Goal: Task Accomplishment & Management: Manage account settings

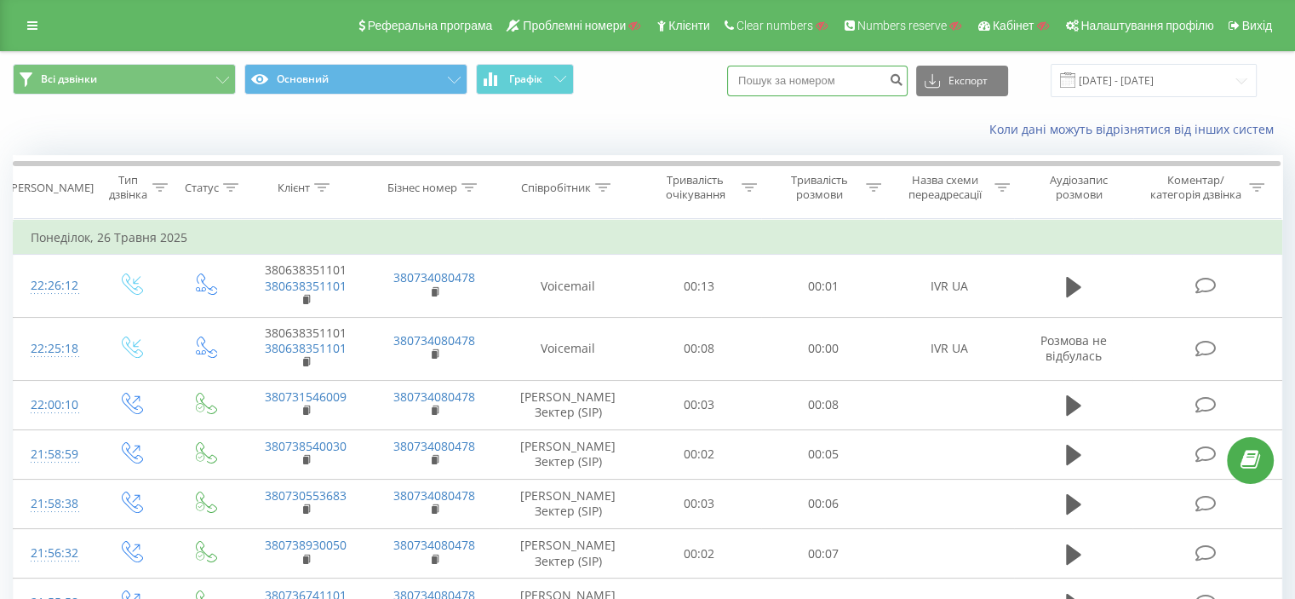
click at [810, 87] on input at bounding box center [817, 81] width 181 height 31
paste input "48664930789"
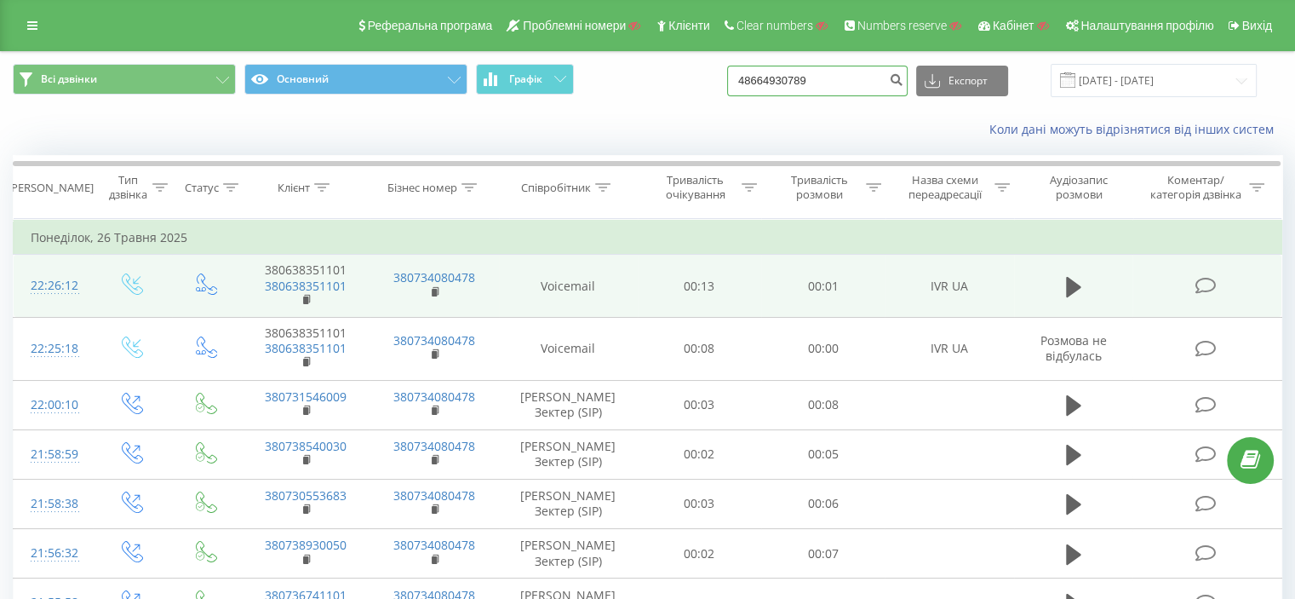
type input "48664930789"
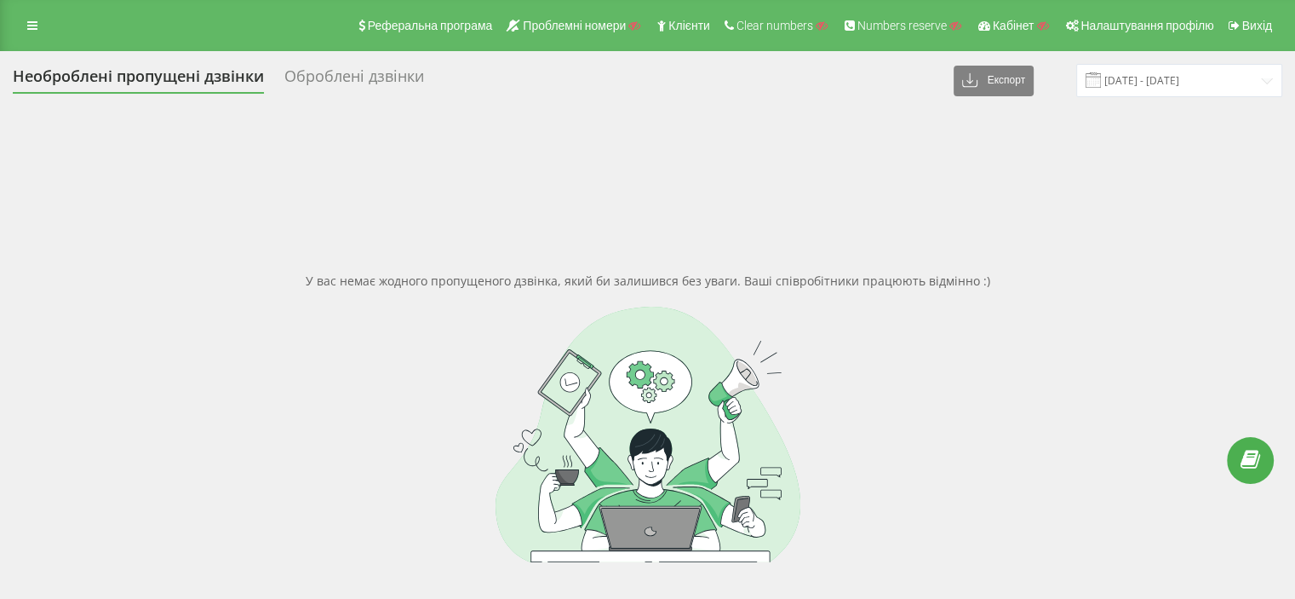
click at [1127, 101] on div "Необроблені пропущені дзвінки Оброблені дзвінки Експорт .csv .xlsx 26.04.2025 -…" at bounding box center [648, 390] width 1270 height 652
click at [1127, 84] on input "26.04.2025 - 26.05.2025" at bounding box center [1179, 80] width 206 height 33
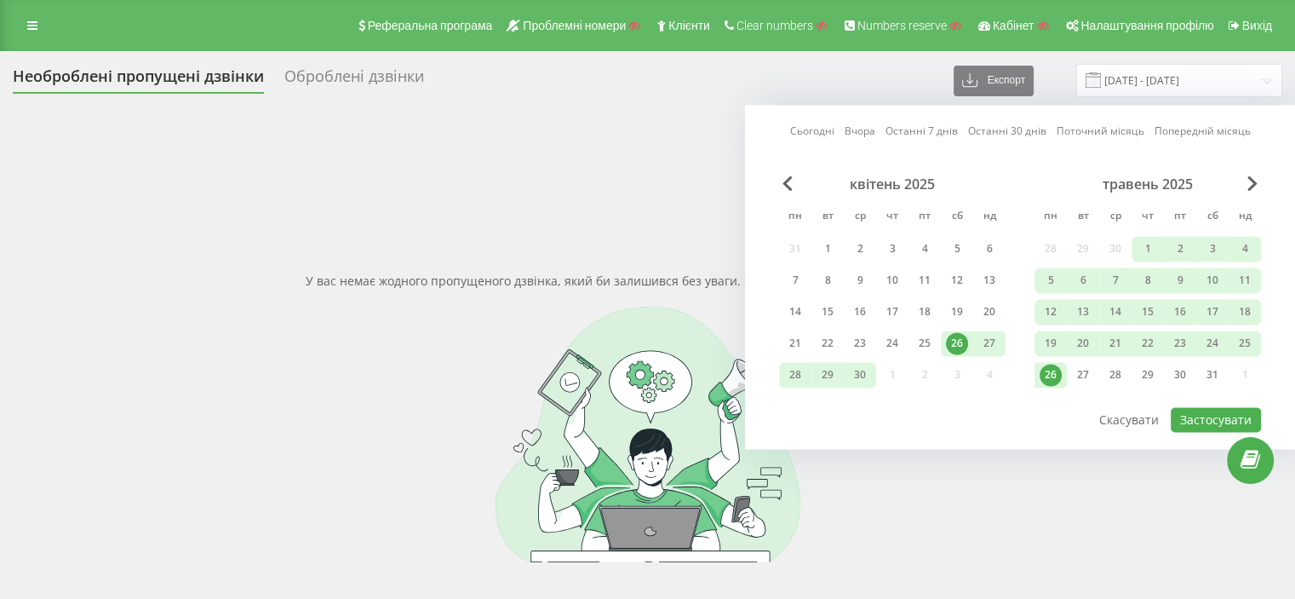
click at [920, 125] on link "Останні 7 днів" at bounding box center [922, 131] width 72 height 16
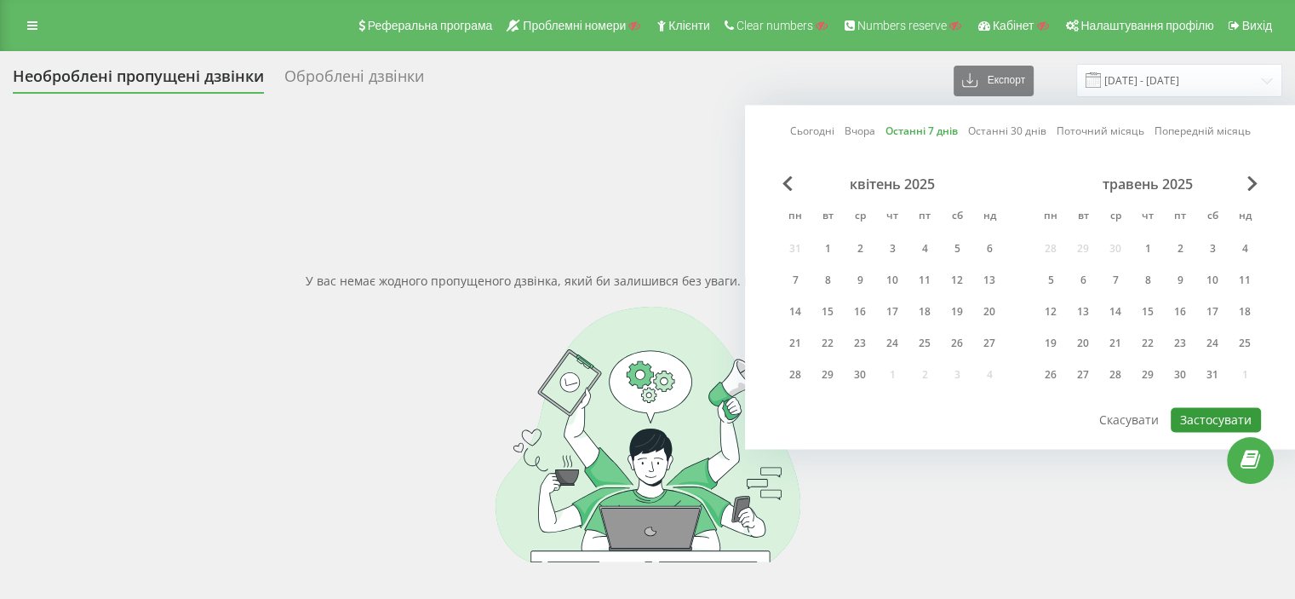
click at [1225, 409] on button "Застосувати" at bounding box center [1216, 419] width 90 height 25
type input "16.09.2025 - 22.09.2025"
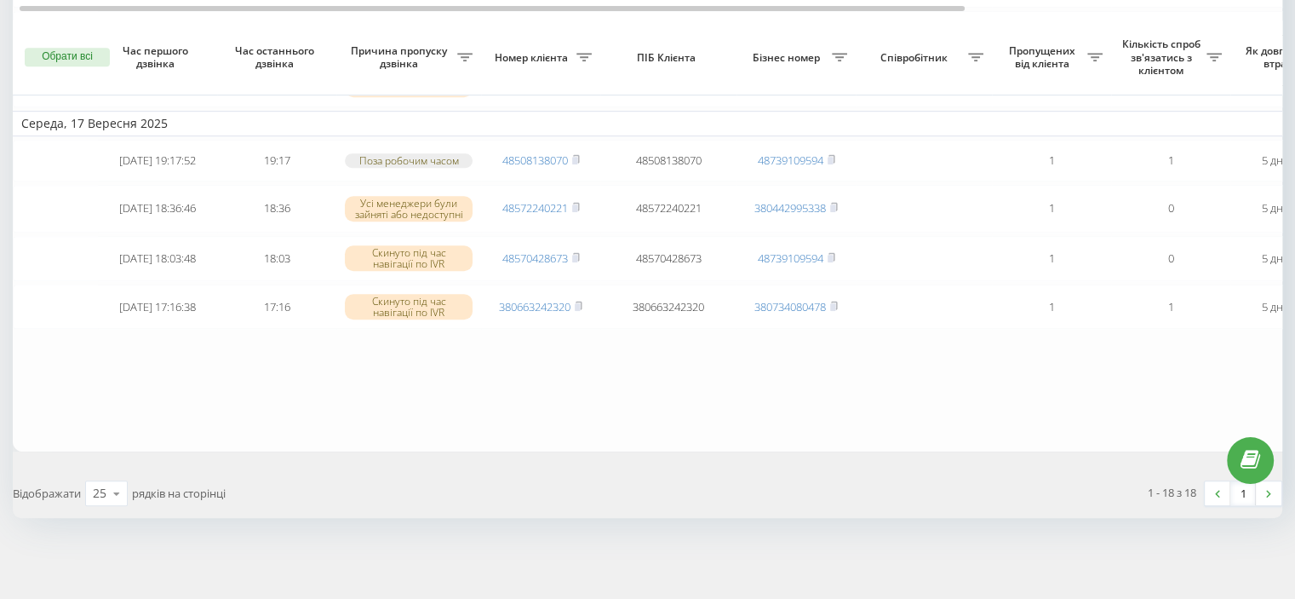
scroll to position [764, 0]
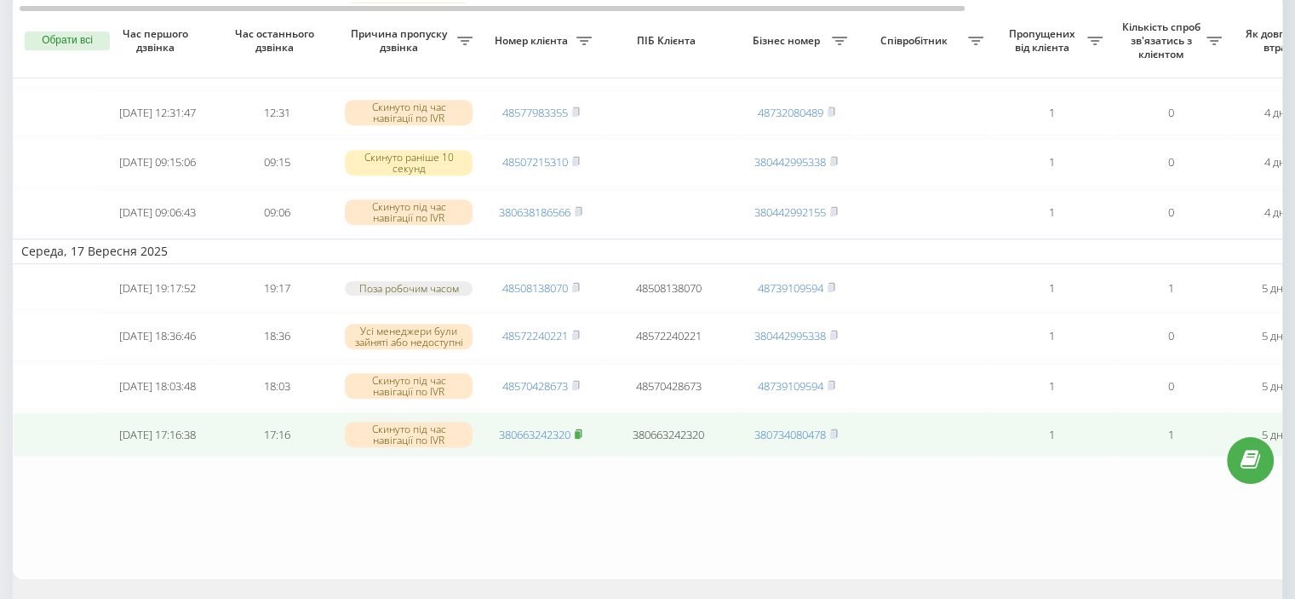
click at [577, 439] on rect at bounding box center [577, 435] width 5 height 8
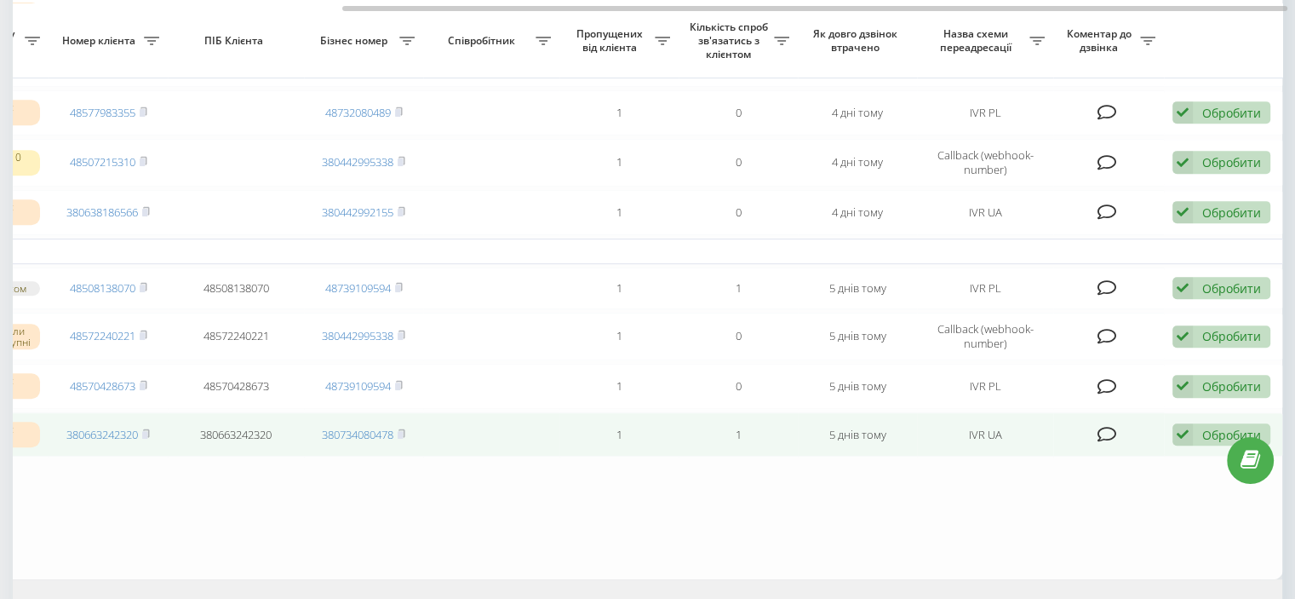
click at [1195, 446] on div "Обробити Не вдалося зв'язатися Зв'язався з клієнтом за допомогою іншого каналу …" at bounding box center [1222, 434] width 98 height 23
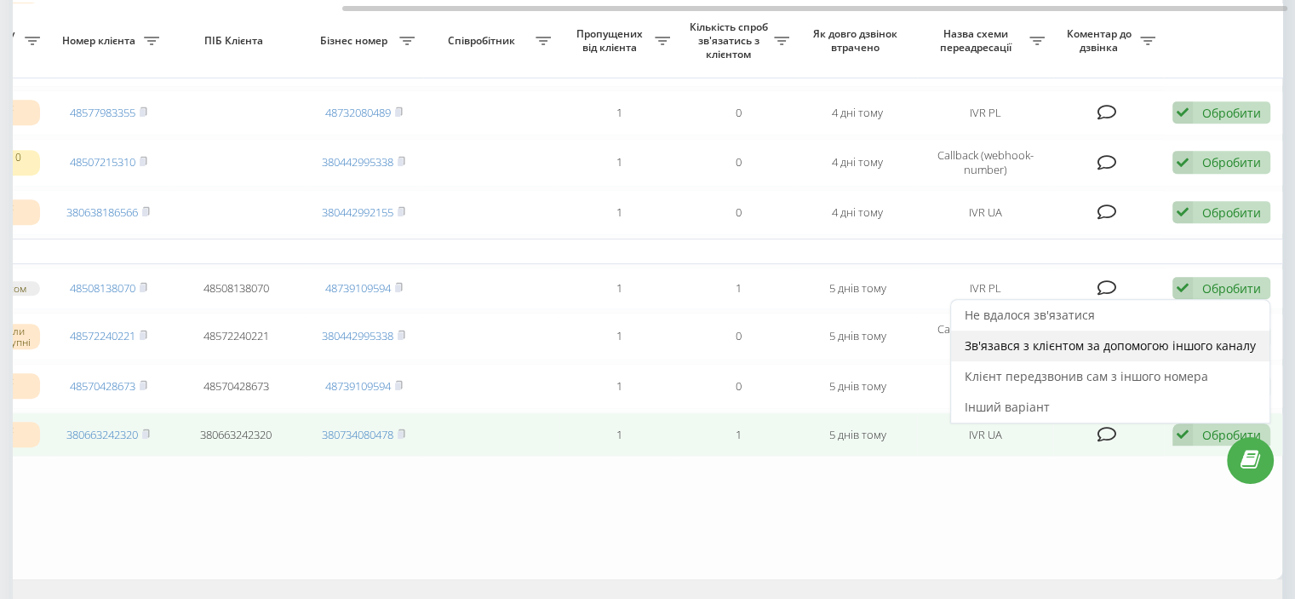
click at [1030, 353] on span "Зв'язався з клієнтом за допомогою іншого каналу" at bounding box center [1110, 345] width 291 height 16
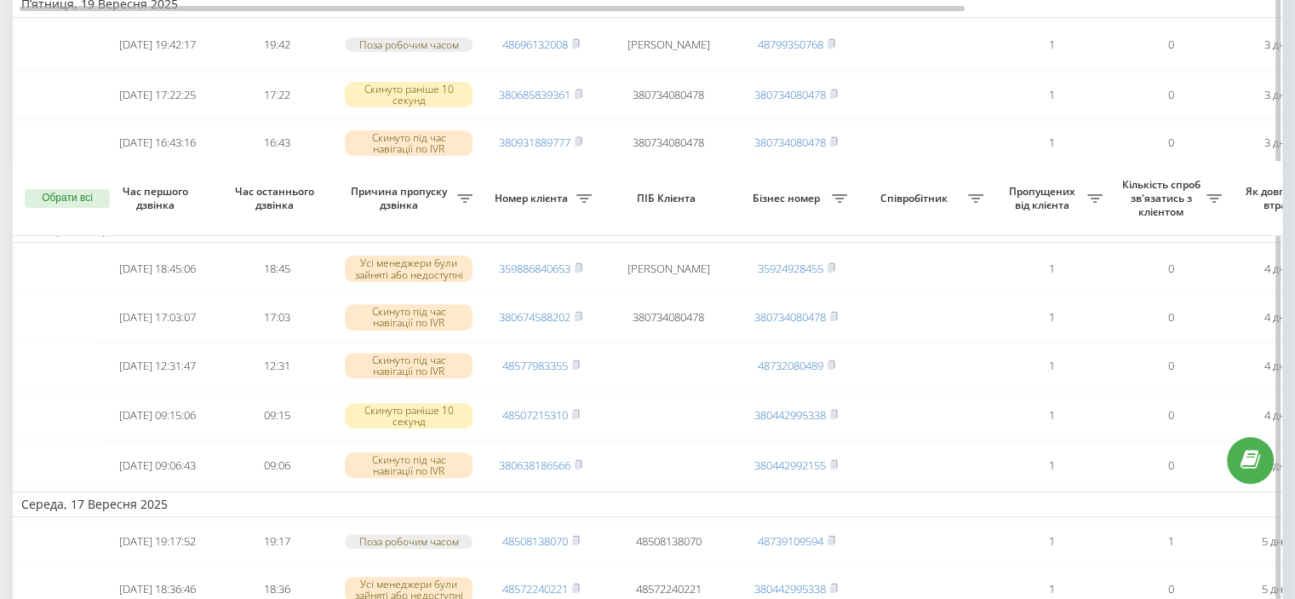
scroll to position [883, 0]
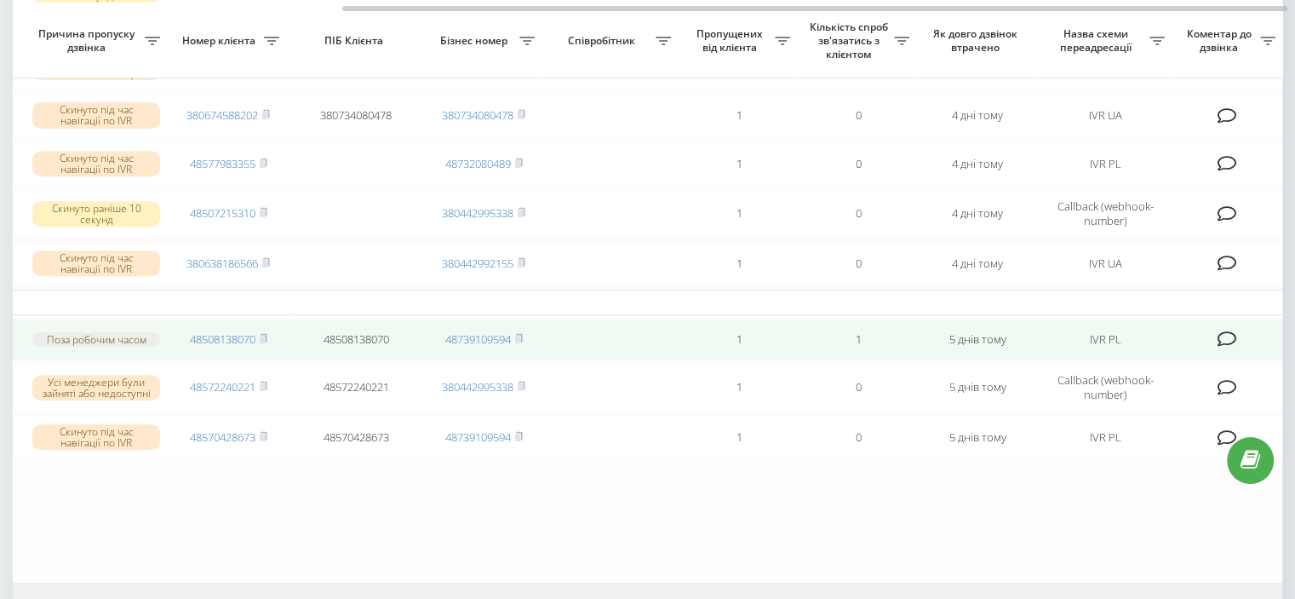
scroll to position [0, 433]
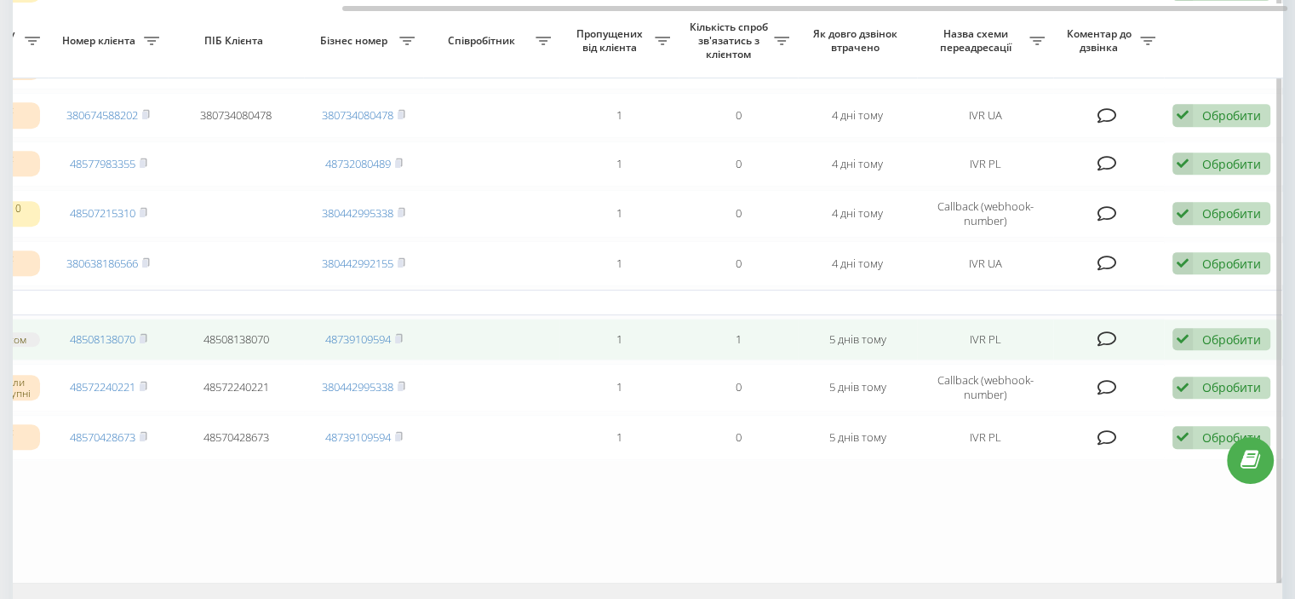
click at [1206, 347] on div "Обробити" at bounding box center [1231, 339] width 59 height 16
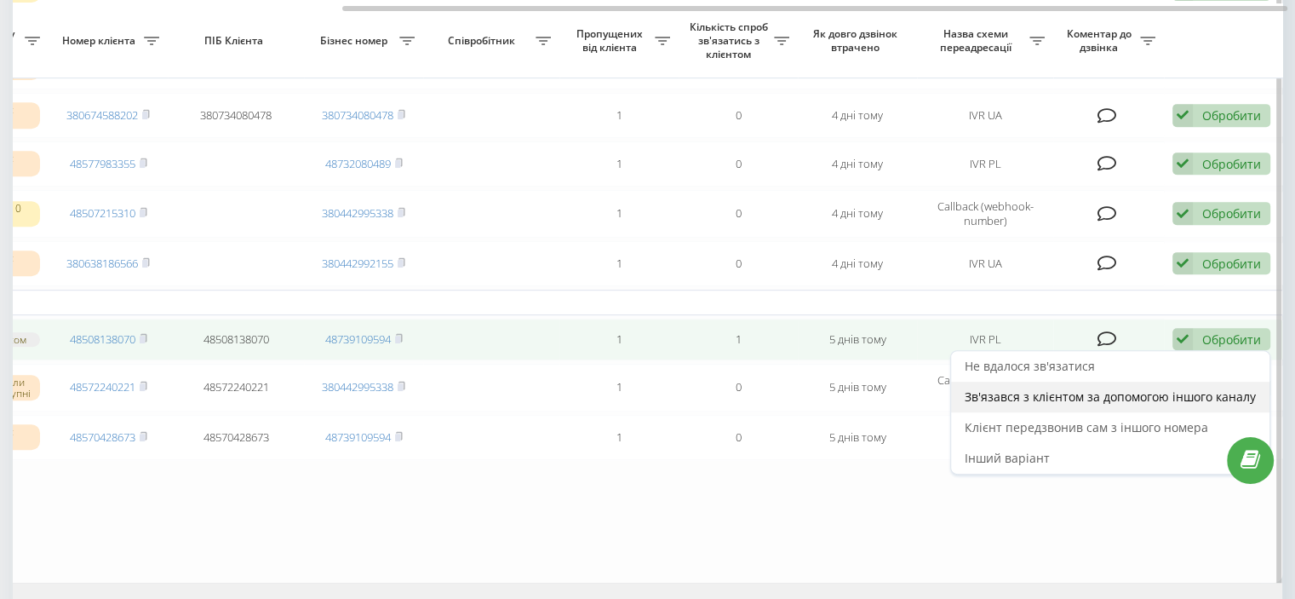
click at [1064, 404] on span "Зв'язався з клієнтом за допомогою іншого каналу" at bounding box center [1110, 396] width 291 height 16
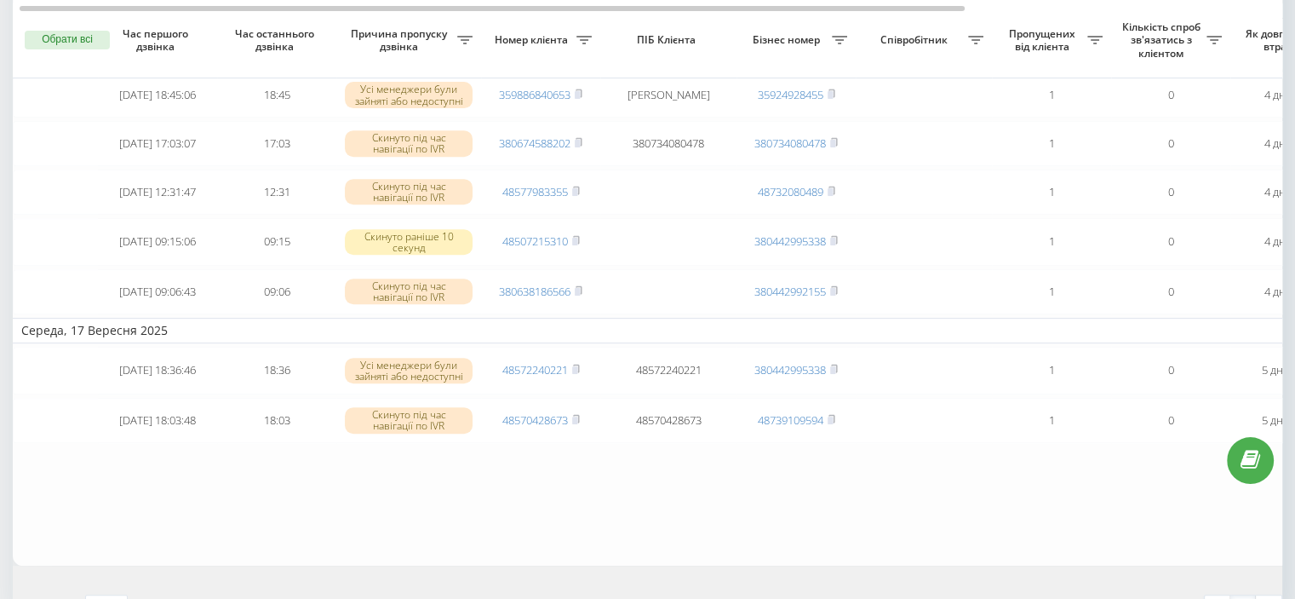
scroll to position [832, 0]
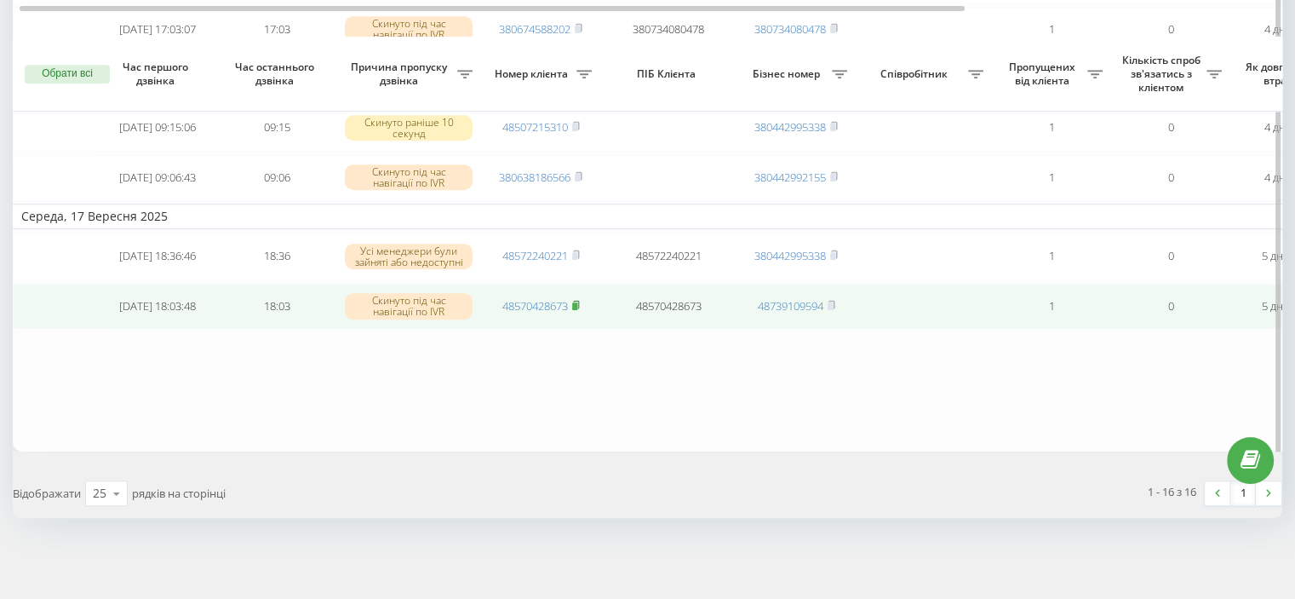
click at [580, 304] on icon at bounding box center [576, 305] width 8 height 10
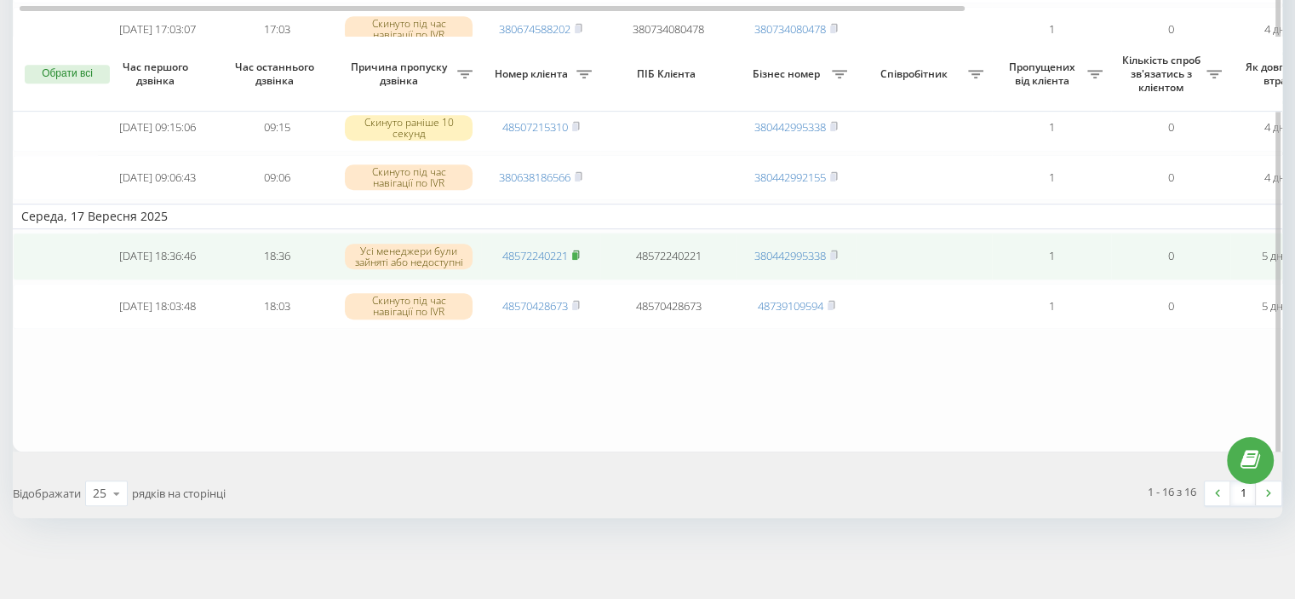
click at [576, 255] on rect at bounding box center [574, 256] width 5 height 8
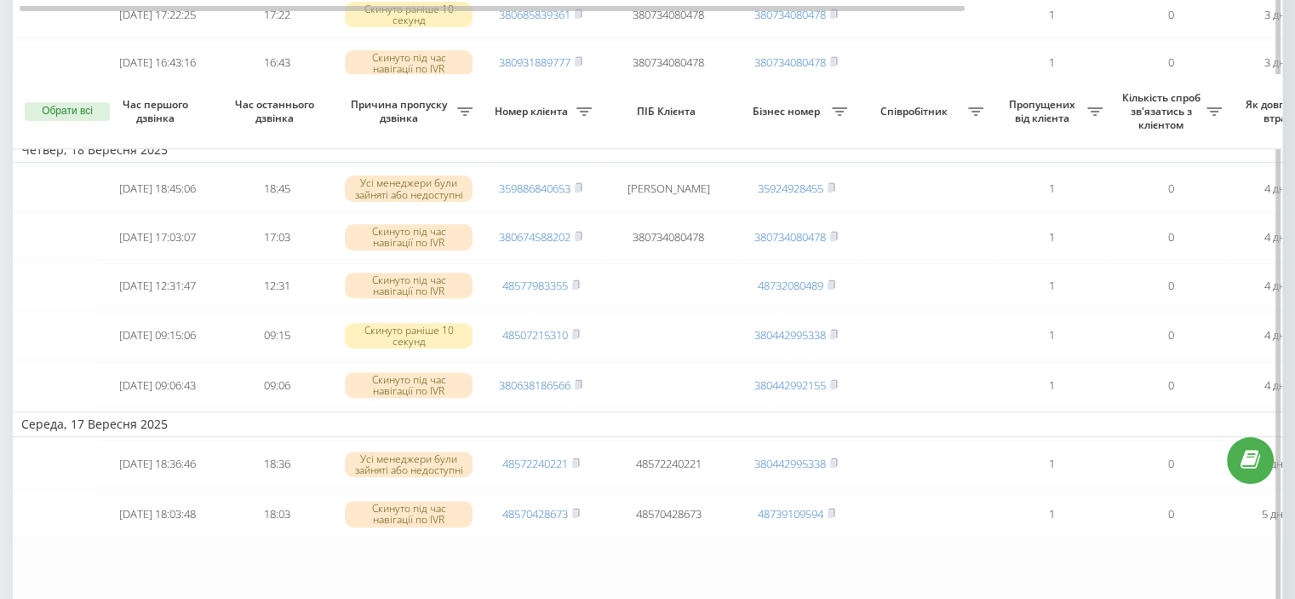
scroll to position [577, 0]
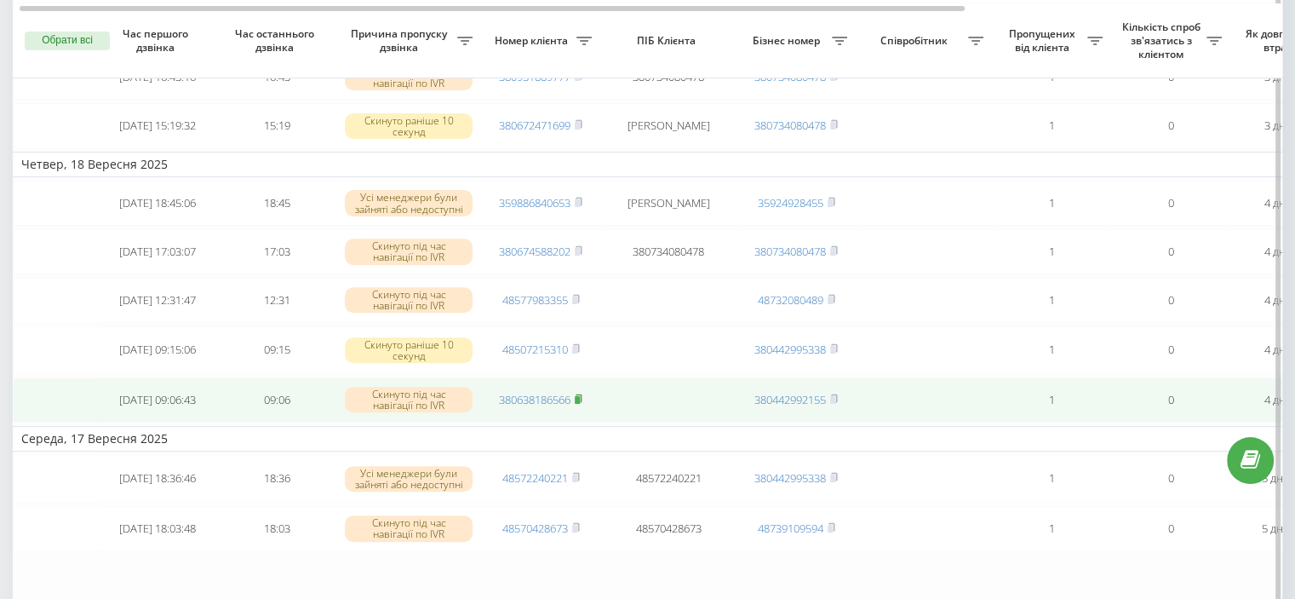
click at [580, 404] on rect at bounding box center [577, 400] width 5 height 8
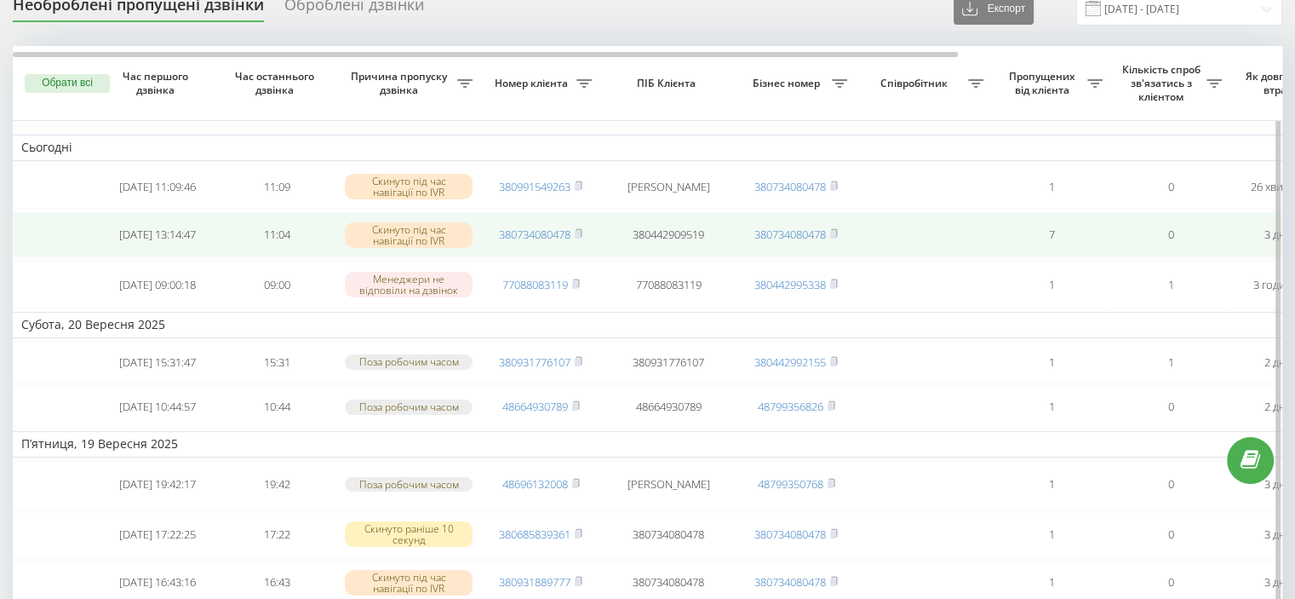
scroll to position [0, 0]
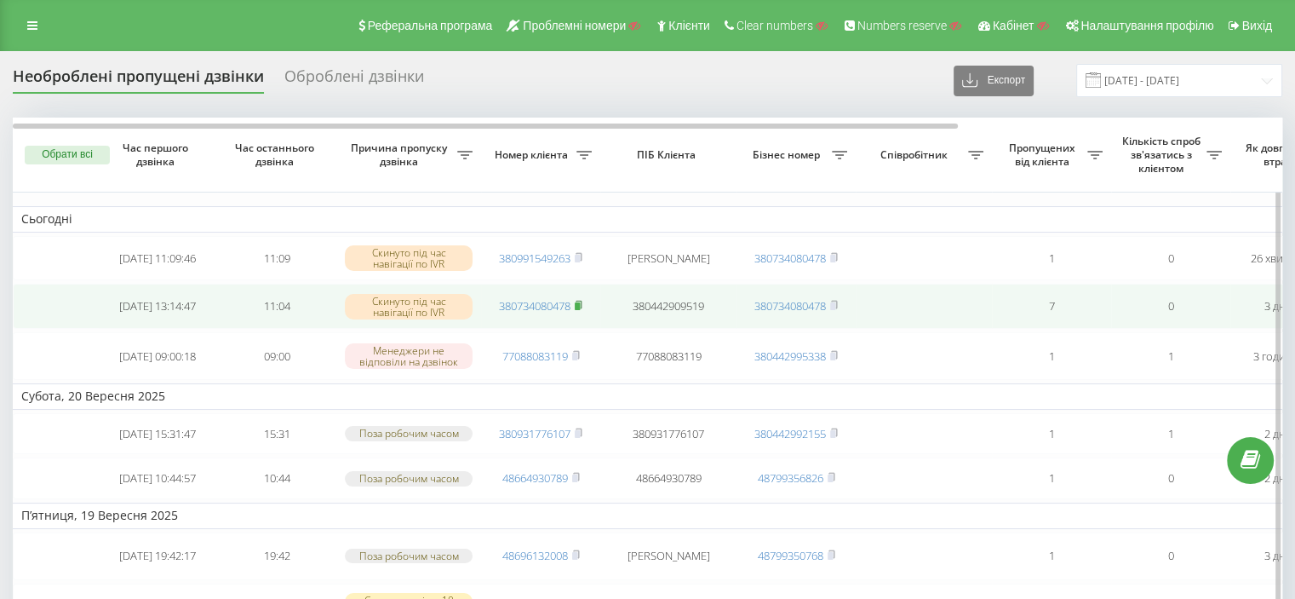
click at [579, 307] on rect at bounding box center [577, 306] width 5 height 8
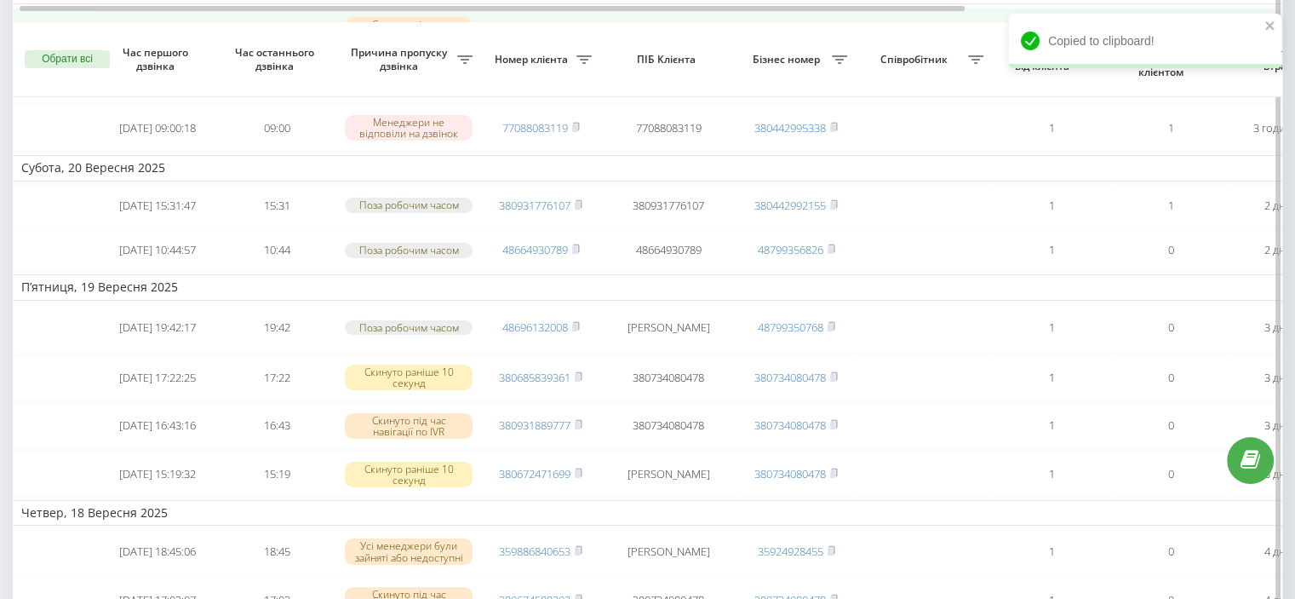
scroll to position [255, 0]
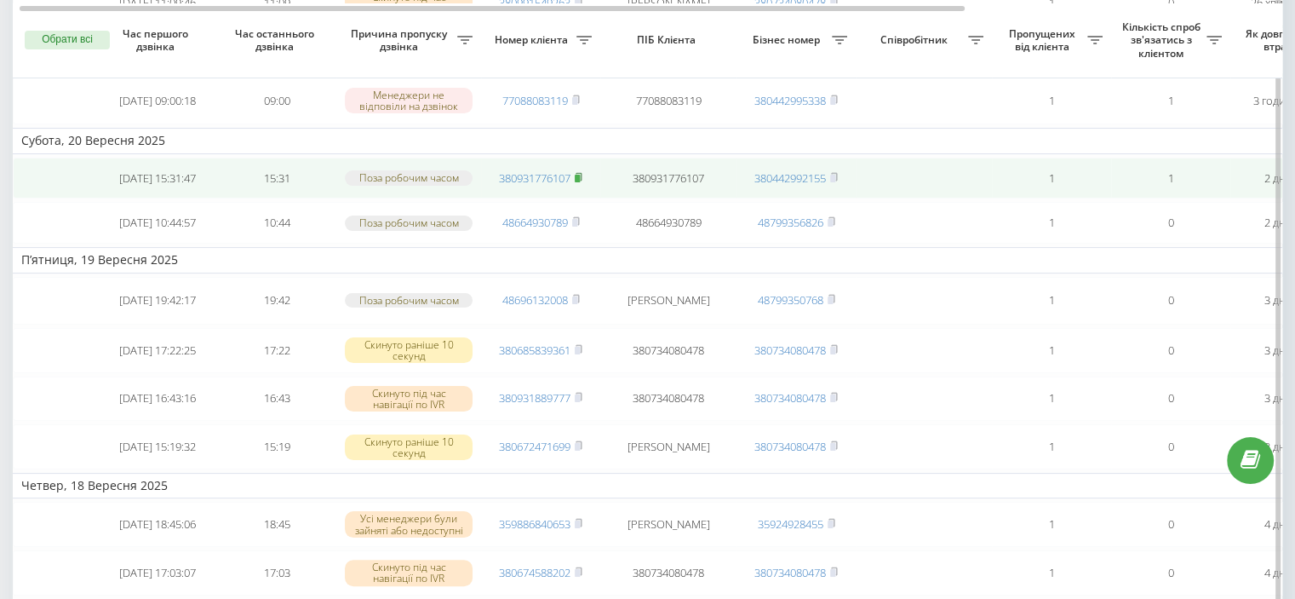
click at [577, 182] on rect at bounding box center [577, 179] width 5 height 8
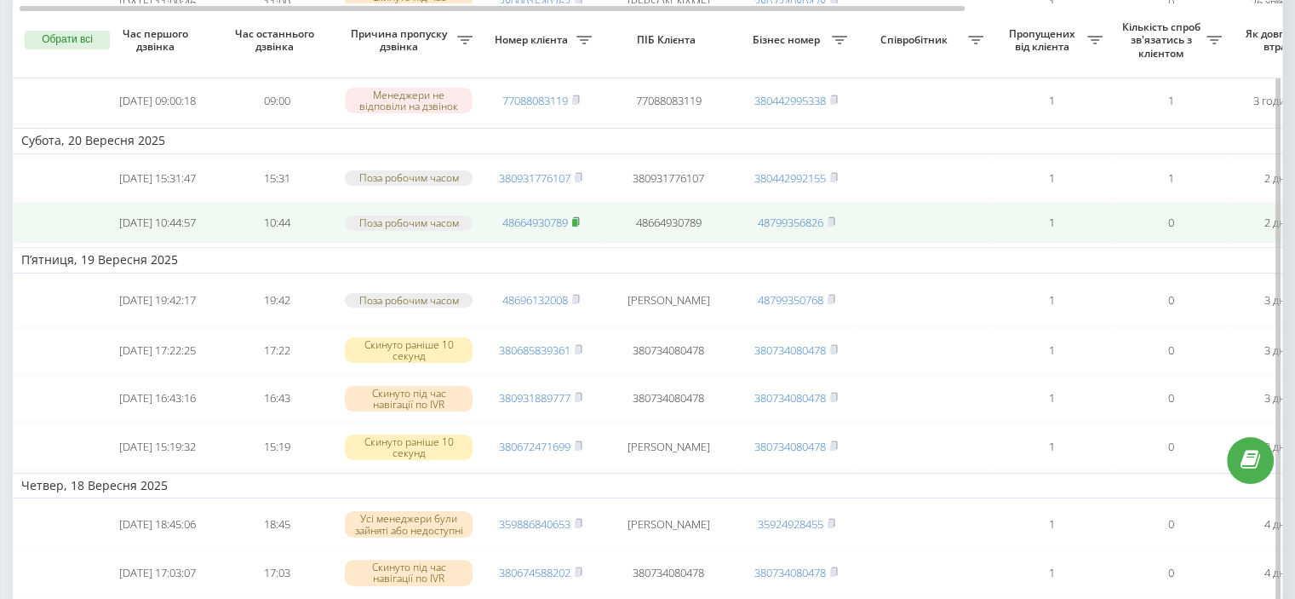
click at [575, 227] on rect at bounding box center [574, 223] width 5 height 8
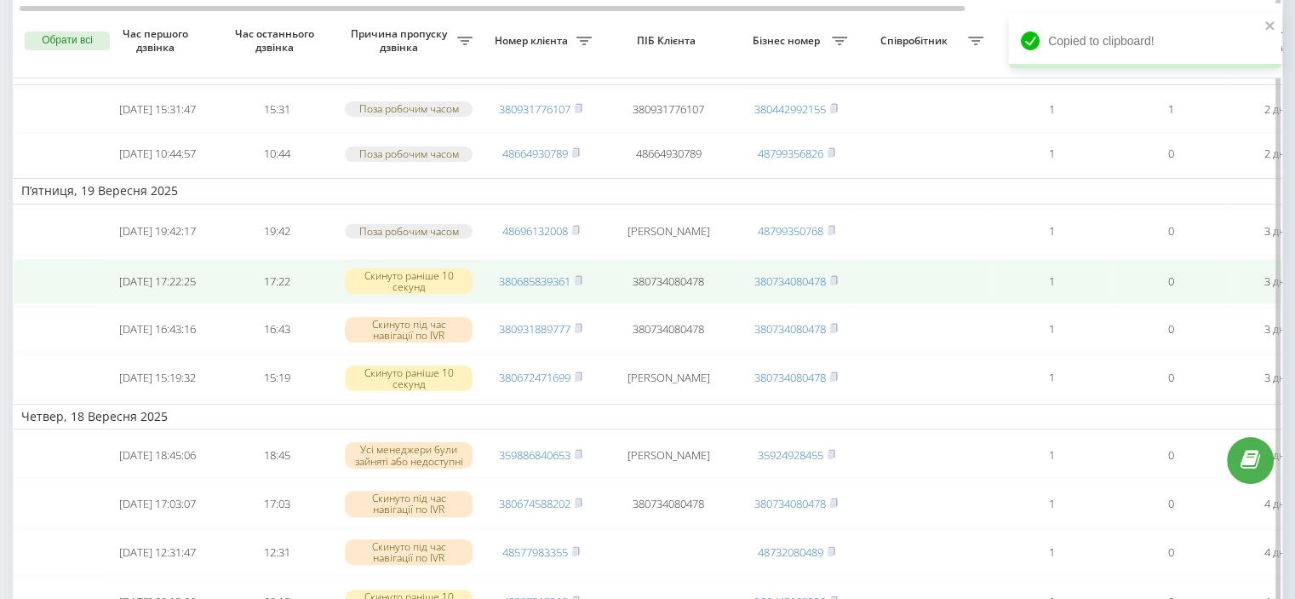
scroll to position [341, 0]
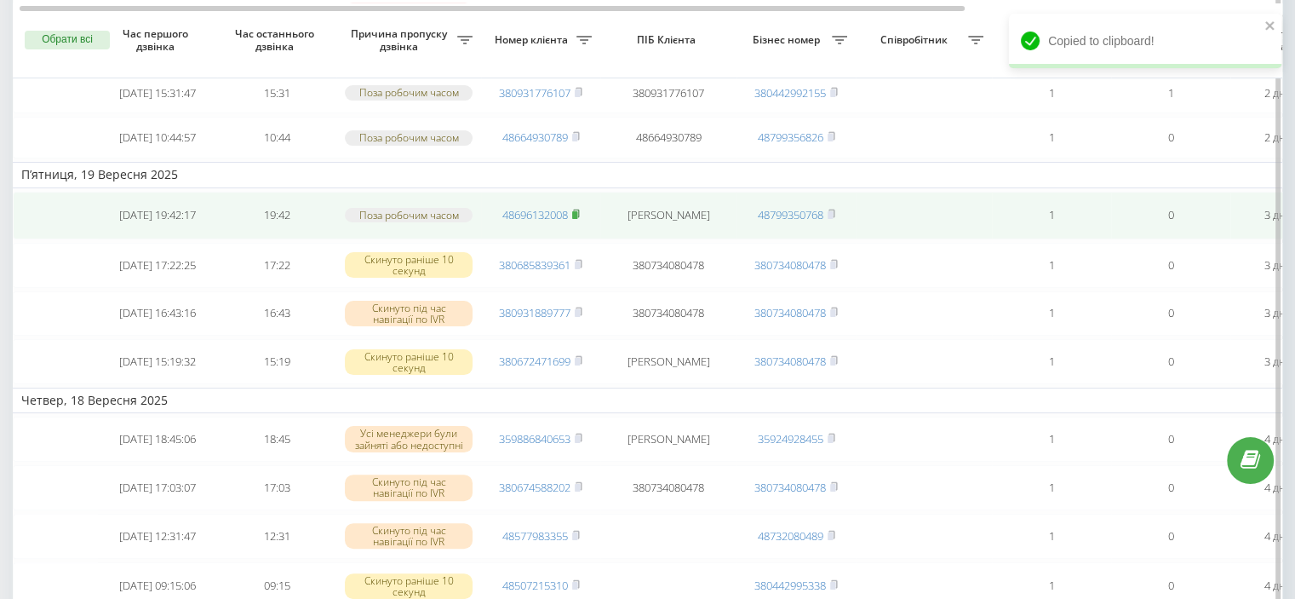
click at [577, 219] on rect at bounding box center [574, 215] width 5 height 8
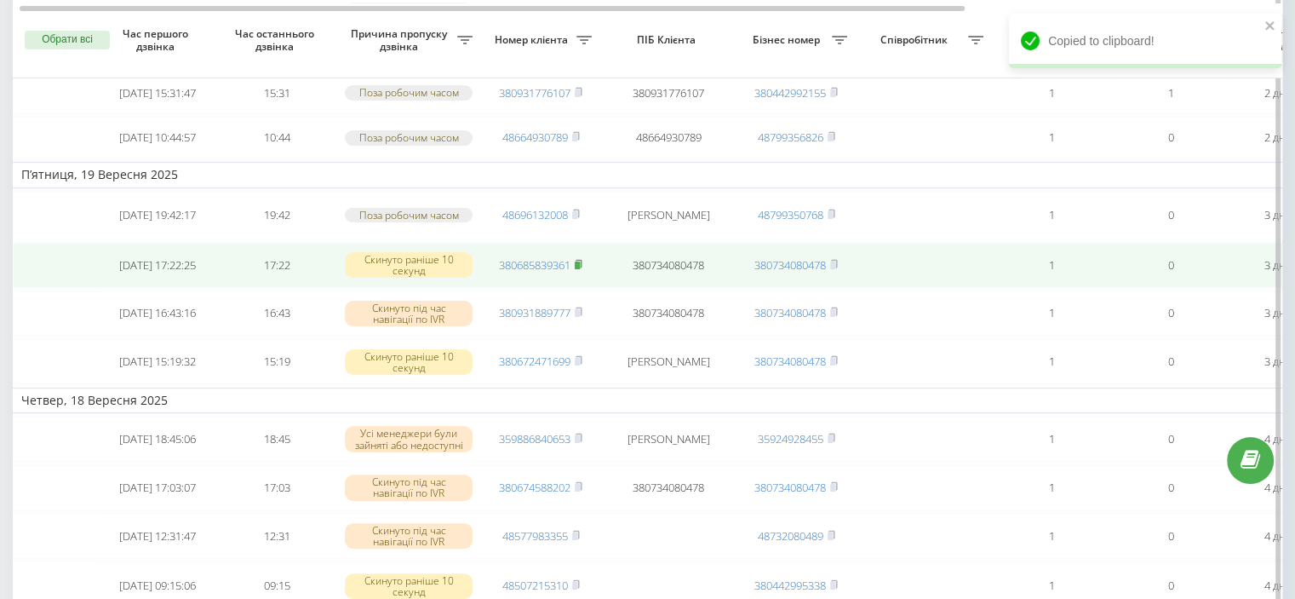
click at [580, 269] on rect at bounding box center [577, 265] width 5 height 8
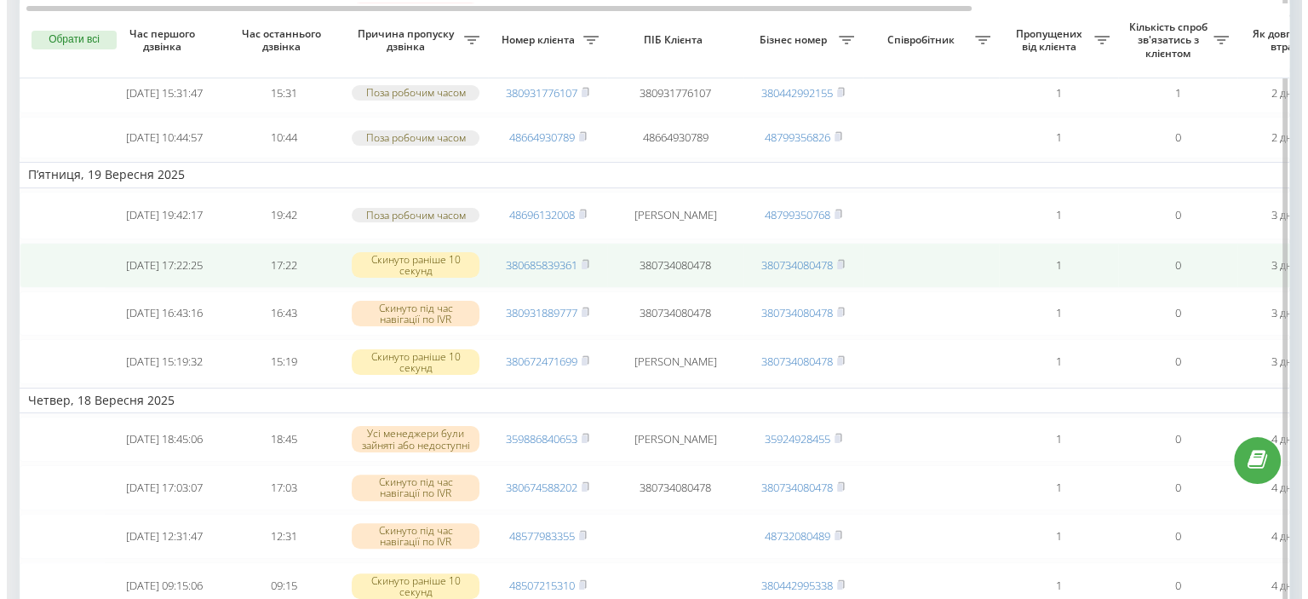
scroll to position [0, 433]
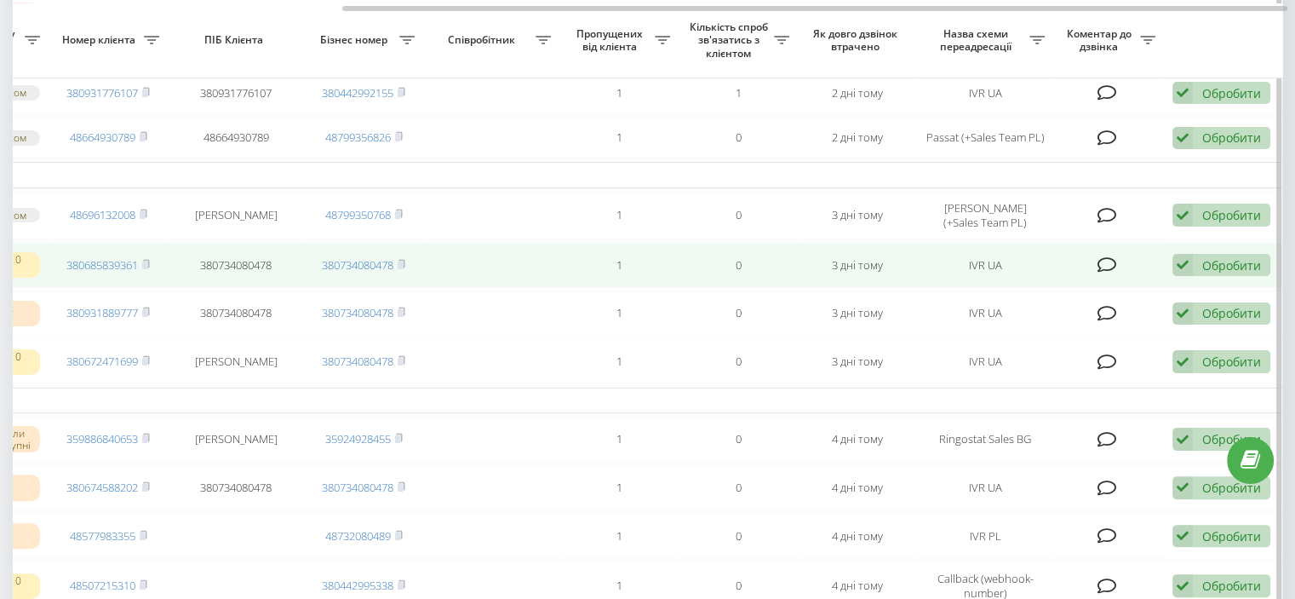
click at [1213, 265] on td "Обробити Не вдалося зв'язатися Зв'язався з клієнтом за допомогою іншого каналу …" at bounding box center [1223, 265] width 119 height 45
click at [1208, 273] on div "Обробити" at bounding box center [1231, 265] width 59 height 16
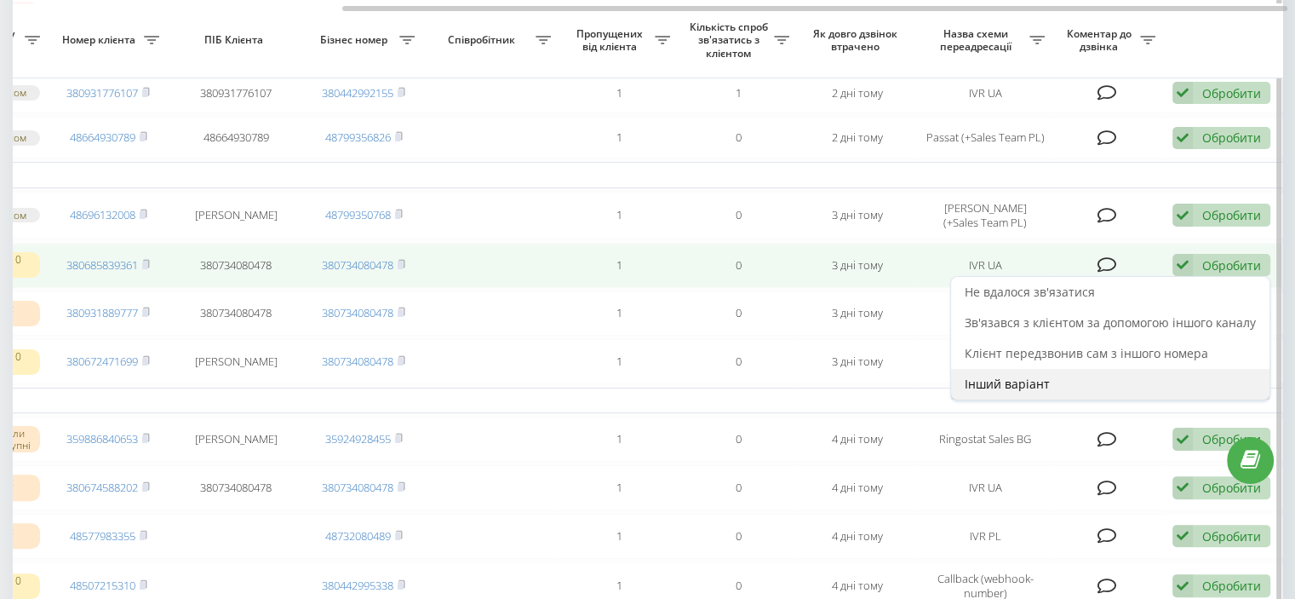
click at [1026, 392] on span "Інший варіант" at bounding box center [1007, 384] width 85 height 16
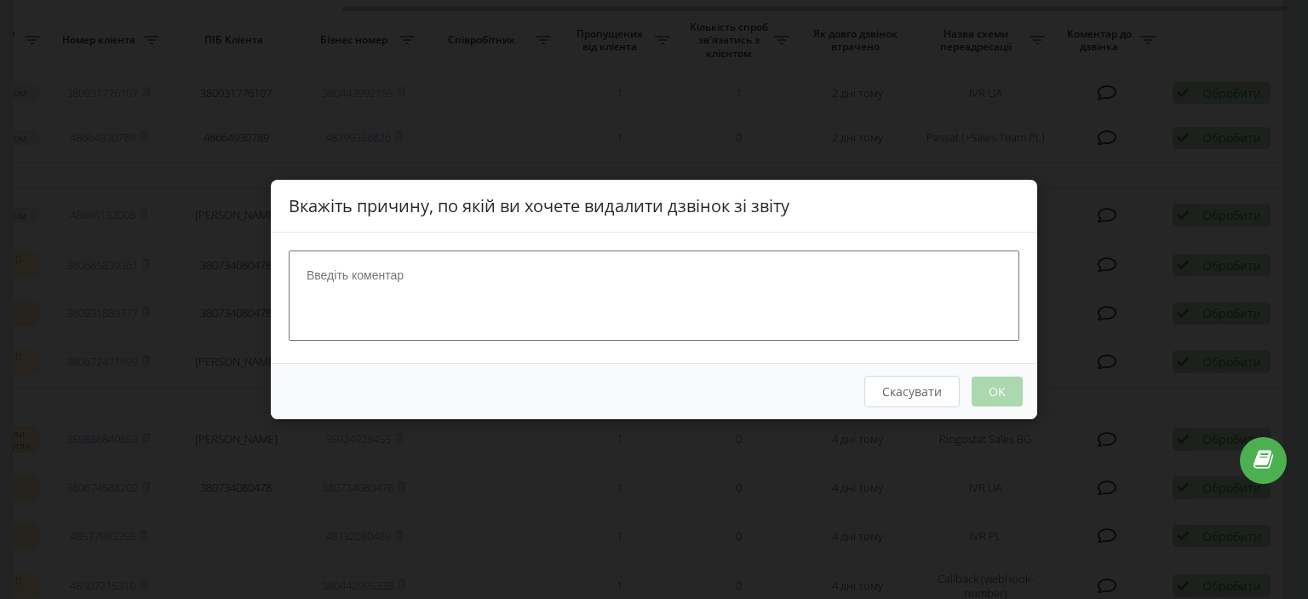
click at [401, 278] on textarea at bounding box center [654, 295] width 731 height 90
type textarea "n"
type textarea "test"
click at [1000, 384] on button "OK" at bounding box center [997, 391] width 51 height 30
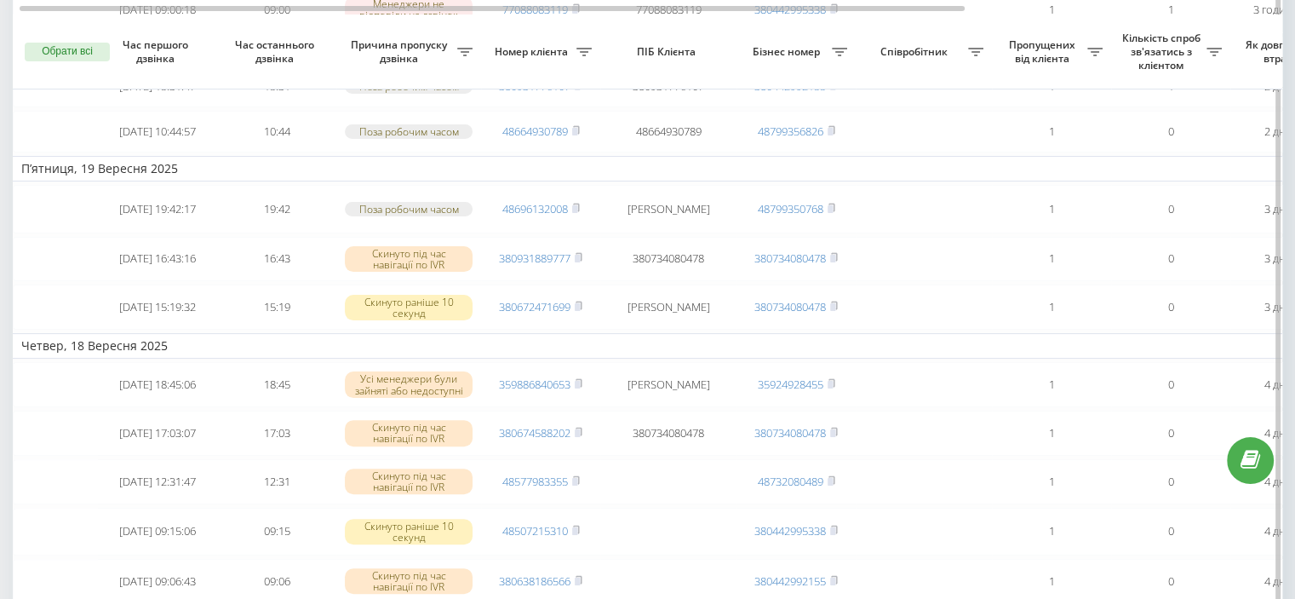
scroll to position [426, 0]
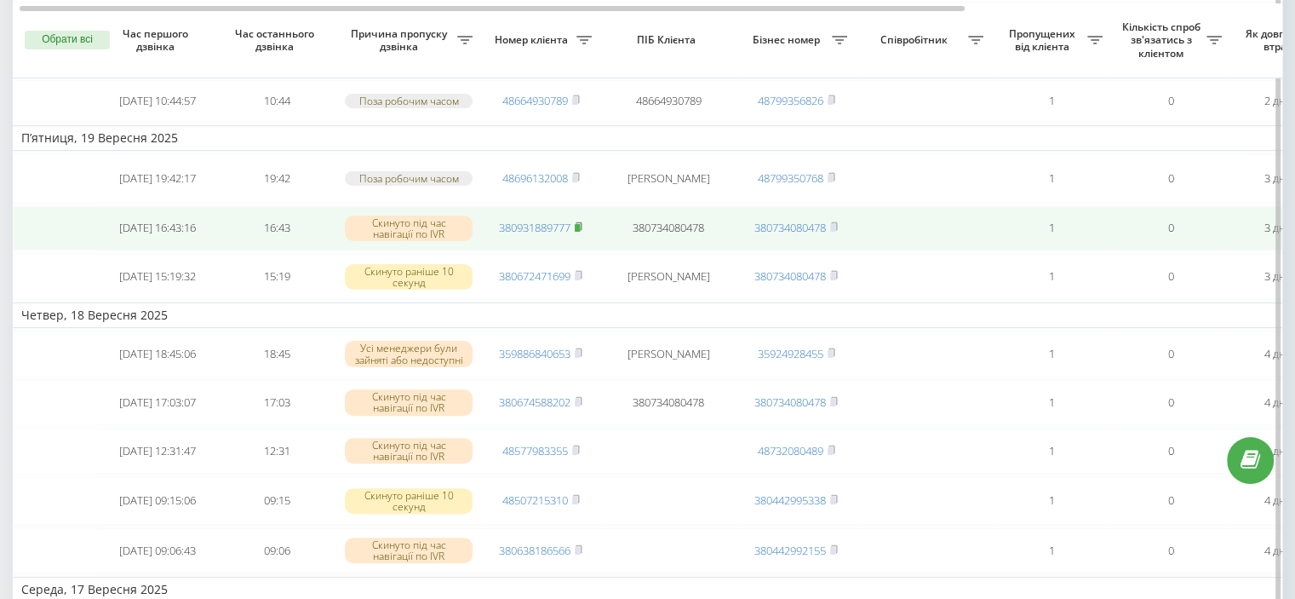
click at [582, 230] on icon at bounding box center [579, 226] width 6 height 8
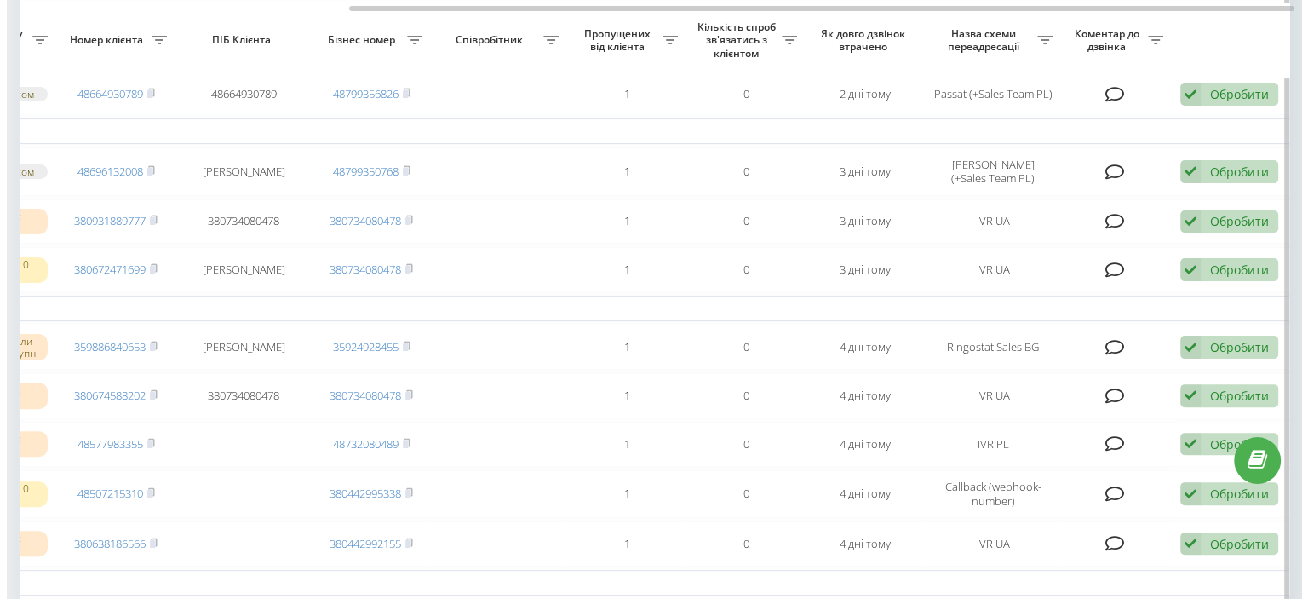
scroll to position [0, 433]
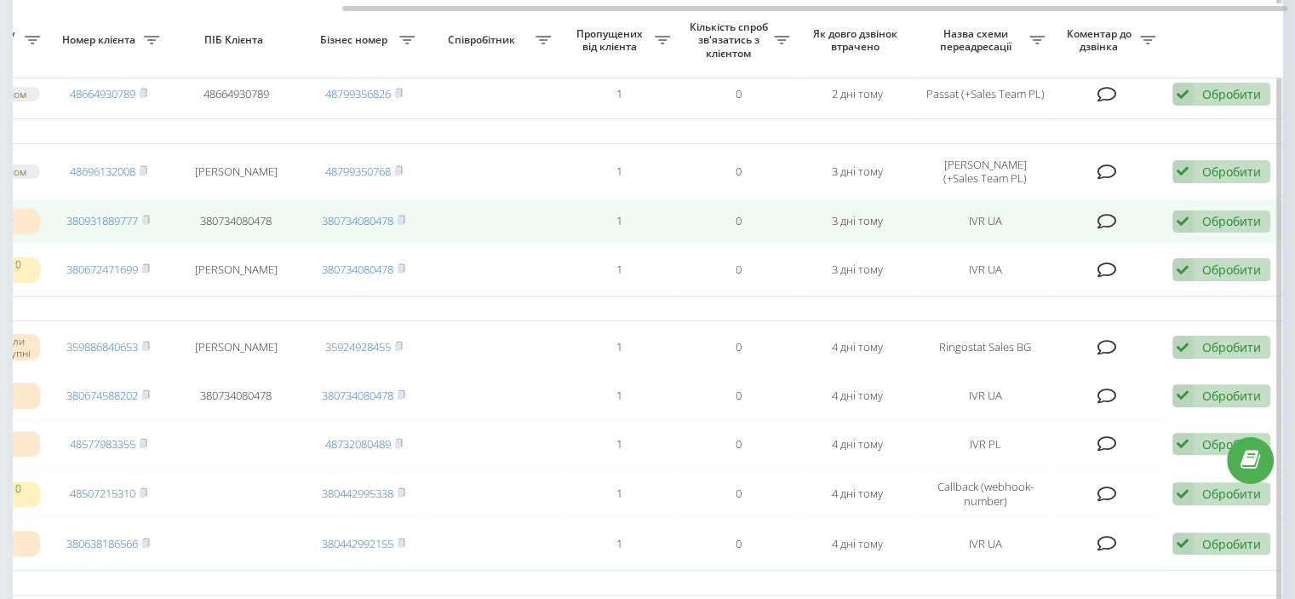
click at [1194, 233] on div "Обробити Не вдалося зв'язатися Зв'язався з клієнтом за допомогою іншого каналу …" at bounding box center [1222, 221] width 98 height 23
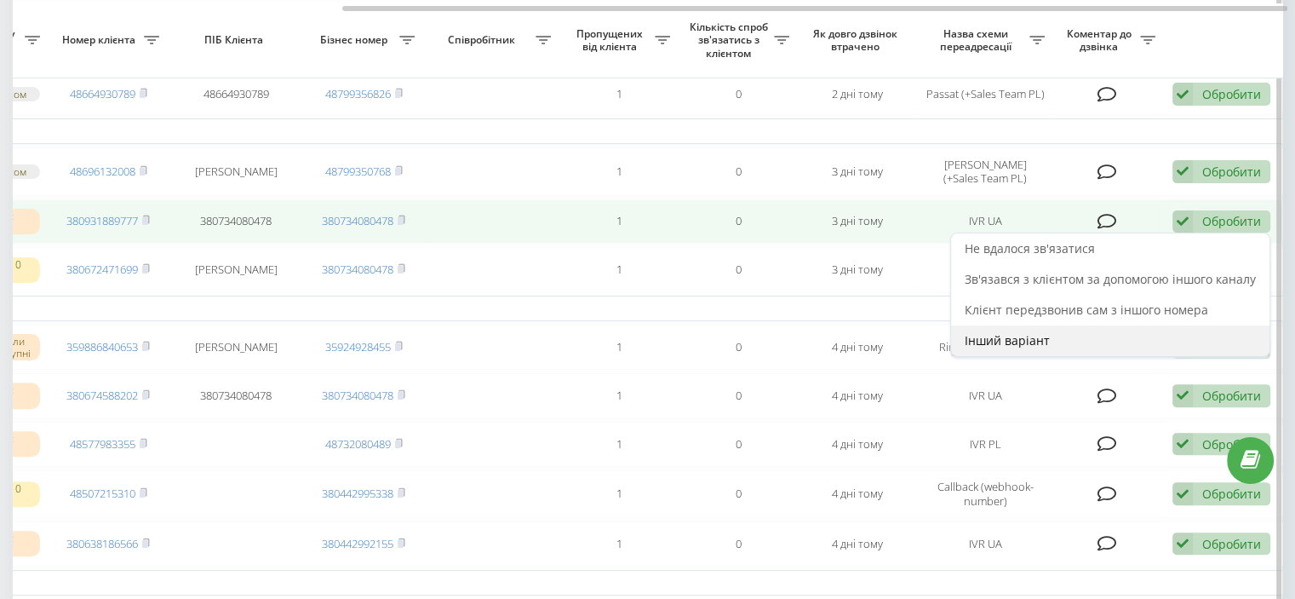
click at [1070, 349] on div "Інший варіант" at bounding box center [1110, 340] width 318 height 31
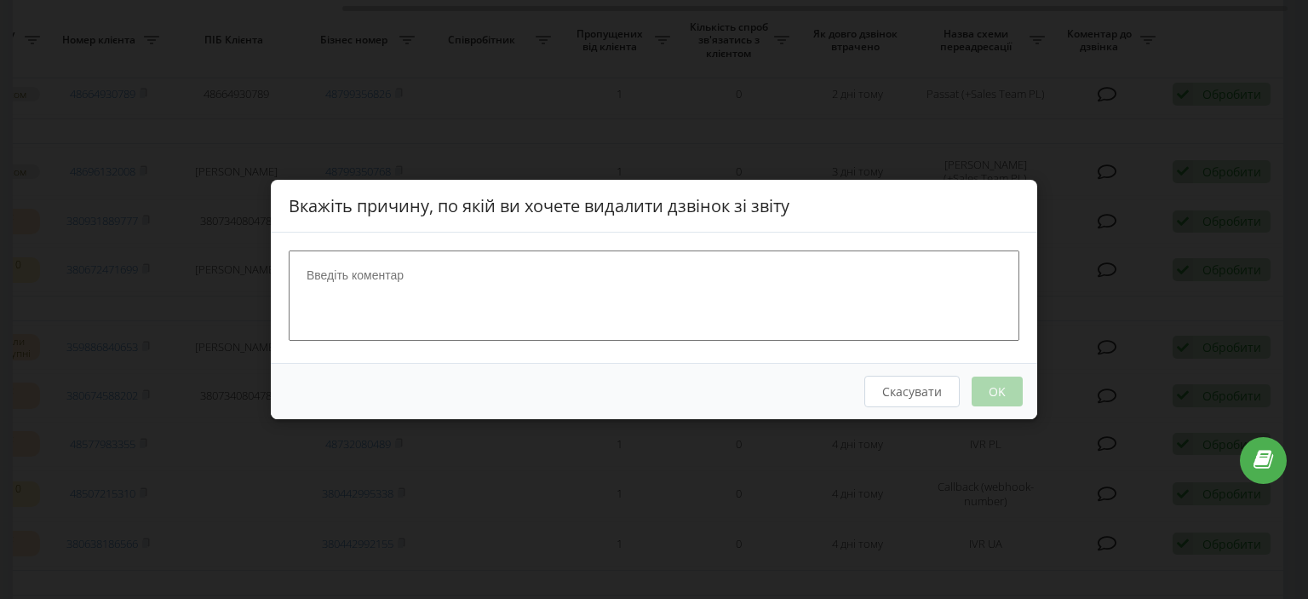
click at [501, 315] on textarea at bounding box center [654, 295] width 731 height 90
type textarea "test"
click at [991, 384] on button "OK" at bounding box center [997, 391] width 51 height 30
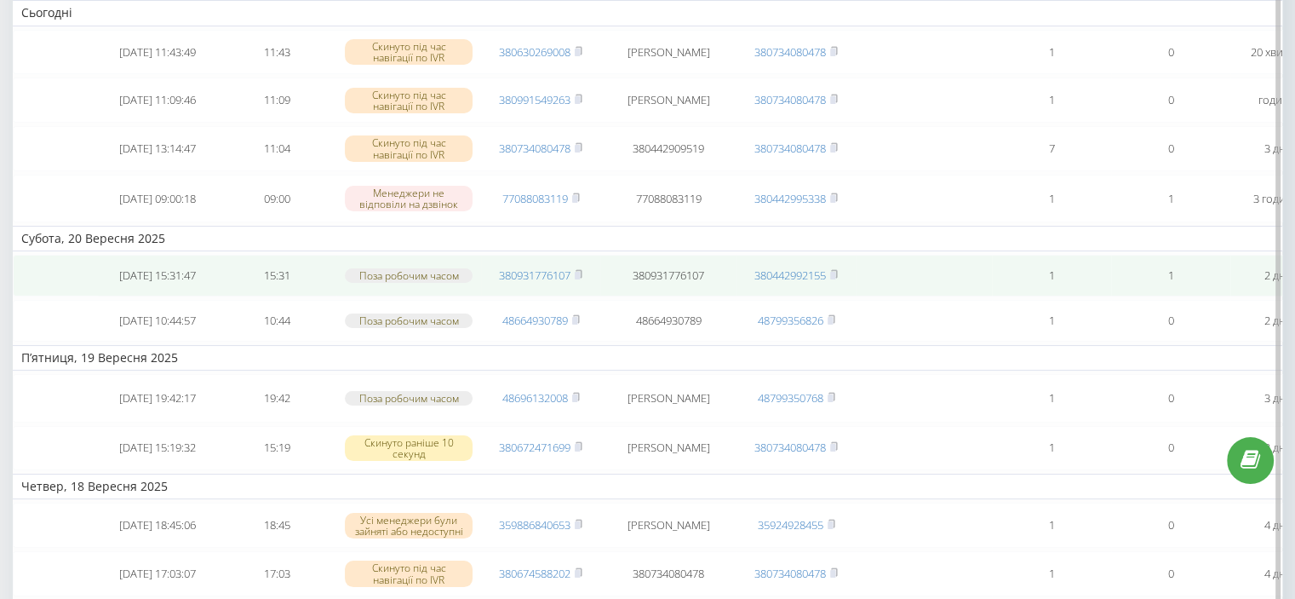
scroll to position [341, 0]
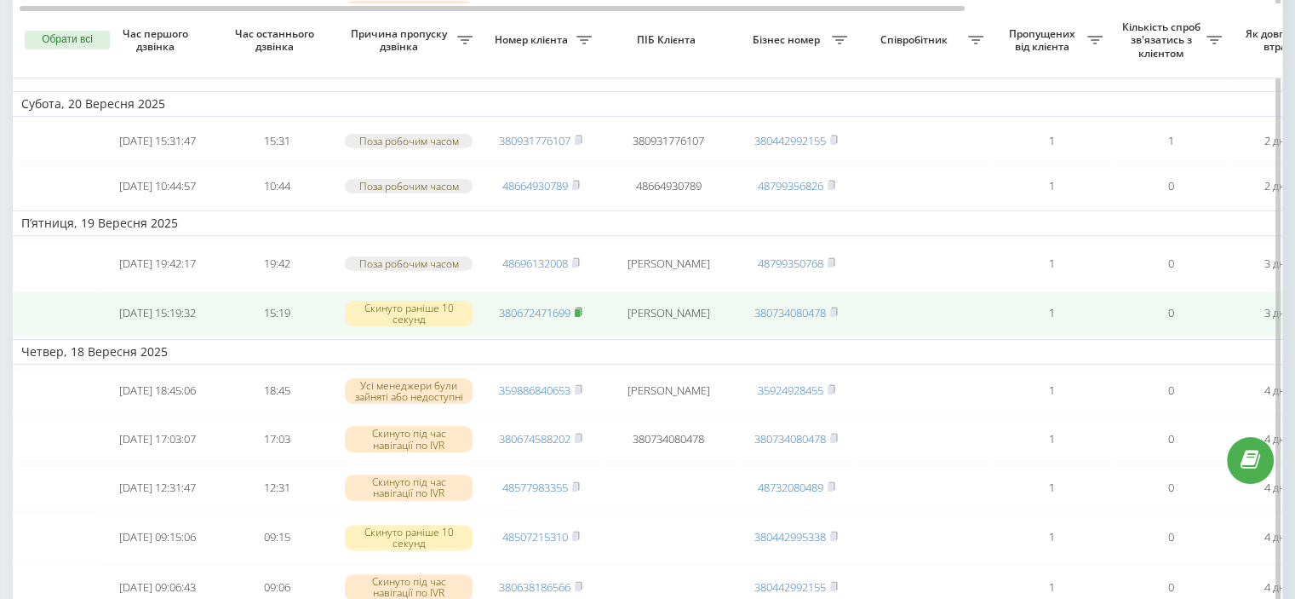
click at [580, 317] on rect at bounding box center [577, 313] width 5 height 8
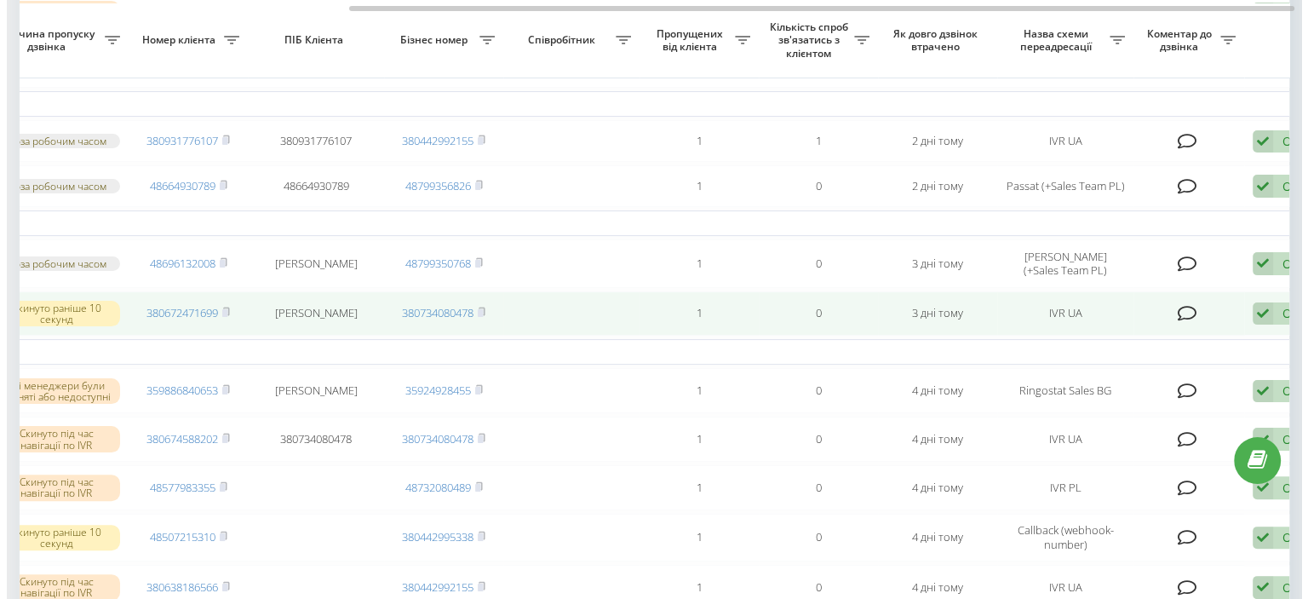
scroll to position [0, 433]
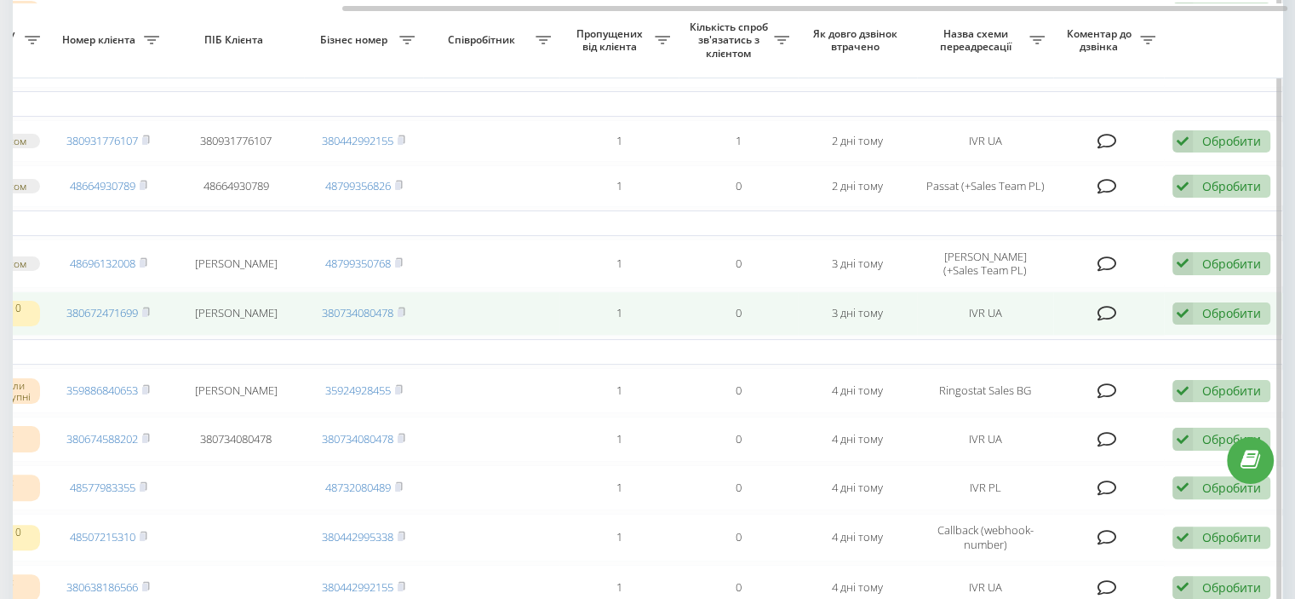
click at [1184, 321] on icon at bounding box center [1183, 313] width 20 height 23
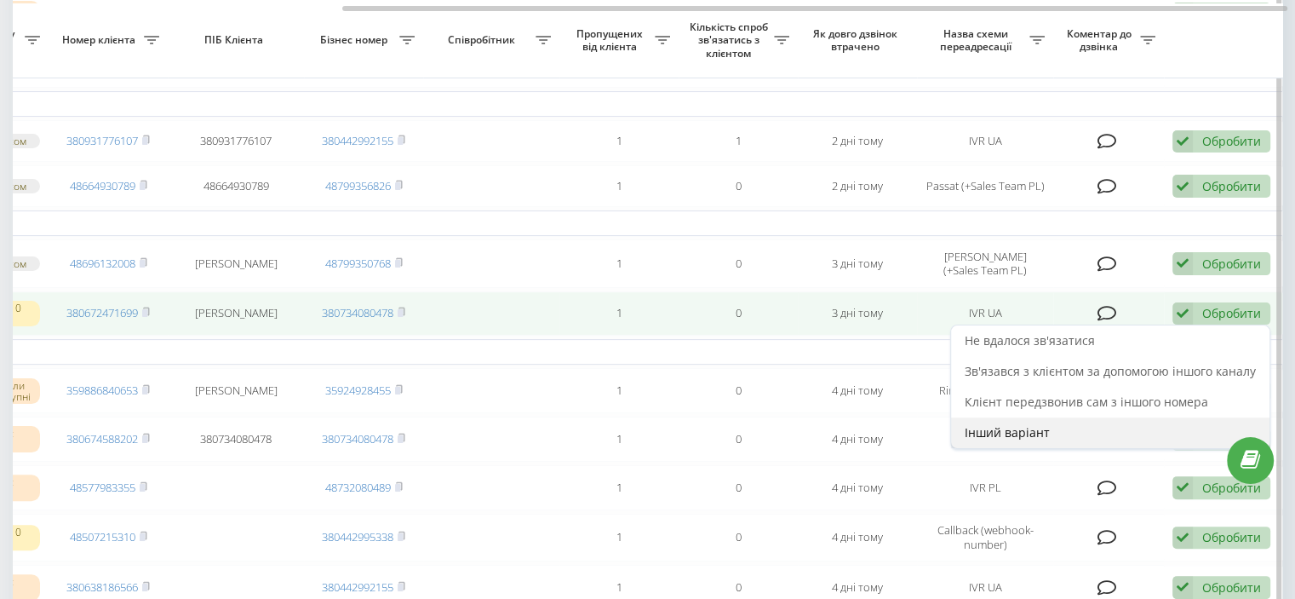
click at [1030, 440] on span "Інший варіант" at bounding box center [1007, 432] width 85 height 16
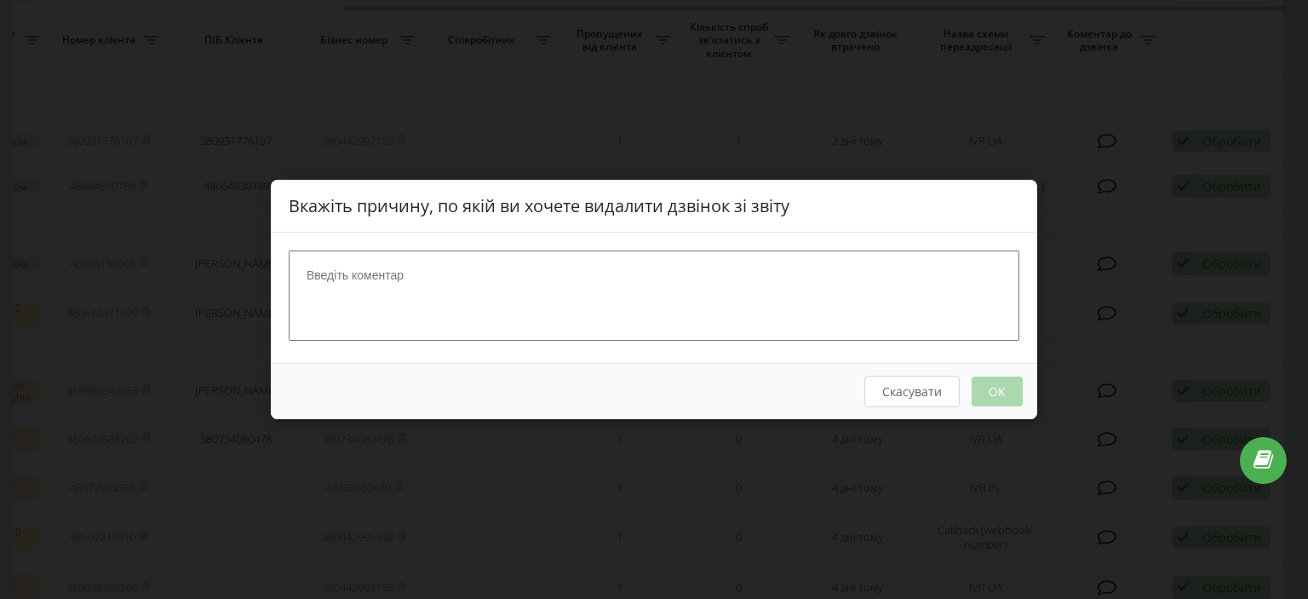
click at [636, 296] on textarea at bounding box center [654, 295] width 731 height 90
type textarea "G"
type textarea "Передали Фріллі"
click at [1003, 379] on button "OK" at bounding box center [997, 391] width 51 height 30
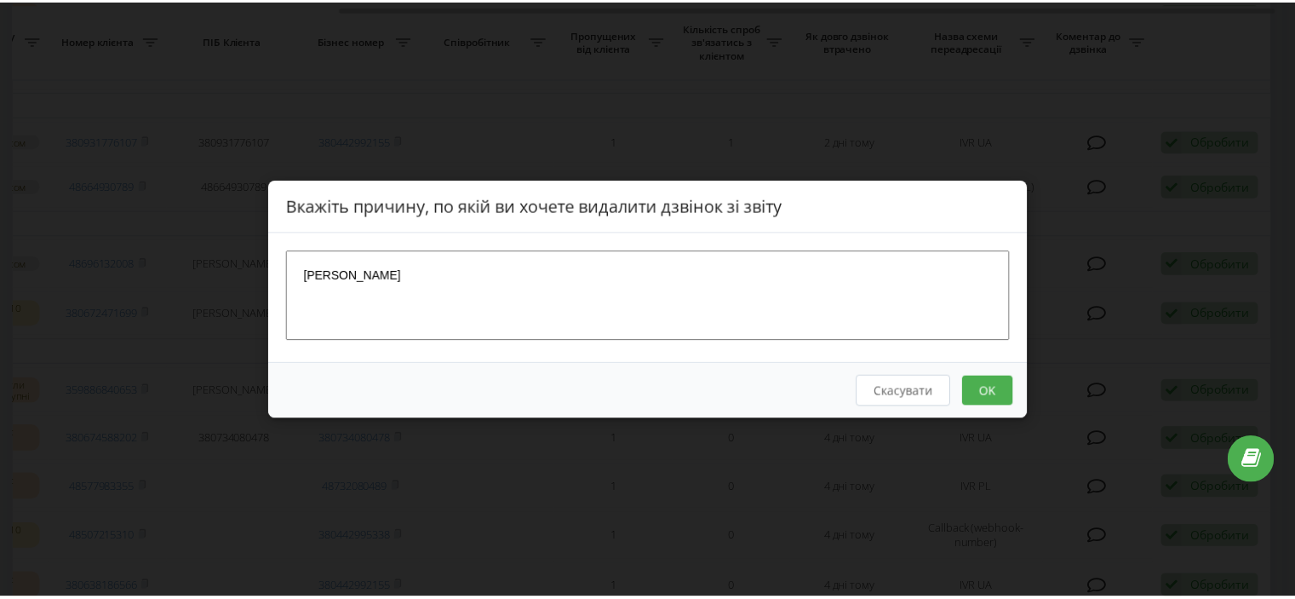
scroll to position [0, 0]
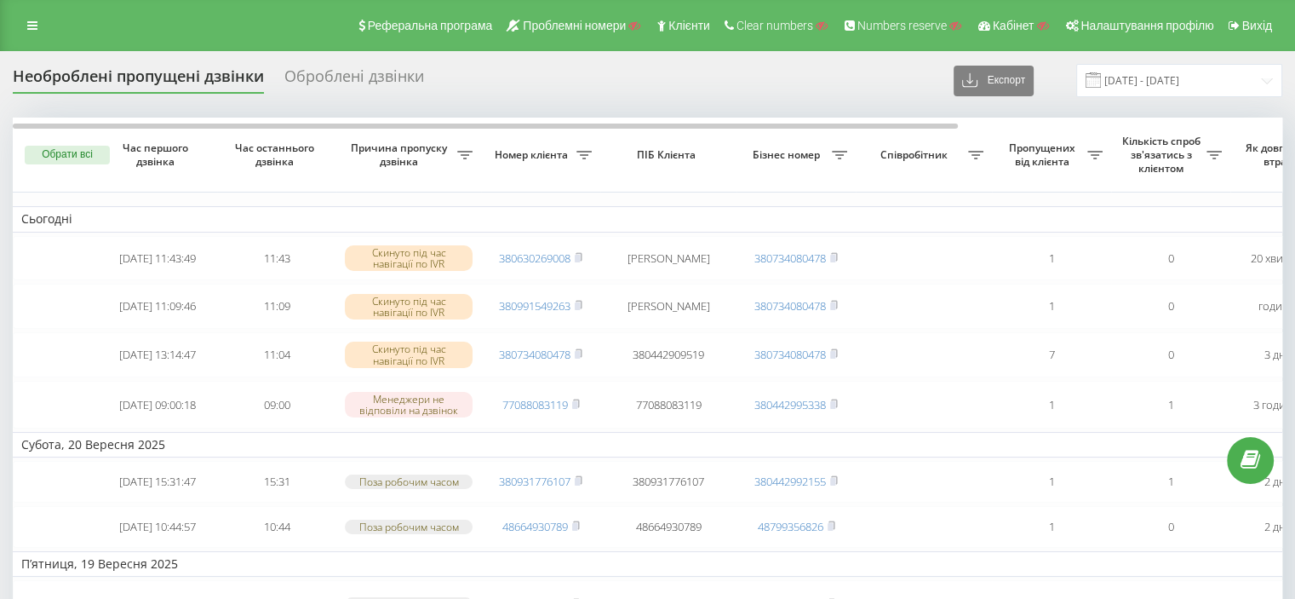
click at [866, 448] on td "Субота, 20 Вересня 2025" at bounding box center [864, 445] width 1703 height 26
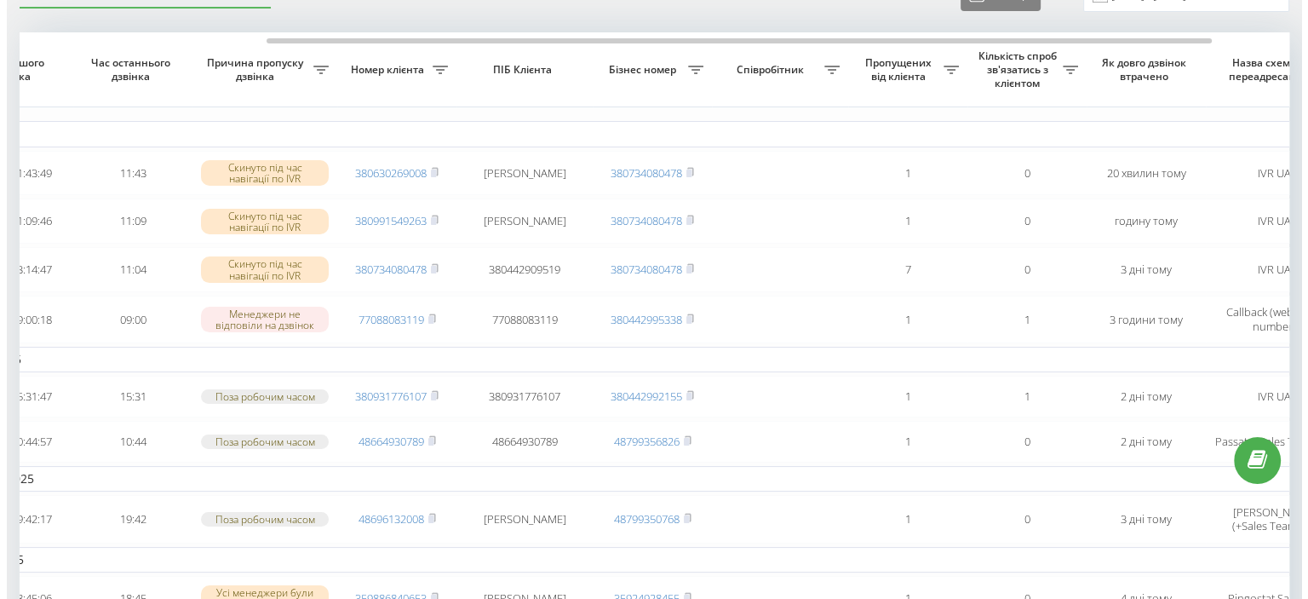
scroll to position [0, 433]
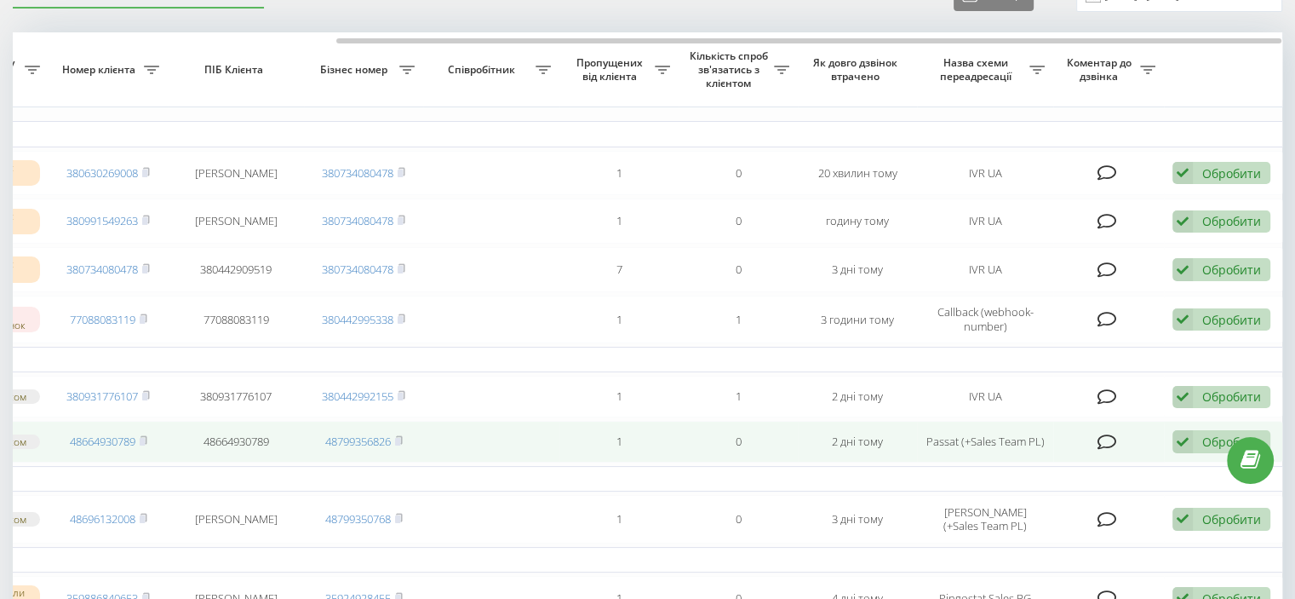
click at [1186, 453] on icon at bounding box center [1183, 441] width 20 height 23
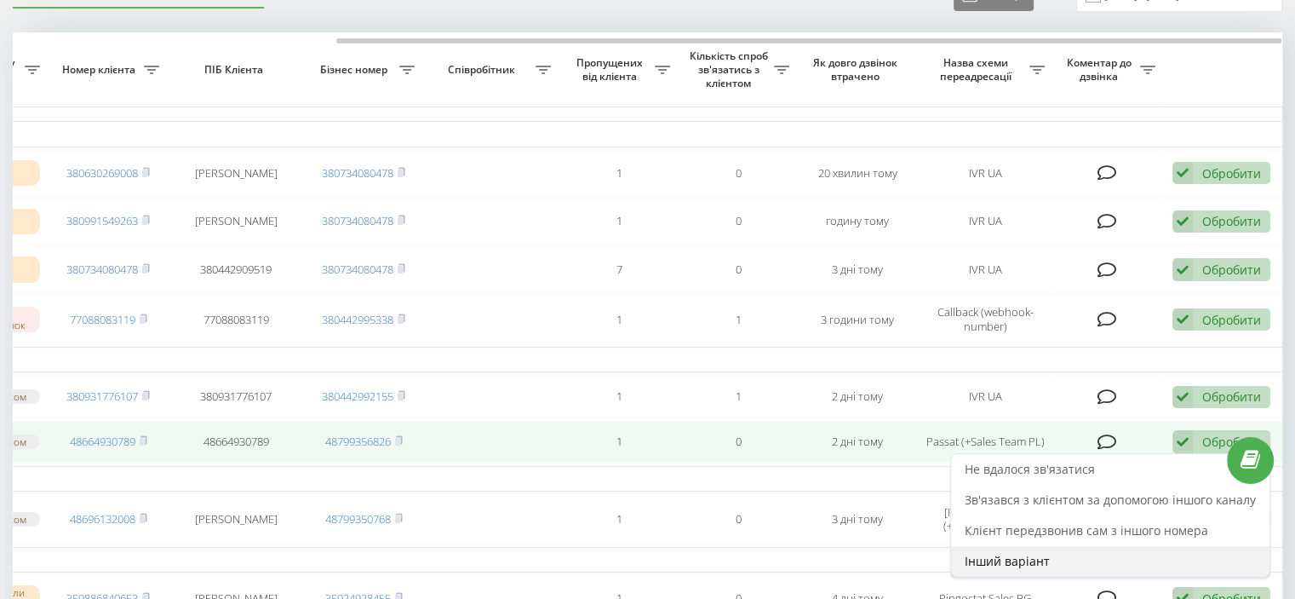
click at [986, 569] on span "Інший варіант" at bounding box center [1007, 561] width 85 height 16
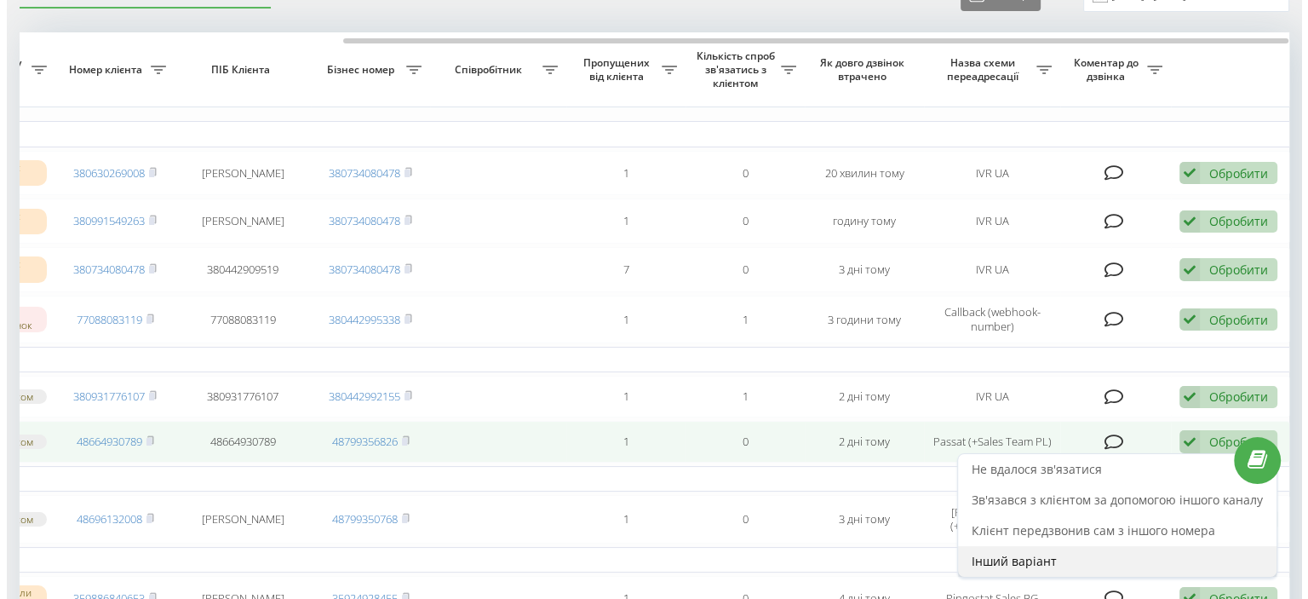
scroll to position [0, 420]
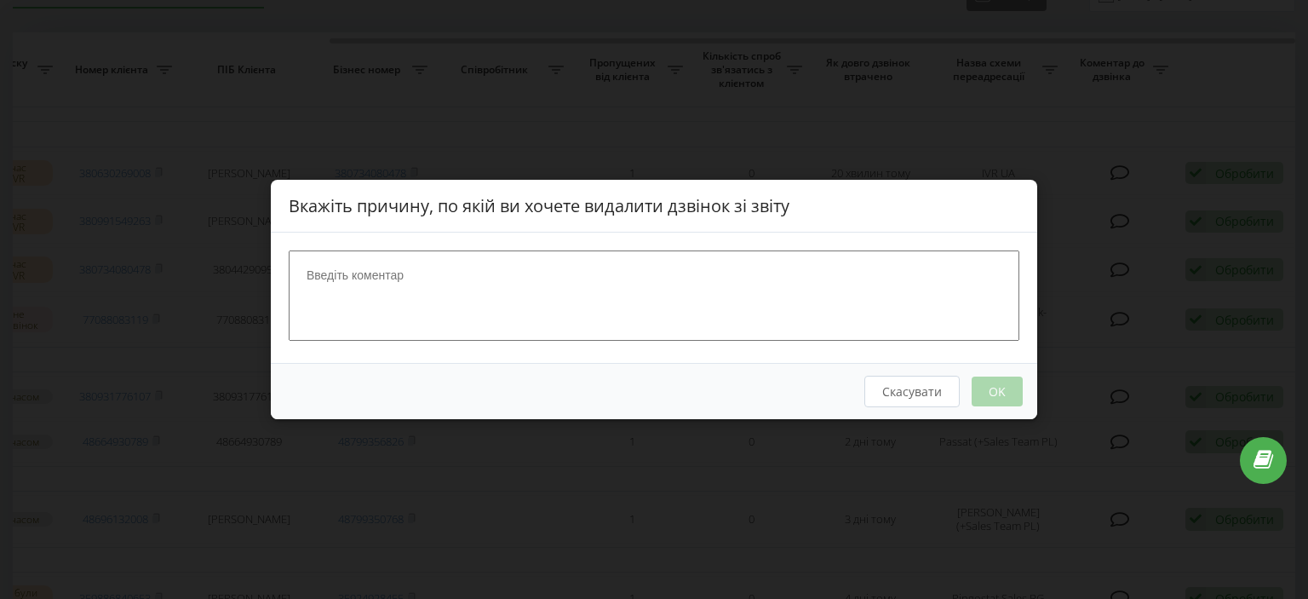
click at [341, 275] on textarea at bounding box center [654, 295] width 731 height 90
type textarea "Д"
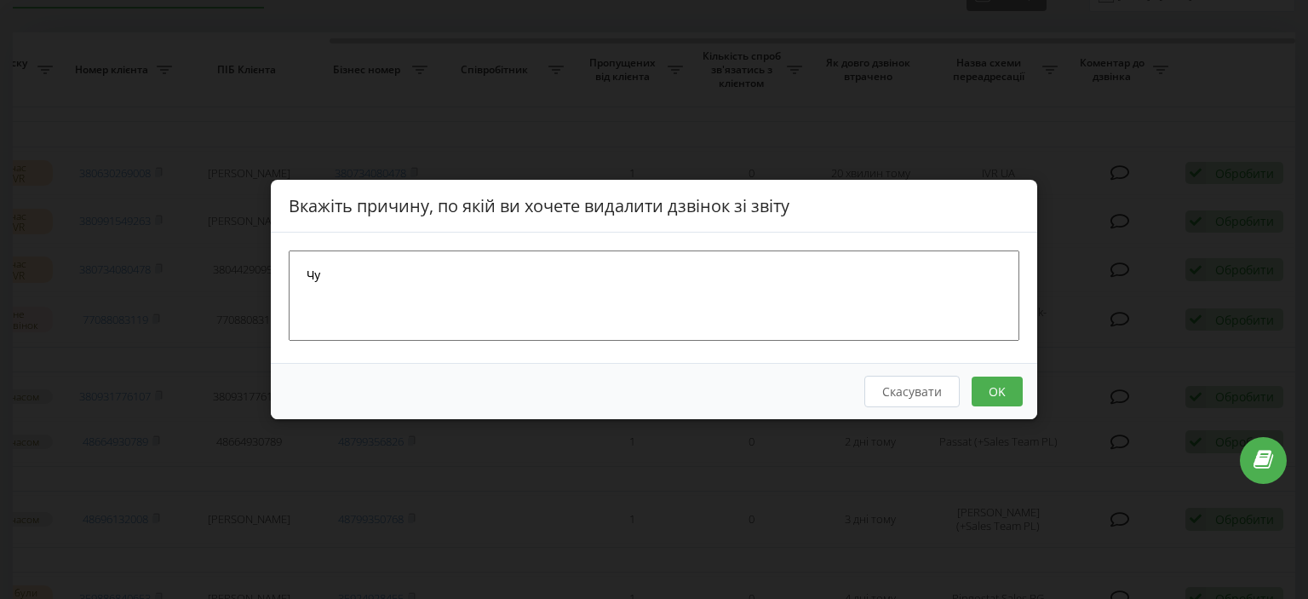
type textarea "Ч"
type textarea "В войсмейлі чути, як хтось між собою розмовляє. Помилка"
click at [989, 400] on button "OK" at bounding box center [997, 391] width 51 height 30
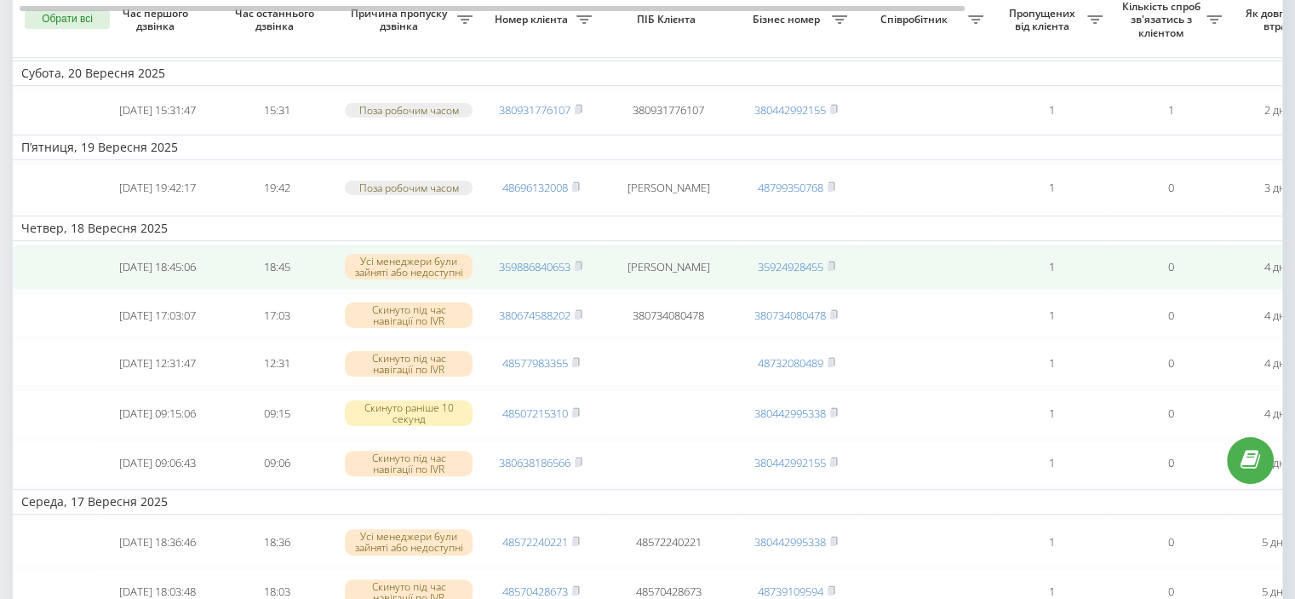
scroll to position [426, 0]
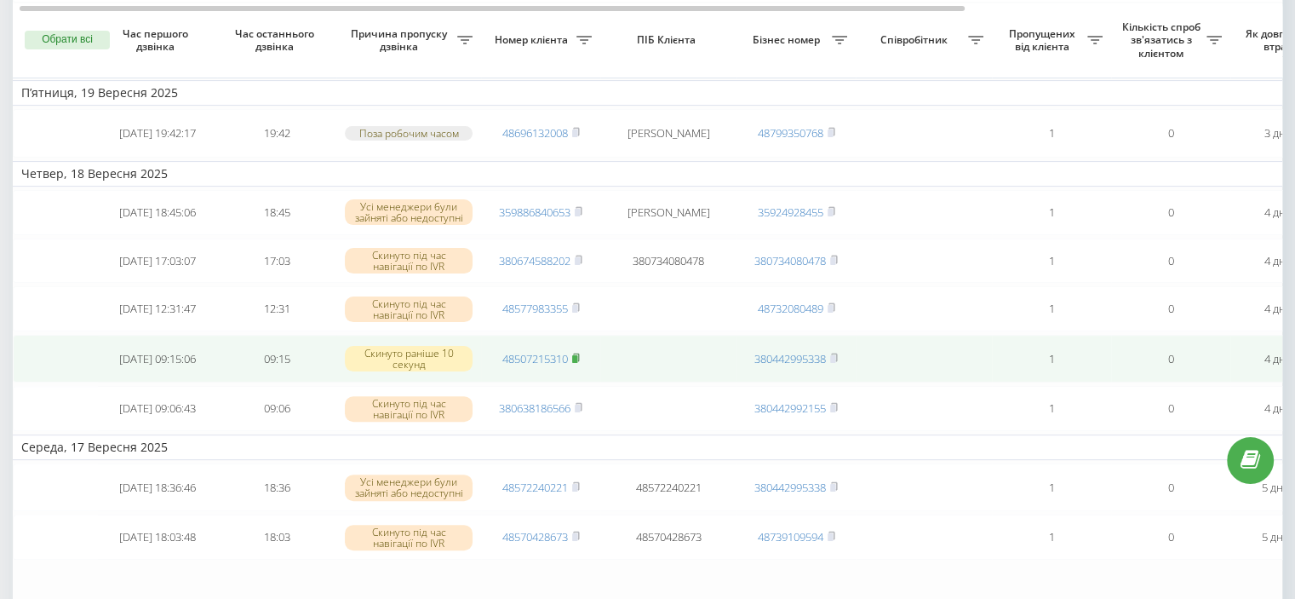
click at [577, 363] on rect at bounding box center [574, 359] width 5 height 8
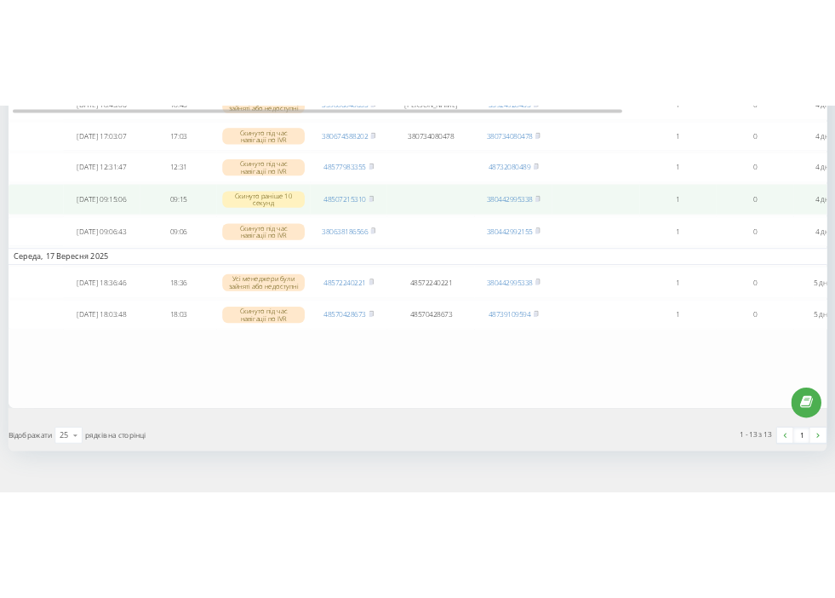
scroll to position [680, 0]
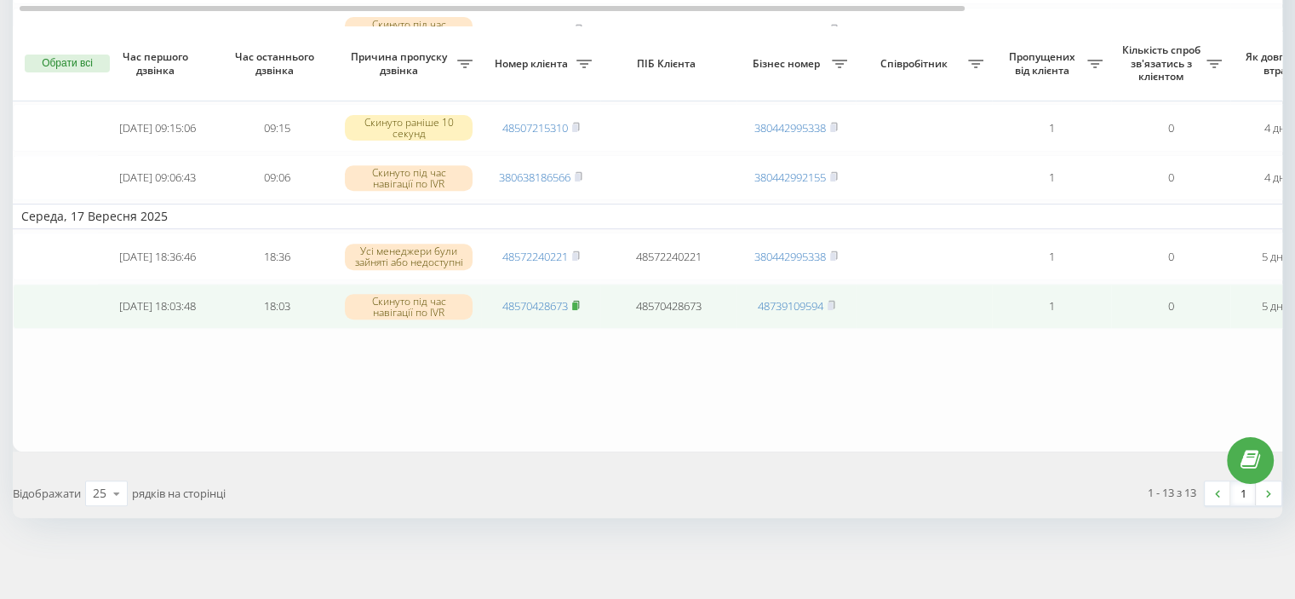
click at [577, 302] on rect at bounding box center [574, 306] width 5 height 8
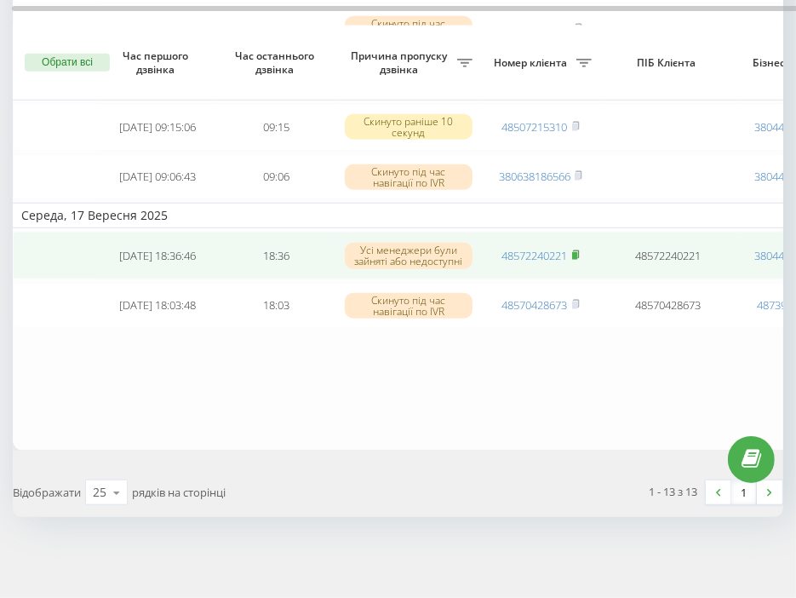
click at [576, 252] on rect at bounding box center [574, 256] width 5 height 8
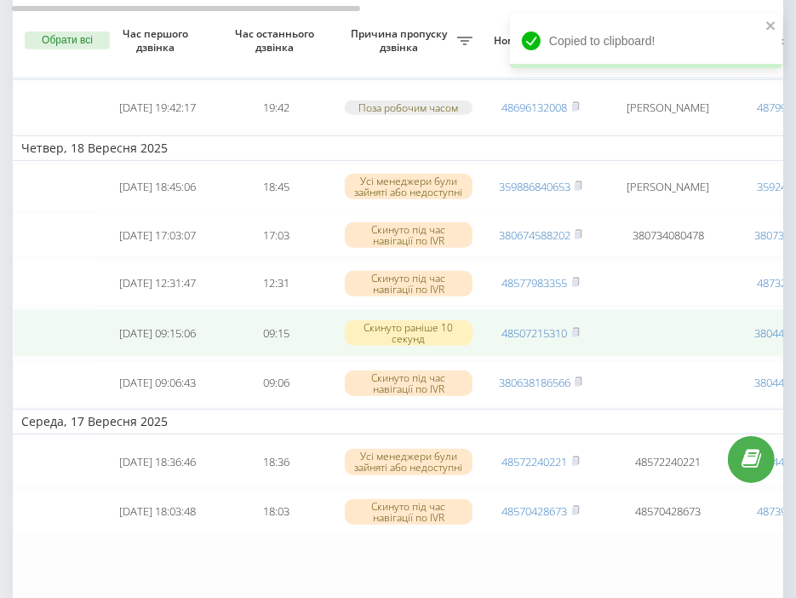
scroll to position [424, 0]
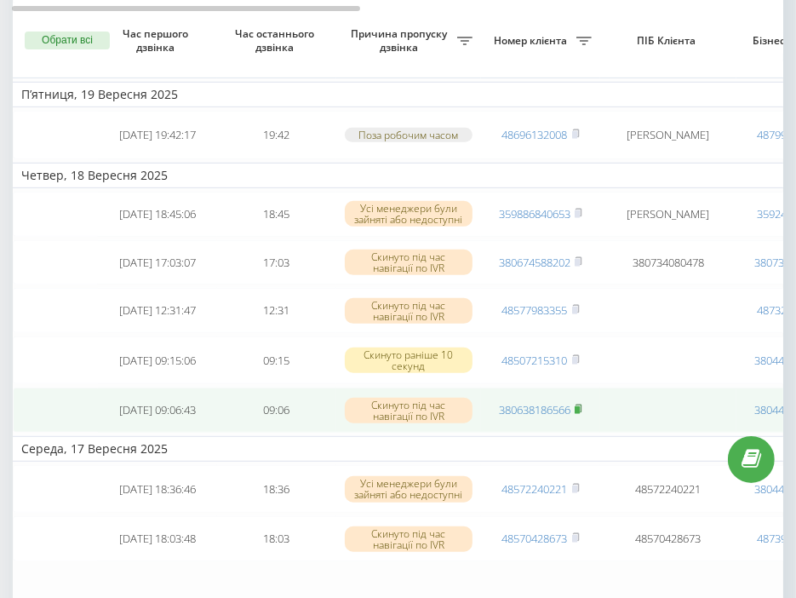
click at [578, 414] on rect at bounding box center [577, 410] width 5 height 8
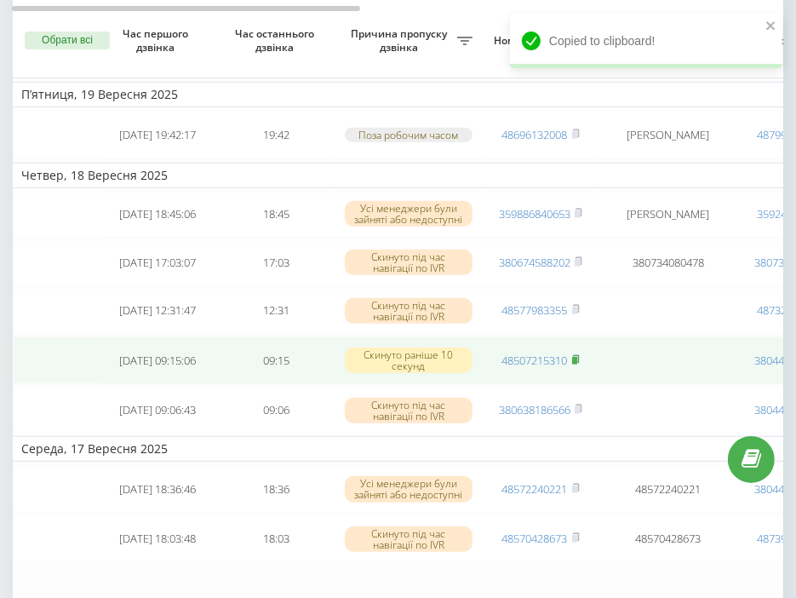
click at [577, 364] on rect at bounding box center [574, 361] width 5 height 8
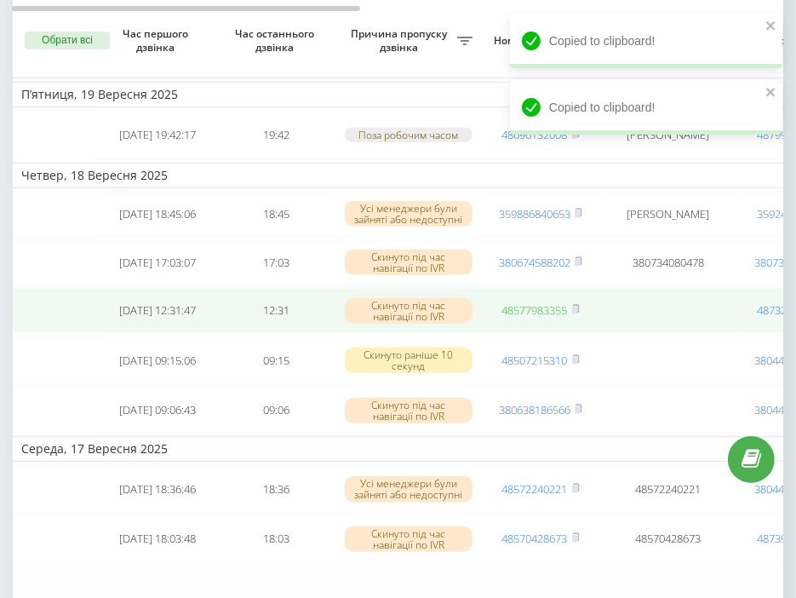
drag, startPoint x: 575, startPoint y: 327, endPoint x: 537, endPoint y: 324, distance: 37.6
click at [575, 314] on rect at bounding box center [574, 311] width 5 height 8
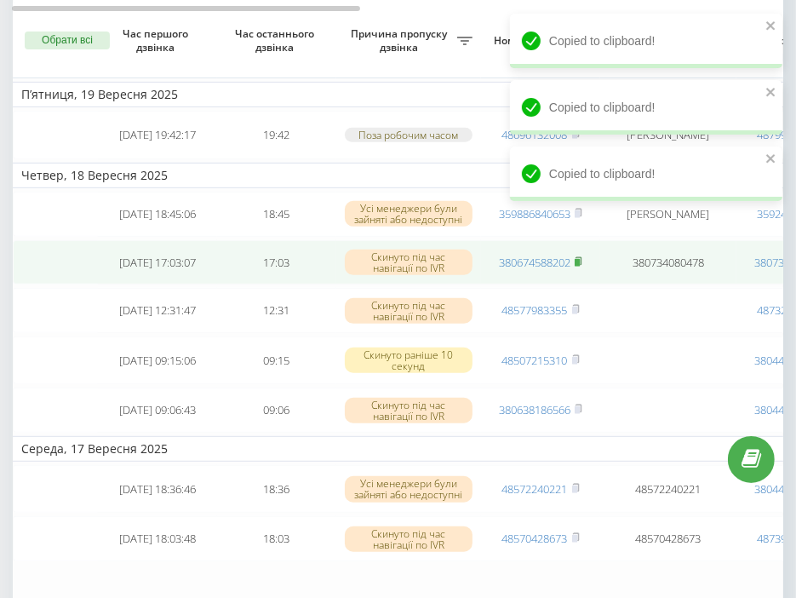
click at [579, 266] on rect at bounding box center [577, 262] width 5 height 8
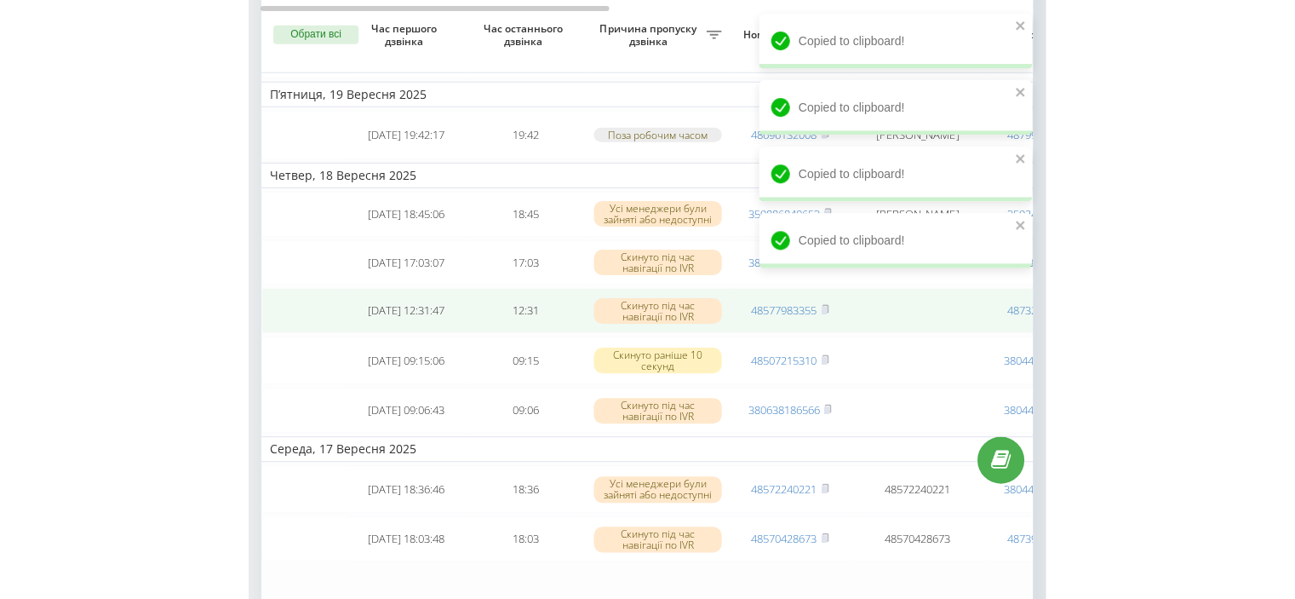
scroll to position [339, 0]
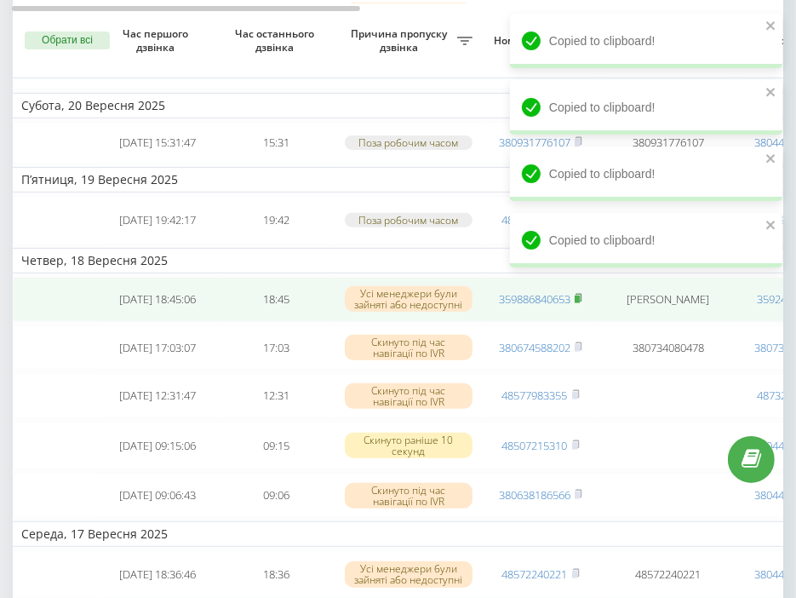
click at [582, 301] on icon at bounding box center [579, 298] width 6 height 8
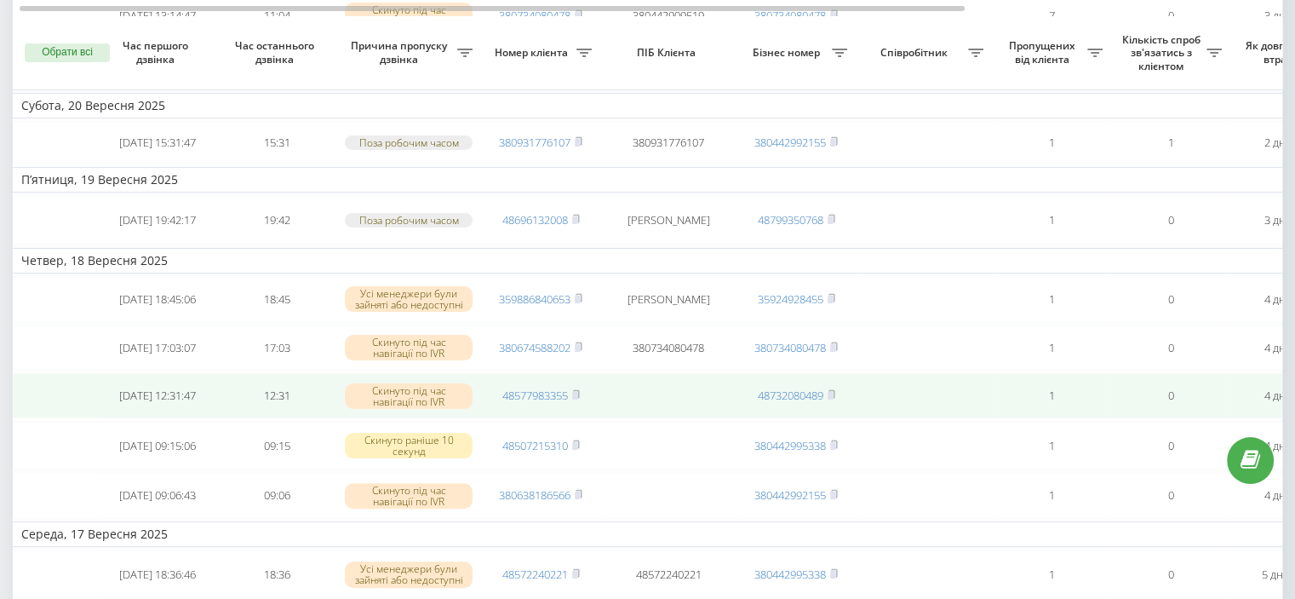
scroll to position [424, 0]
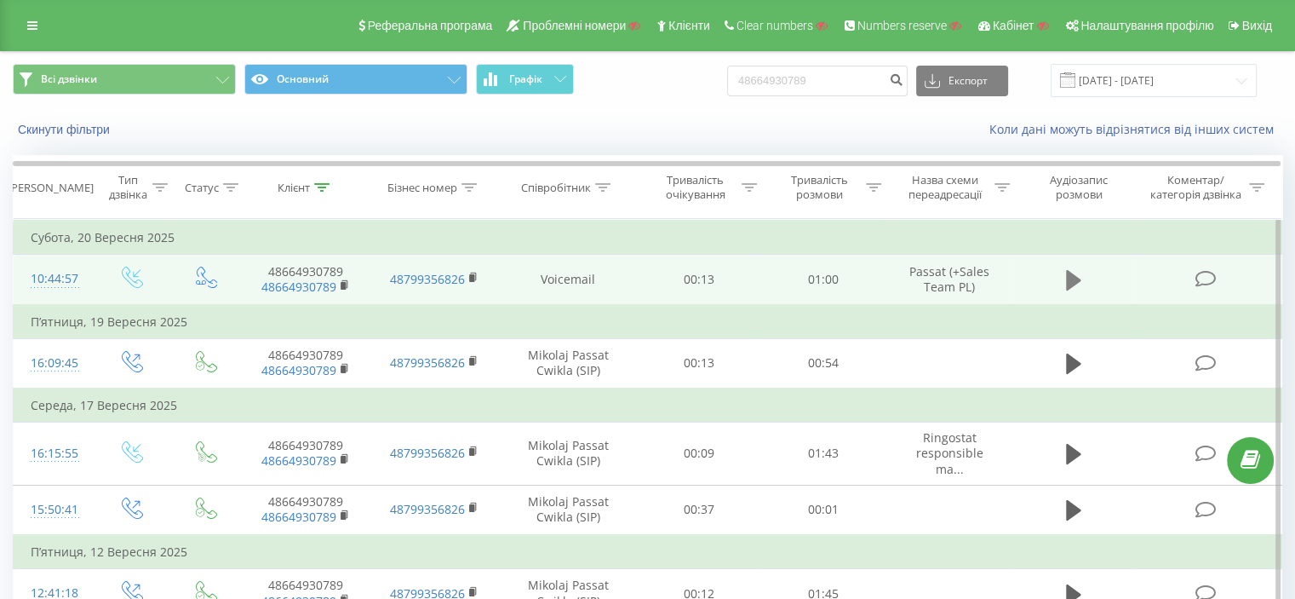
click at [1070, 285] on icon at bounding box center [1073, 280] width 15 height 20
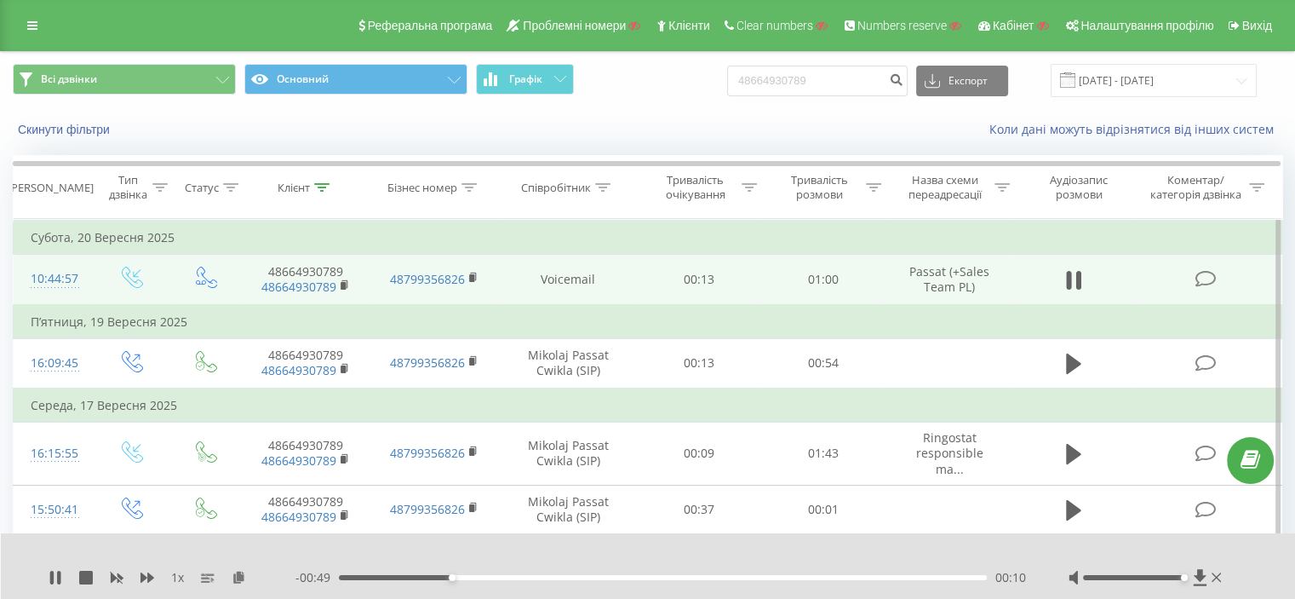
drag, startPoint x: 1133, startPoint y: 579, endPoint x: 1190, endPoint y: 582, distance: 57.1
click at [1190, 582] on div at bounding box center [1147, 577] width 157 height 17
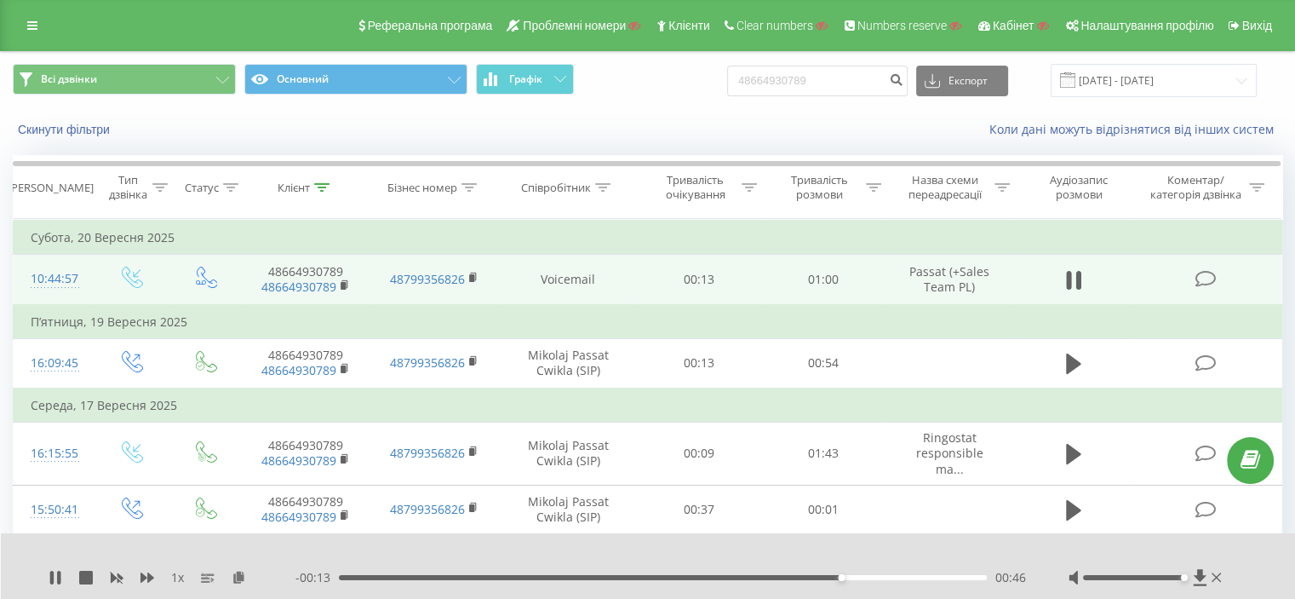
click at [341, 577] on div "00:46" at bounding box center [663, 577] width 648 height 5
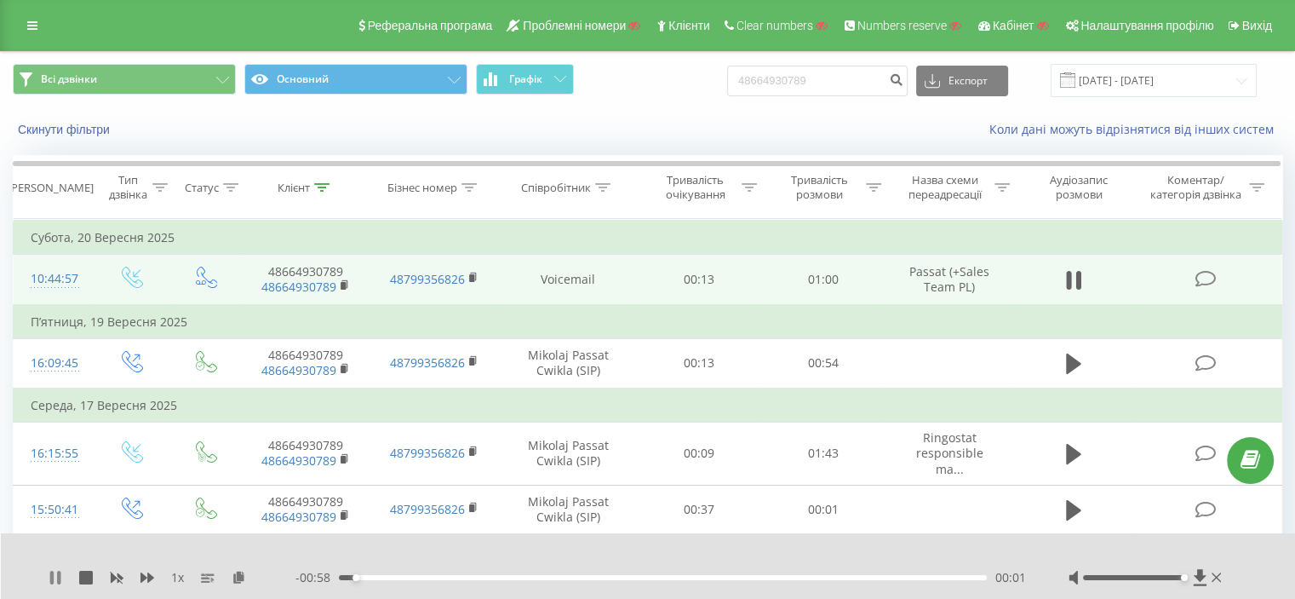
click at [49, 582] on icon at bounding box center [56, 578] width 14 height 14
click at [45, 565] on div "1 x - 00:58 00:01 00:01" at bounding box center [648, 566] width 1295 height 66
click at [49, 579] on icon at bounding box center [56, 578] width 14 height 14
click at [54, 578] on icon at bounding box center [56, 578] width 14 height 14
click at [55, 575] on icon at bounding box center [55, 578] width 10 height 14
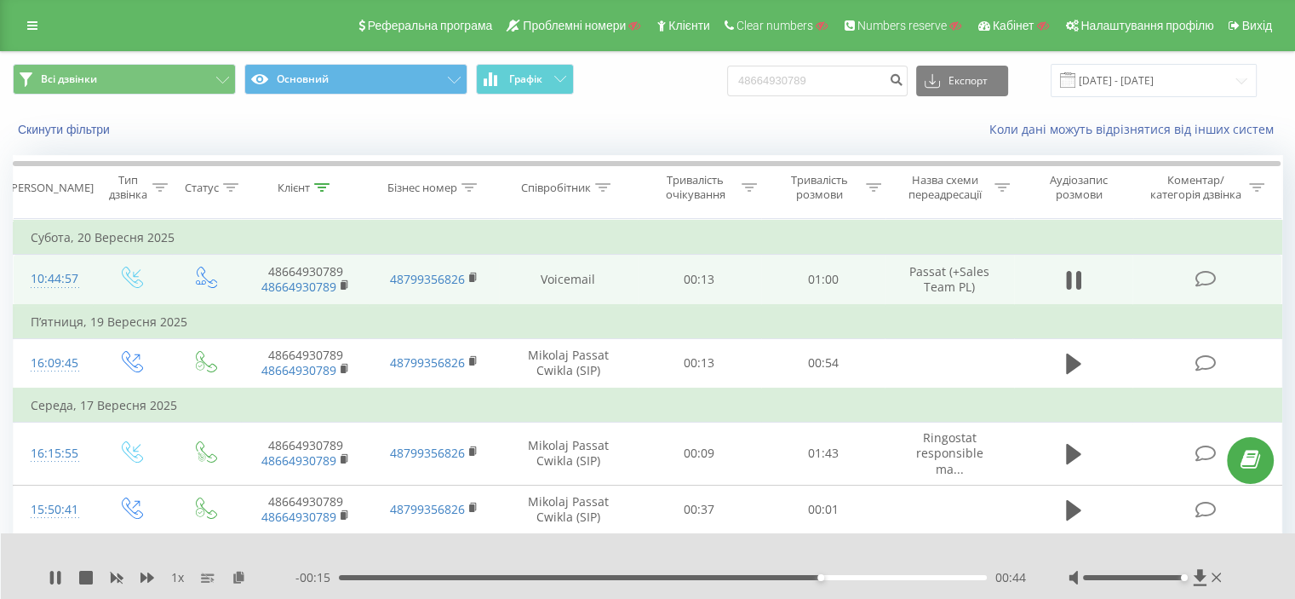
click at [1285, 112] on div "Скинути фільтри Коли дані можуть відрізнятися вiд інших систем" at bounding box center [648, 129] width 1294 height 41
click at [1207, 278] on icon at bounding box center [1205, 279] width 21 height 18
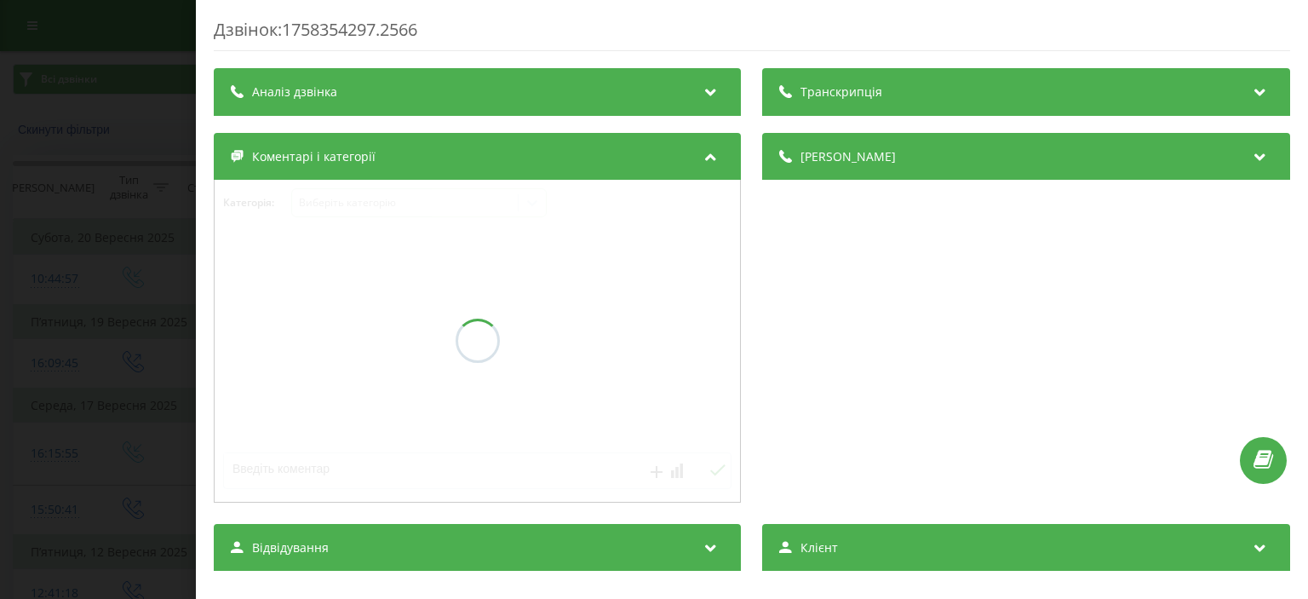
click at [835, 75] on div "Дзвінок : 1758354297.2566 Транскрипція Аналіз дзвінка Деталі дзвінка Коментарі …" at bounding box center [752, 450] width 1076 height 864
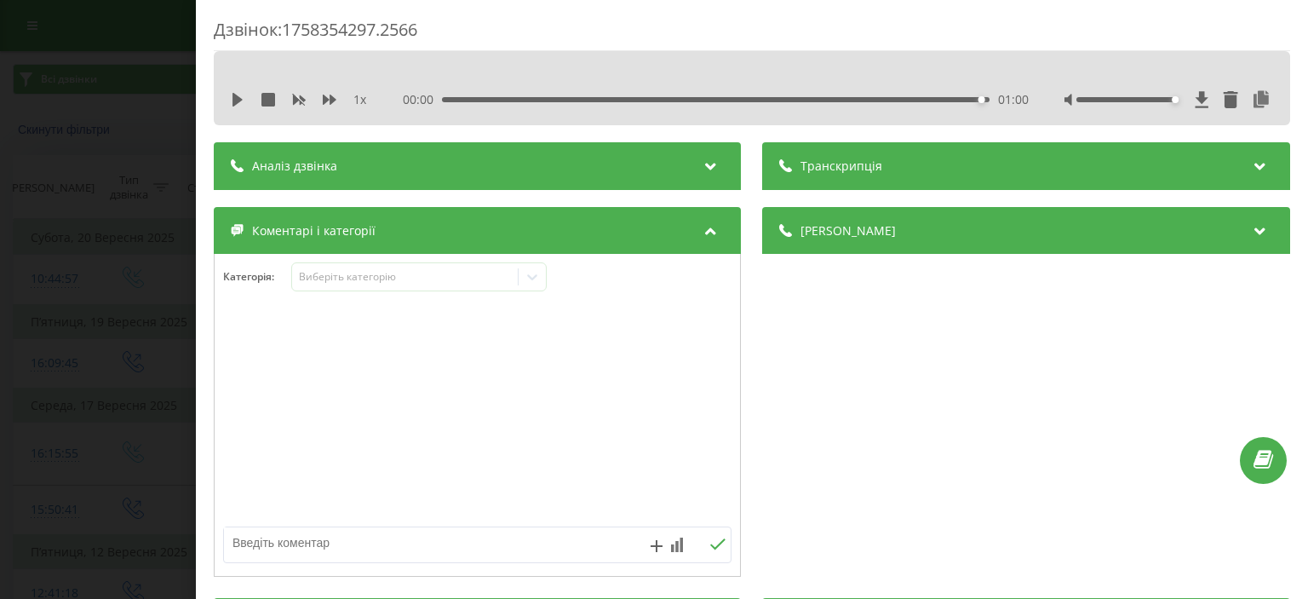
click at [1002, 181] on div "Транскрипція" at bounding box center [1026, 166] width 527 height 48
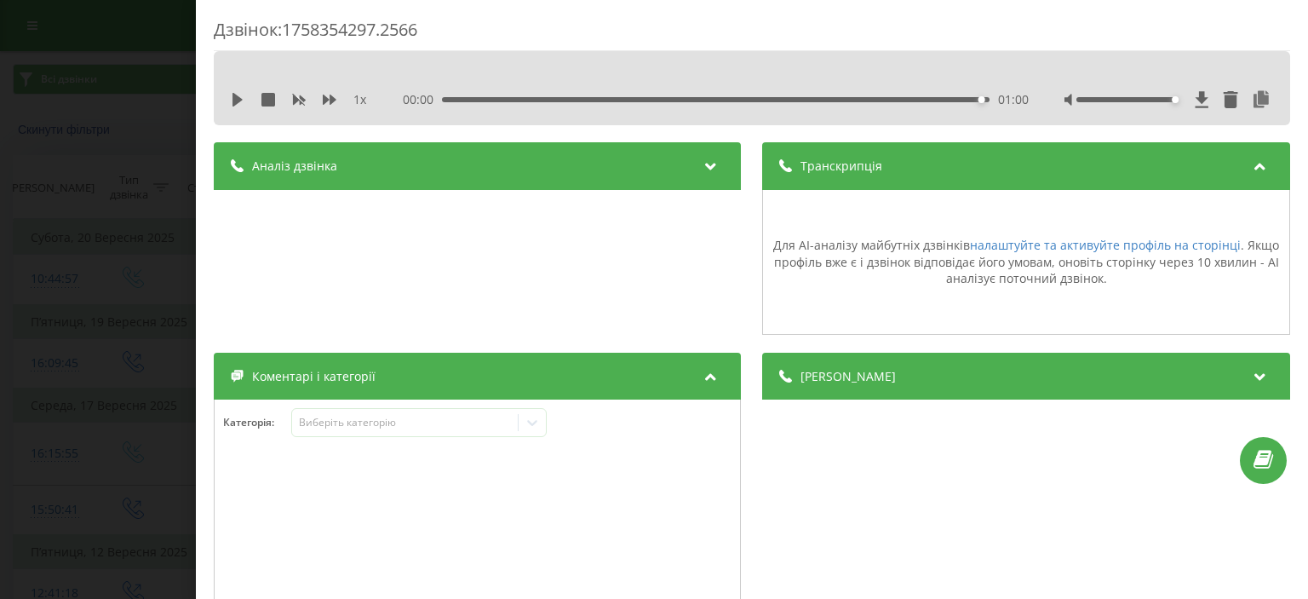
click at [842, 379] on span "Деталі дзвінка" at bounding box center [848, 376] width 95 height 17
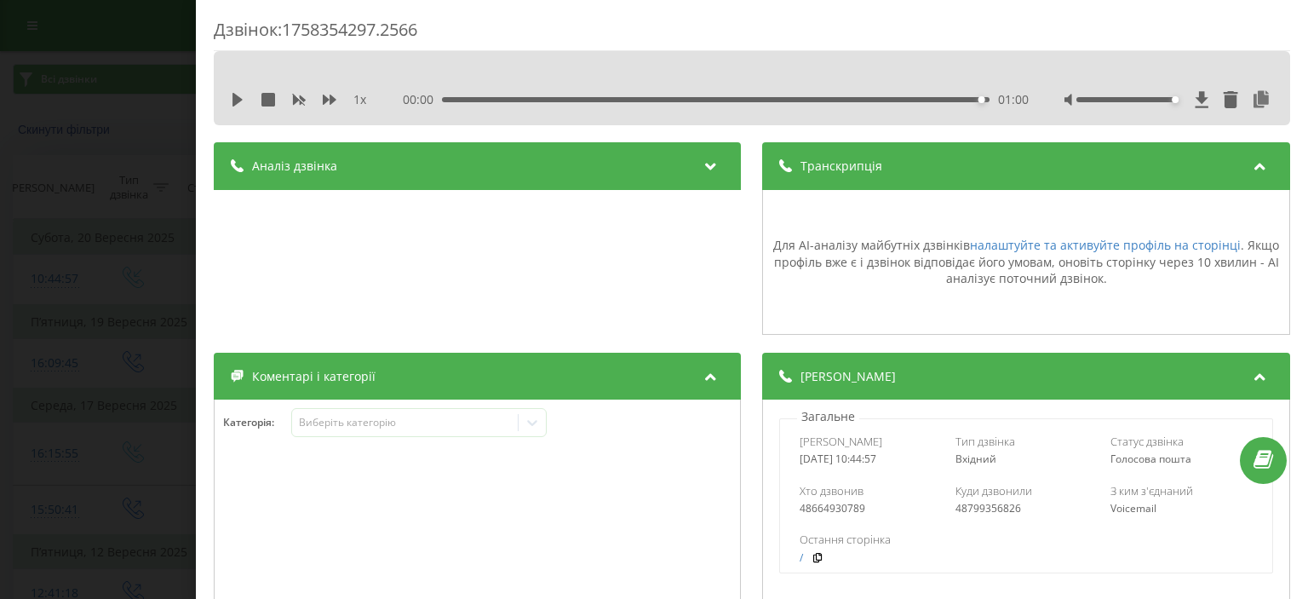
click at [343, 165] on div "Аналіз дзвінка" at bounding box center [477, 166] width 527 height 48
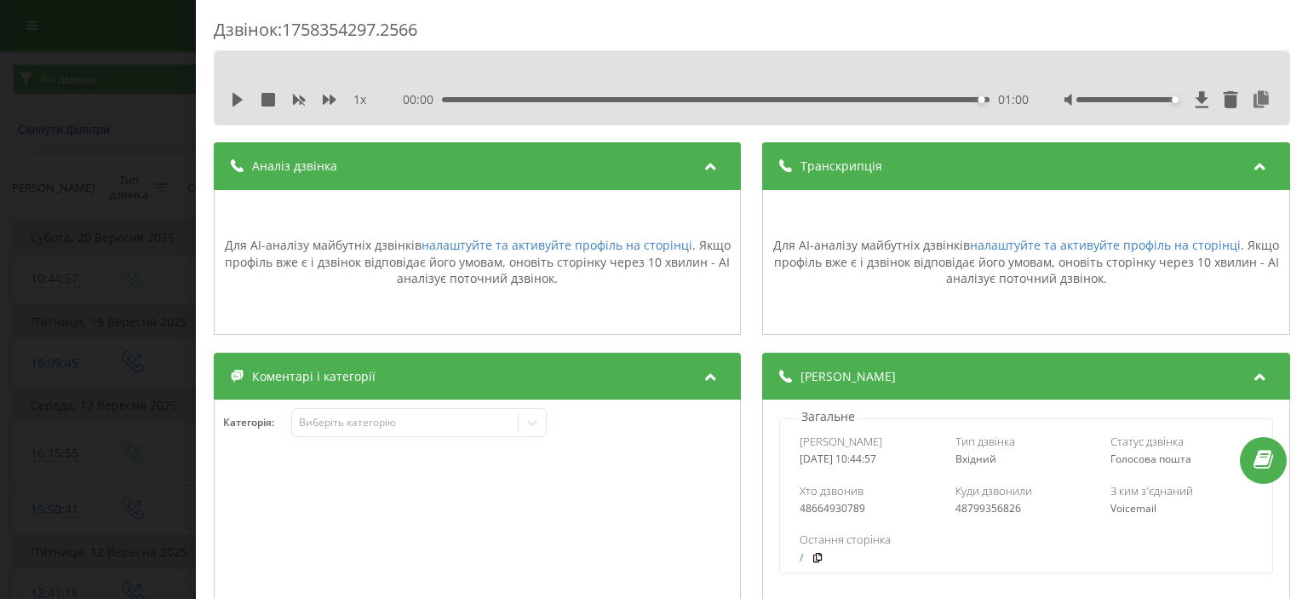
click at [43, 251] on div "Дзвінок : 1758354297.2566 1 x 00:00 01:00 01:00 Транскрипція Для AI-аналізу май…" at bounding box center [654, 299] width 1308 height 599
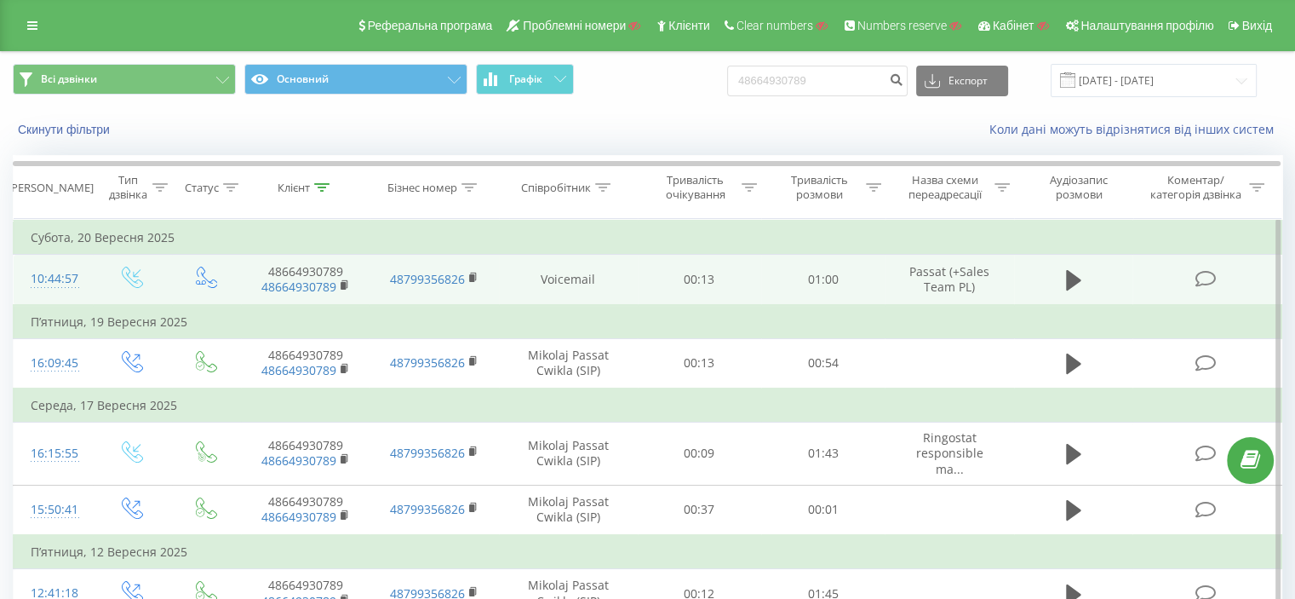
click at [1202, 280] on icon at bounding box center [1205, 279] width 21 height 18
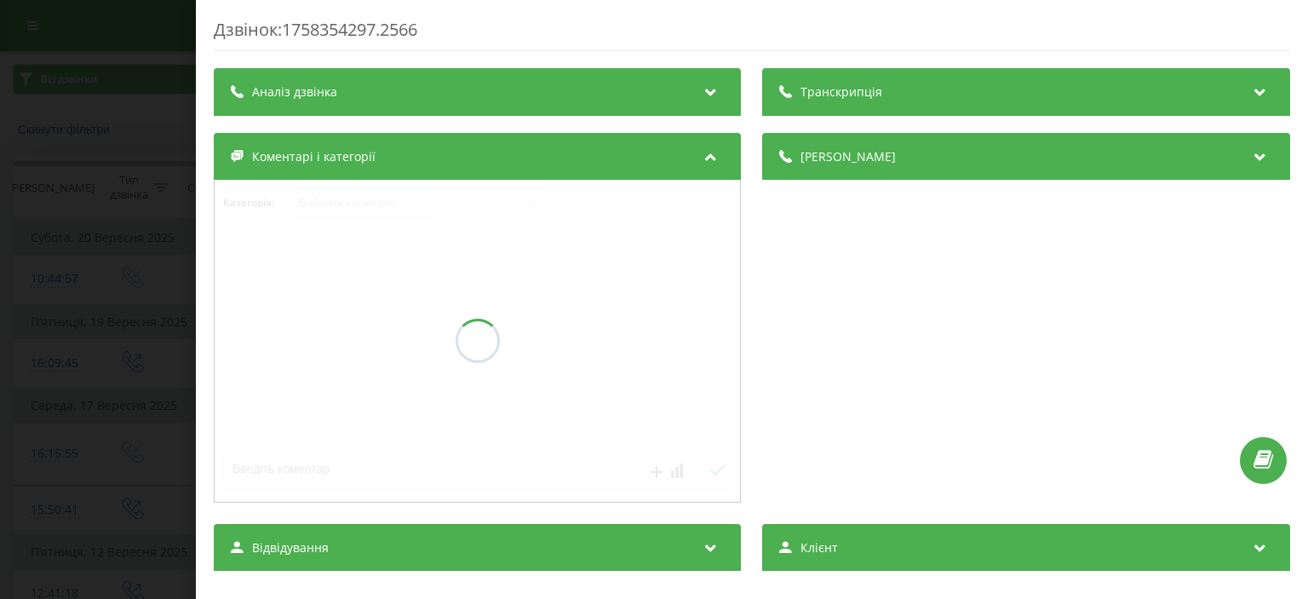
click at [126, 238] on div "Дзвінок : 1758354297.2566 Транскрипція Аналіз дзвінка Деталі дзвінка Коментарі …" at bounding box center [654, 299] width 1308 height 599
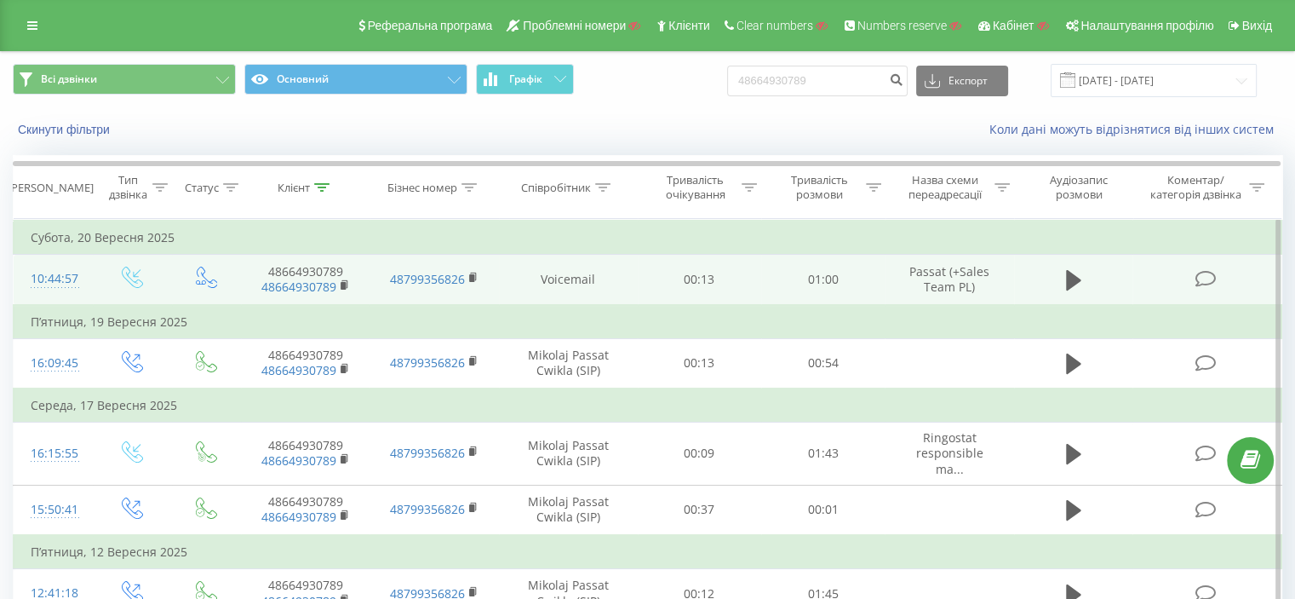
click at [1206, 278] on icon at bounding box center [1205, 279] width 21 height 18
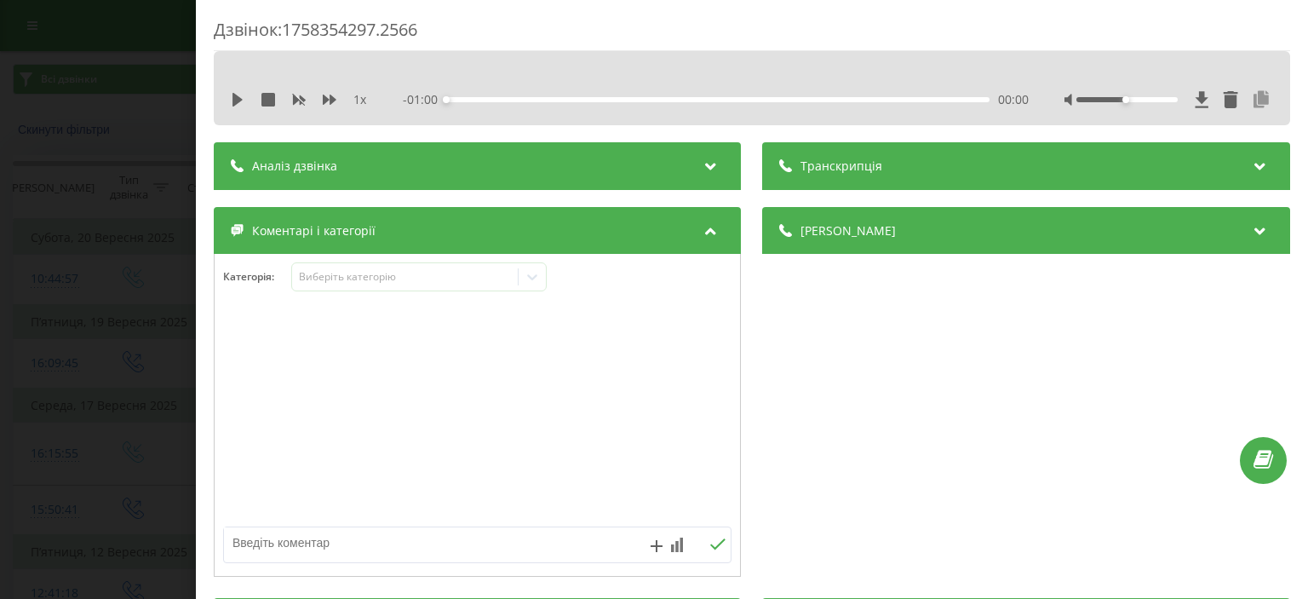
click at [1256, 98] on icon at bounding box center [1262, 99] width 20 height 17
click at [992, 341] on div "Деталі дзвінка Загальне Дата дзвінка 2025-09-20 10:44:57 Тип дзвінка Вхідний Ст…" at bounding box center [1026, 394] width 527 height 374
click at [78, 375] on div "Дзвінок : 1758354297.2566 1 x - 01:00 00:00 00:00 Транскрипція Для AI-аналізу м…" at bounding box center [654, 299] width 1308 height 599
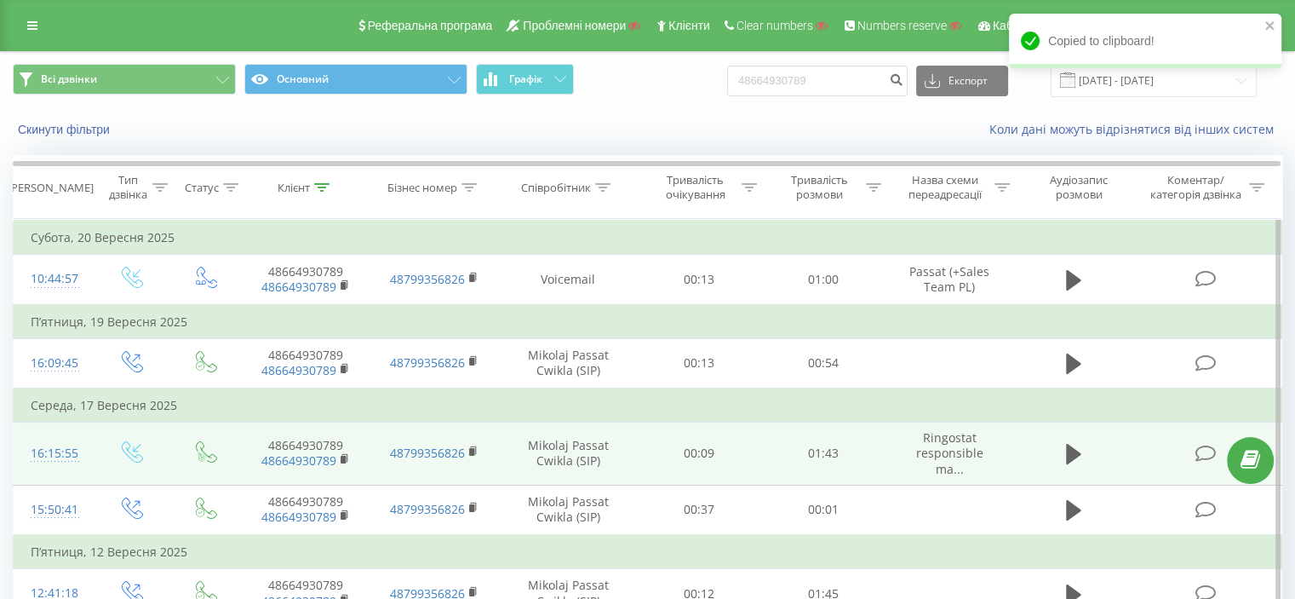
click at [979, 473] on td "Ringostat responsible ma..." at bounding box center [949, 453] width 129 height 63
click at [1080, 448] on icon at bounding box center [1073, 454] width 15 height 24
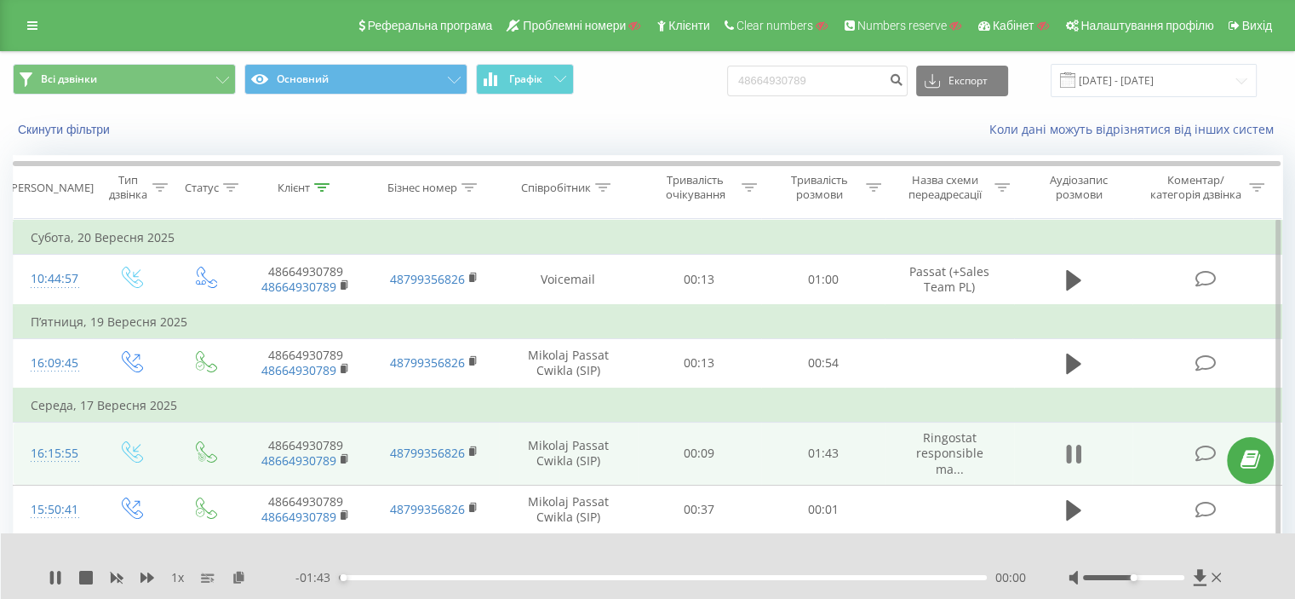
click at [1075, 451] on icon at bounding box center [1073, 454] width 15 height 24
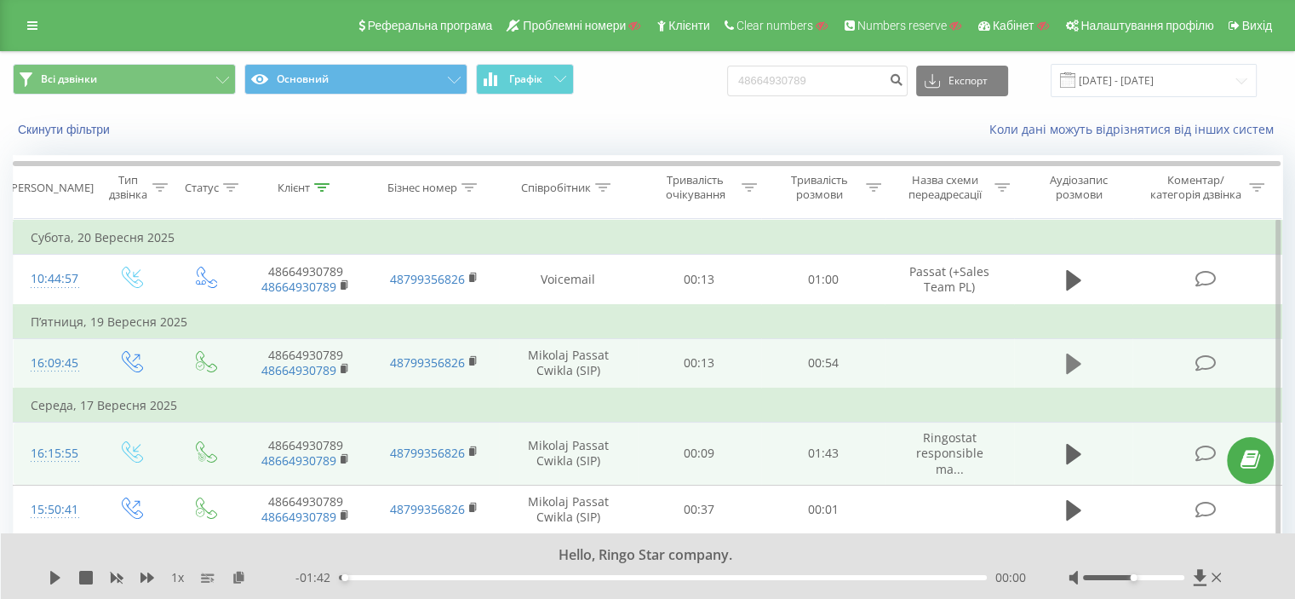
click at [1080, 362] on icon at bounding box center [1073, 363] width 15 height 20
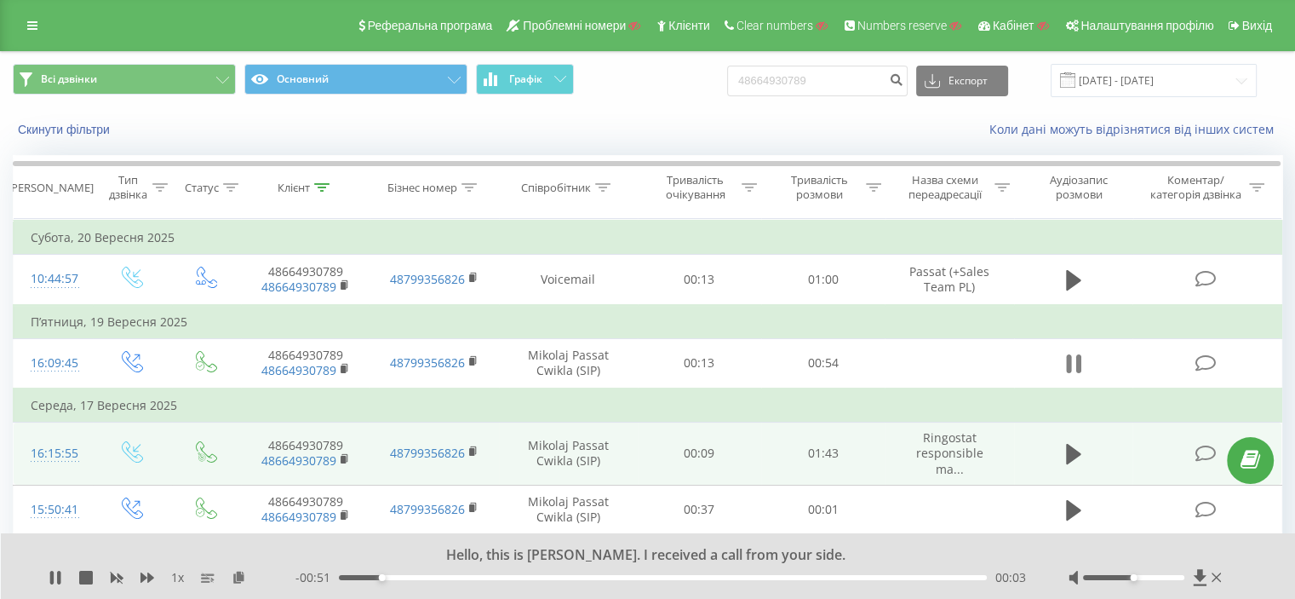
click at [1080, 360] on icon at bounding box center [1078, 363] width 5 height 19
drag, startPoint x: 853, startPoint y: 84, endPoint x: 744, endPoint y: 73, distance: 109.6
click at [744, 76] on div "Всі дзвінки Основний Графік 48664930789 Експорт .csv .xls .xlsx 22.06.2025 - 22…" at bounding box center [648, 80] width 1270 height 33
paste input "38067247169"
type input "380672471699"
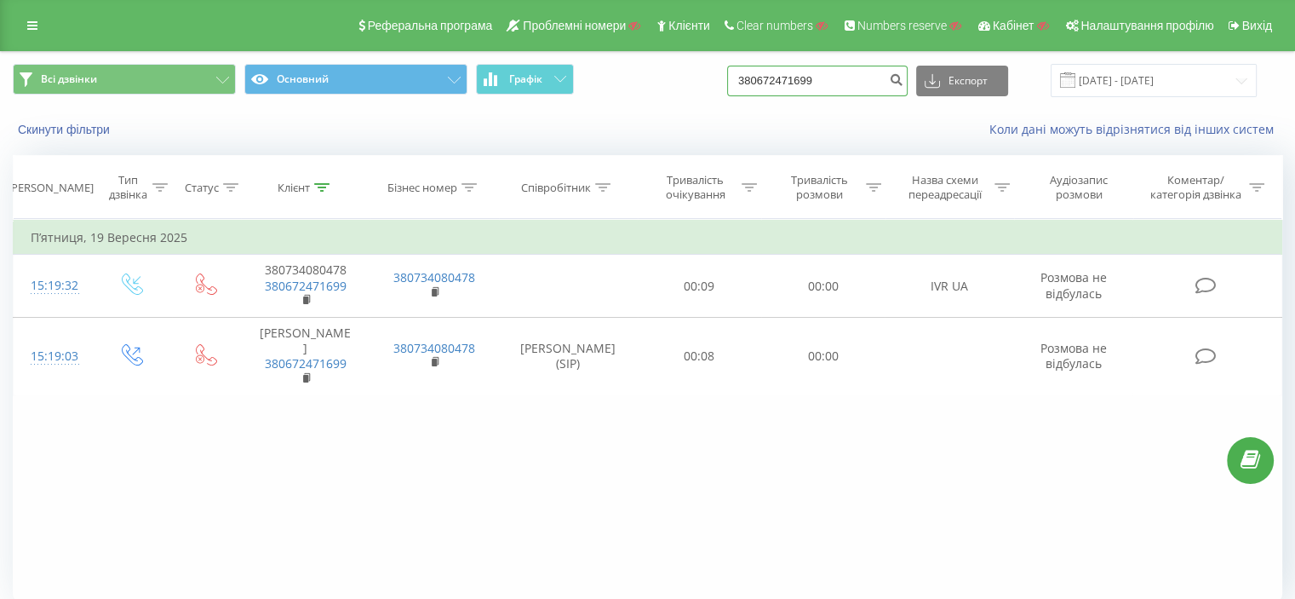
click at [852, 66] on input "380672471699" at bounding box center [817, 81] width 181 height 31
drag, startPoint x: 855, startPoint y: 79, endPoint x: 732, endPoint y: 81, distance: 122.6
click at [732, 81] on div "Всі дзвінки Основний Графік 380672471699 Експорт .csv .xls .xlsx [DATE] - [DATE]" at bounding box center [648, 80] width 1270 height 33
paste input "48507215310"
type input "48507215310"
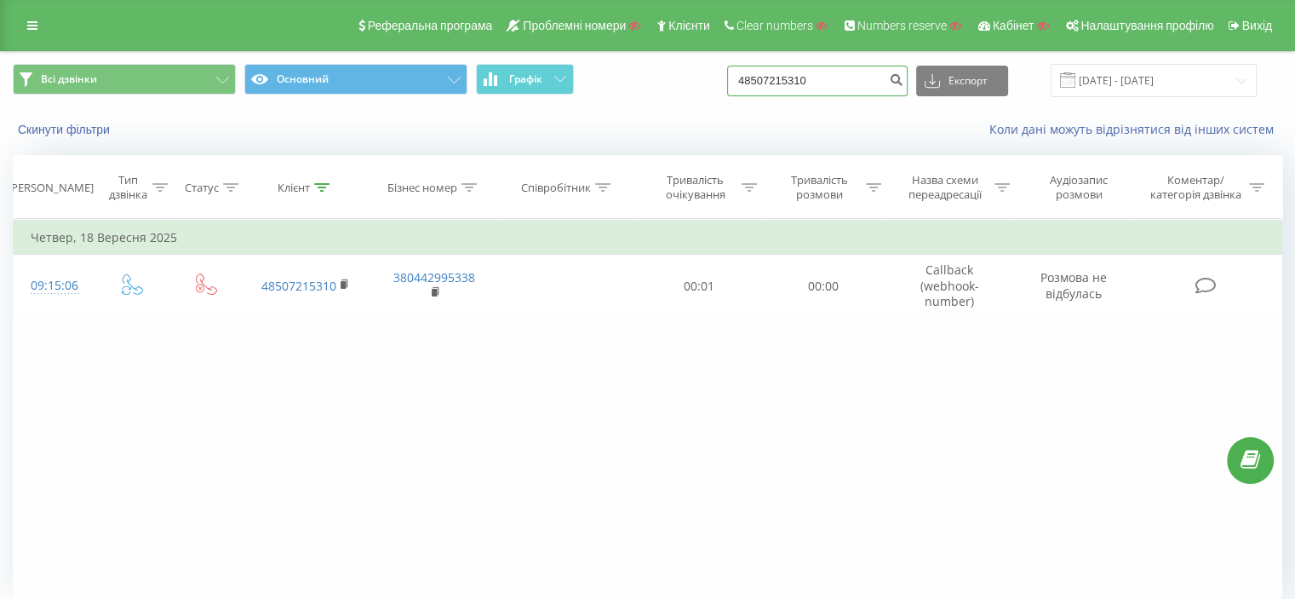
drag, startPoint x: 860, startPoint y: 82, endPoint x: 705, endPoint y: 90, distance: 155.2
click at [705, 90] on div "Всі дзвінки Основний Графік 48507215310 Експорт .csv .xls .xlsx 22.06.2025 - 22…" at bounding box center [648, 80] width 1270 height 33
paste input "380674588202"
type input "380674588202"
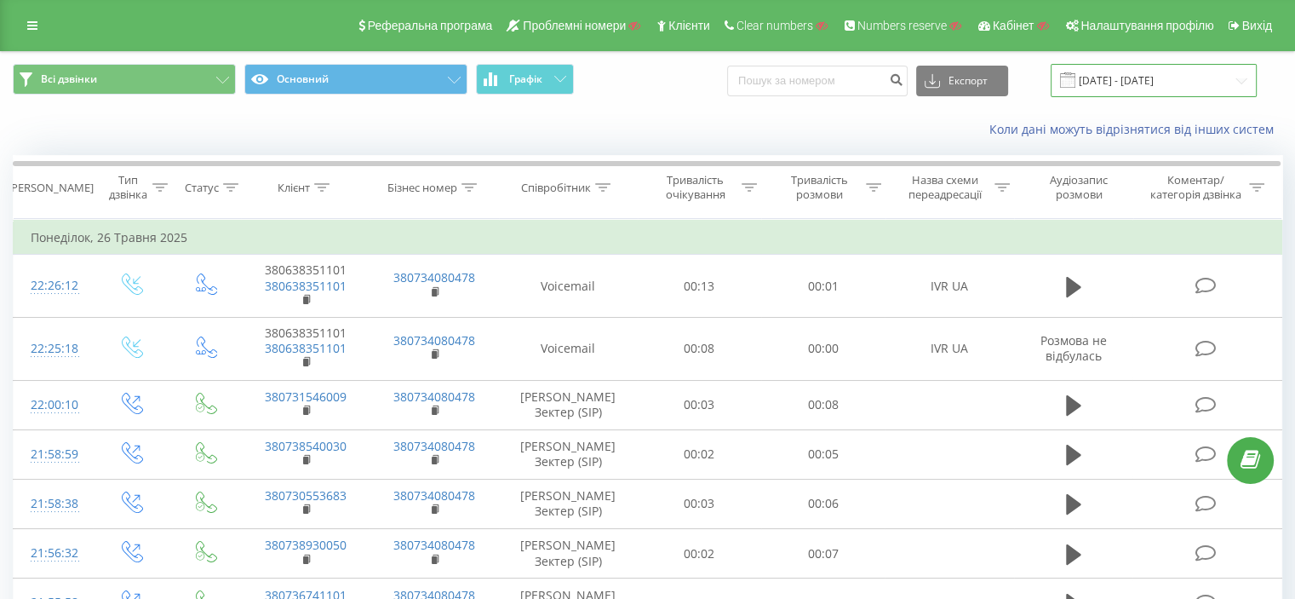
click at [1127, 94] on input "[DATE] - [DATE]" at bounding box center [1154, 80] width 206 height 33
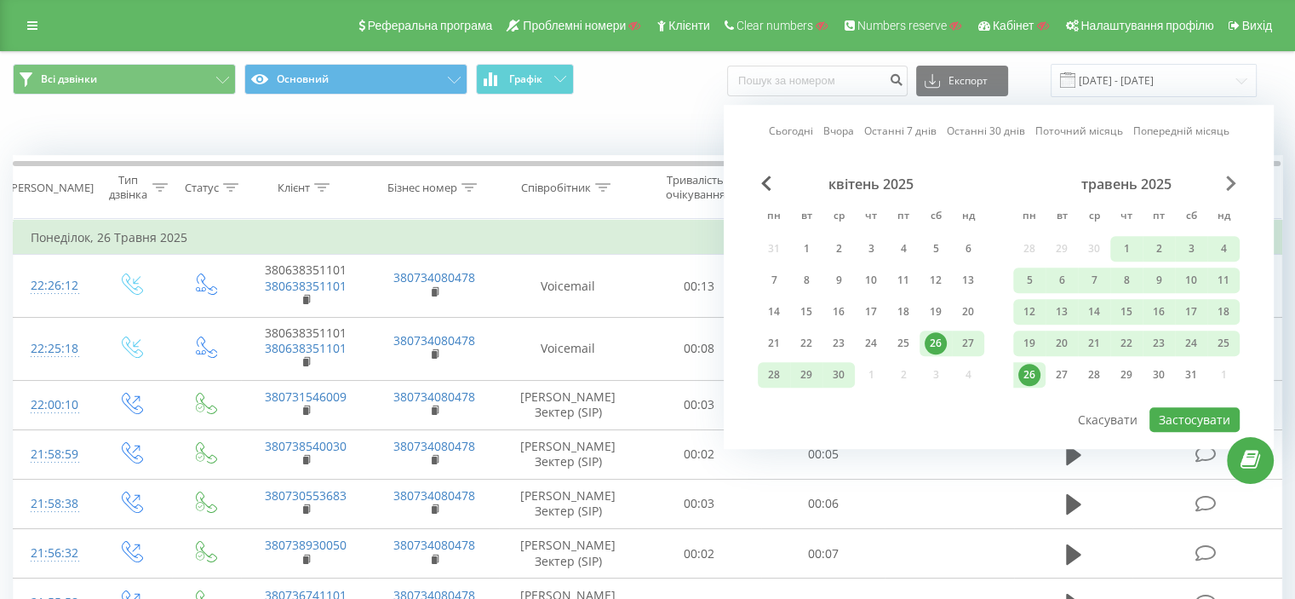
click at [1233, 183] on span "Next Month" at bounding box center [1231, 182] width 10 height 15
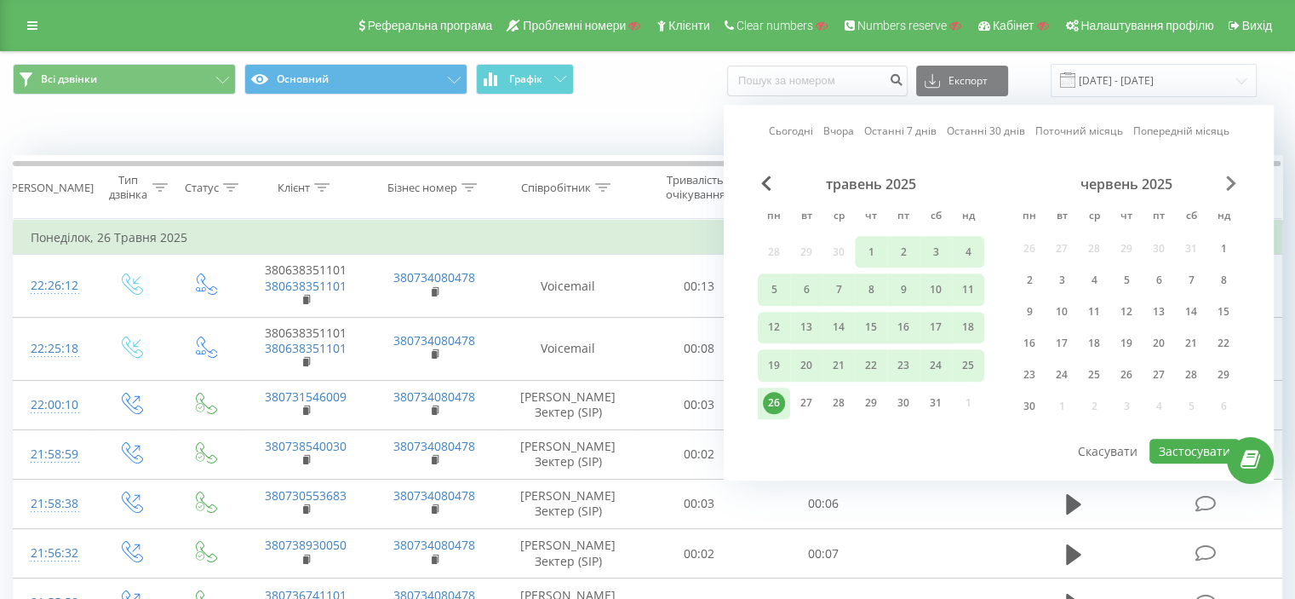
click at [1233, 183] on span "Next Month" at bounding box center [1231, 182] width 10 height 15
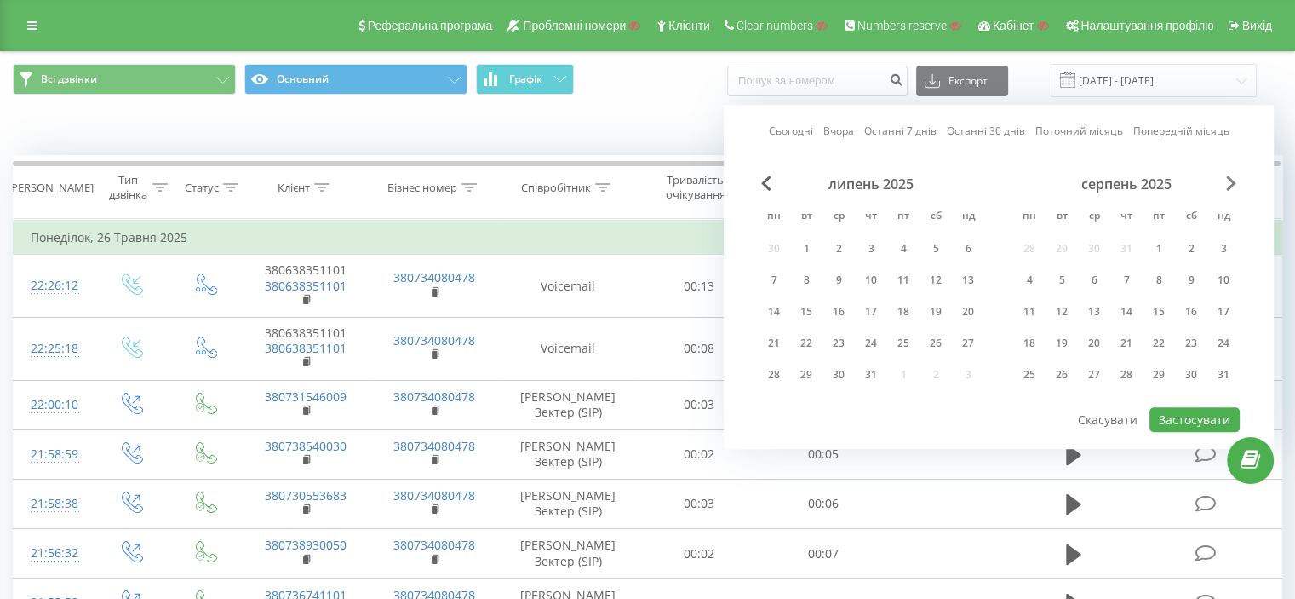
click at [1233, 183] on span "Next Month" at bounding box center [1231, 182] width 10 height 15
click at [1158, 317] on div "19" at bounding box center [1159, 312] width 22 height 22
click at [1197, 418] on button "Застосувати" at bounding box center [1195, 419] width 90 height 25
type input "[DATE] - [DATE]"
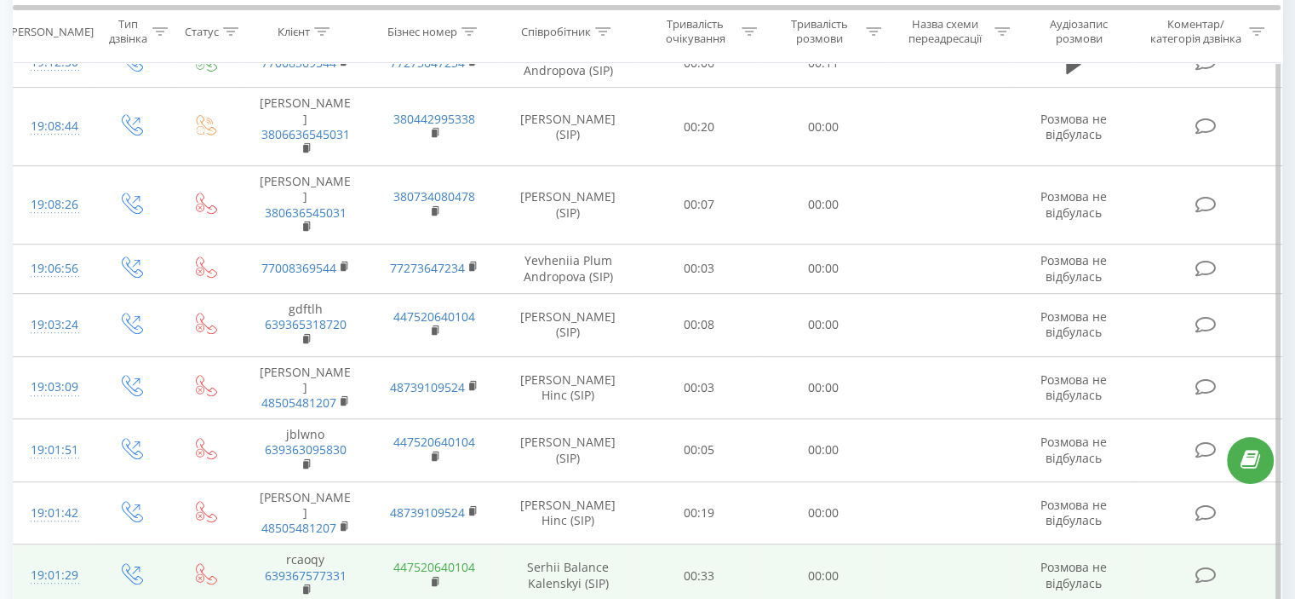
scroll to position [1189, 0]
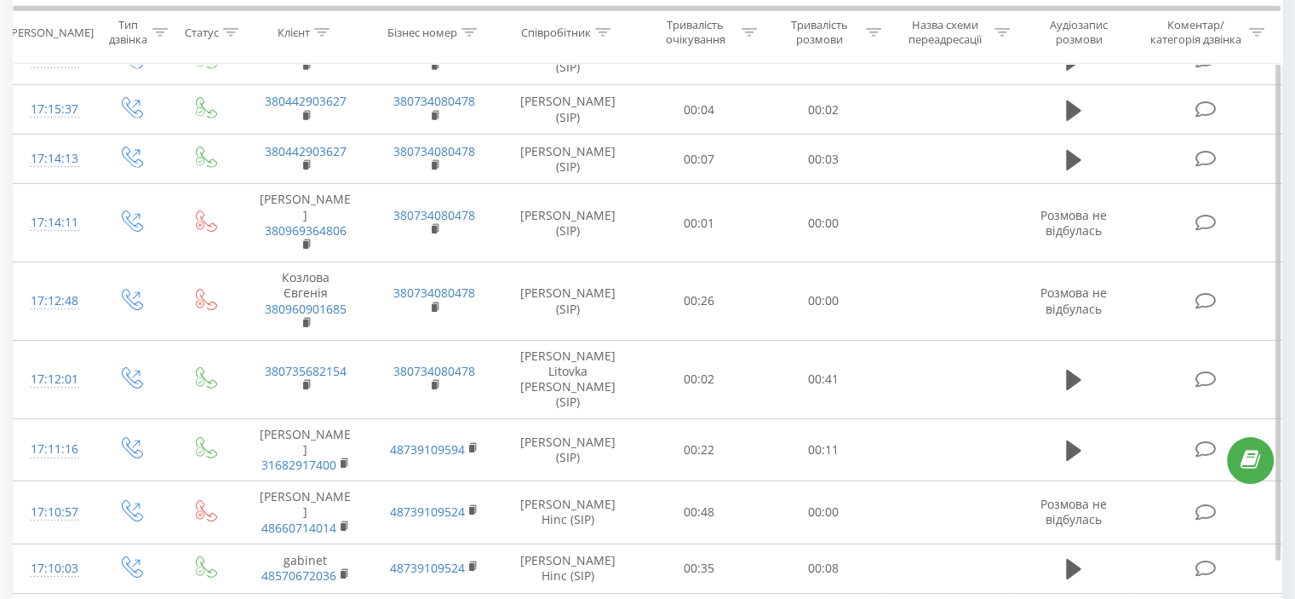
scroll to position [5525, 0]
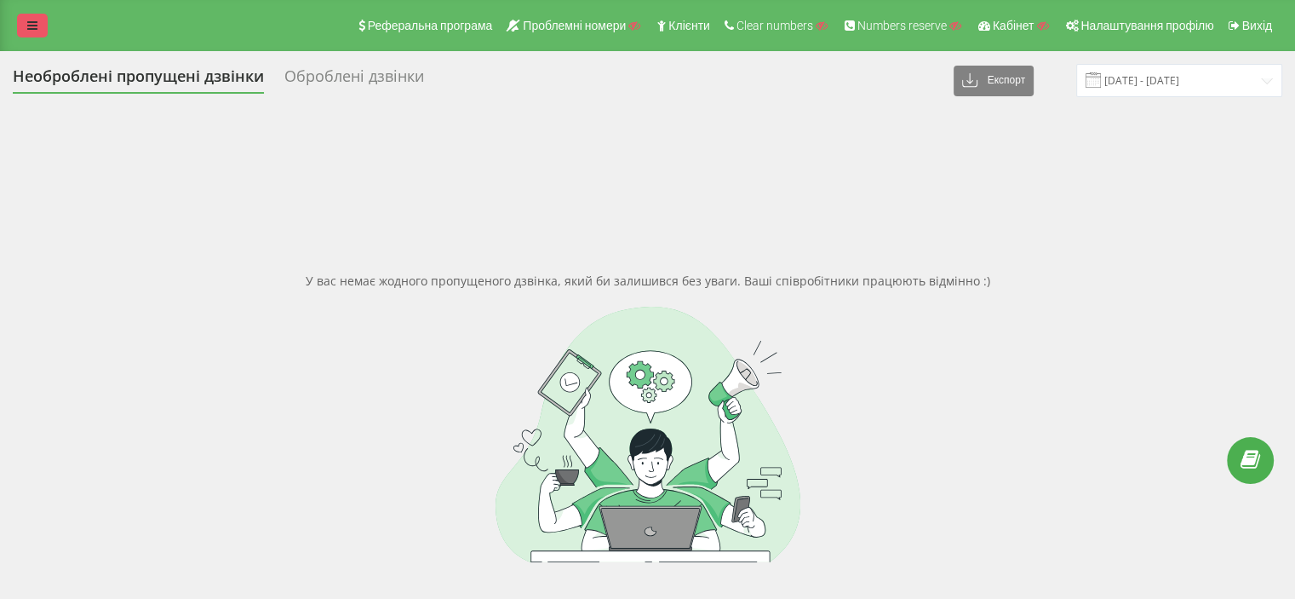
click at [37, 14] on link at bounding box center [32, 26] width 31 height 24
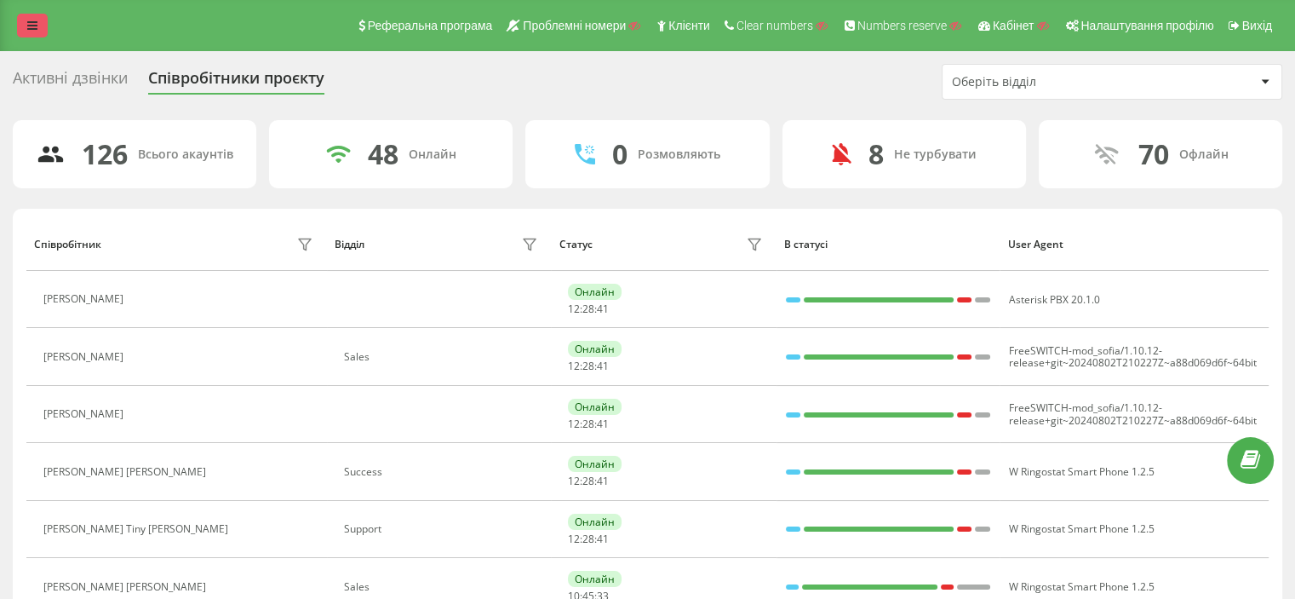
click at [36, 15] on link at bounding box center [32, 26] width 31 height 24
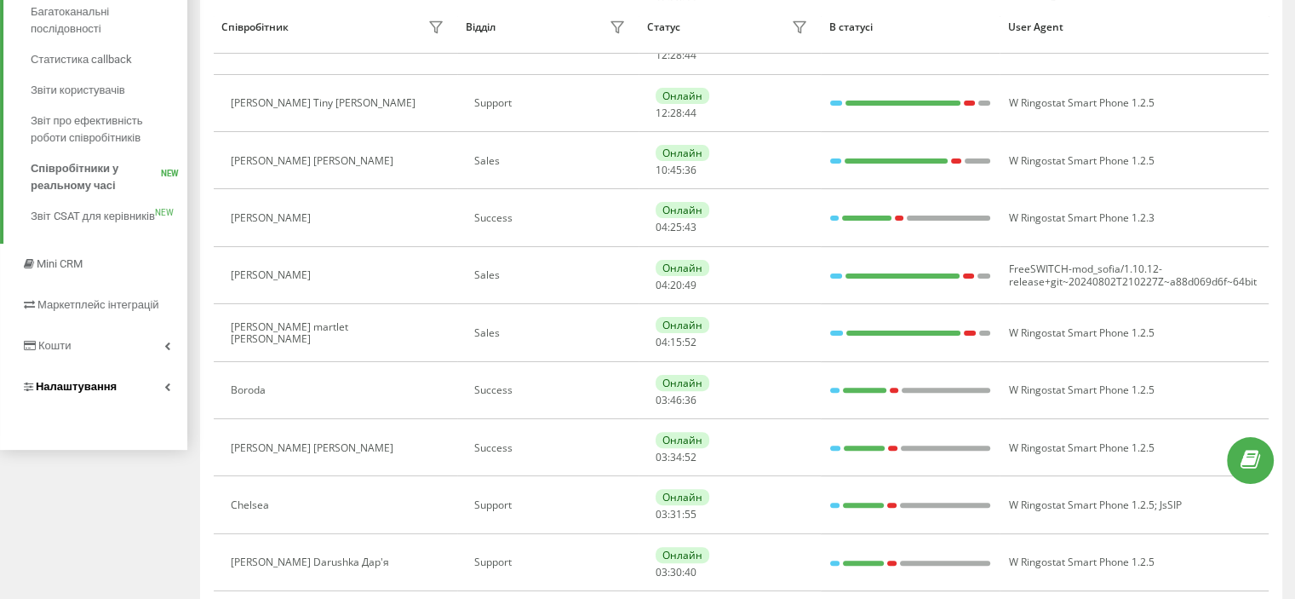
click at [153, 381] on link "Налаштування" at bounding box center [93, 386] width 187 height 41
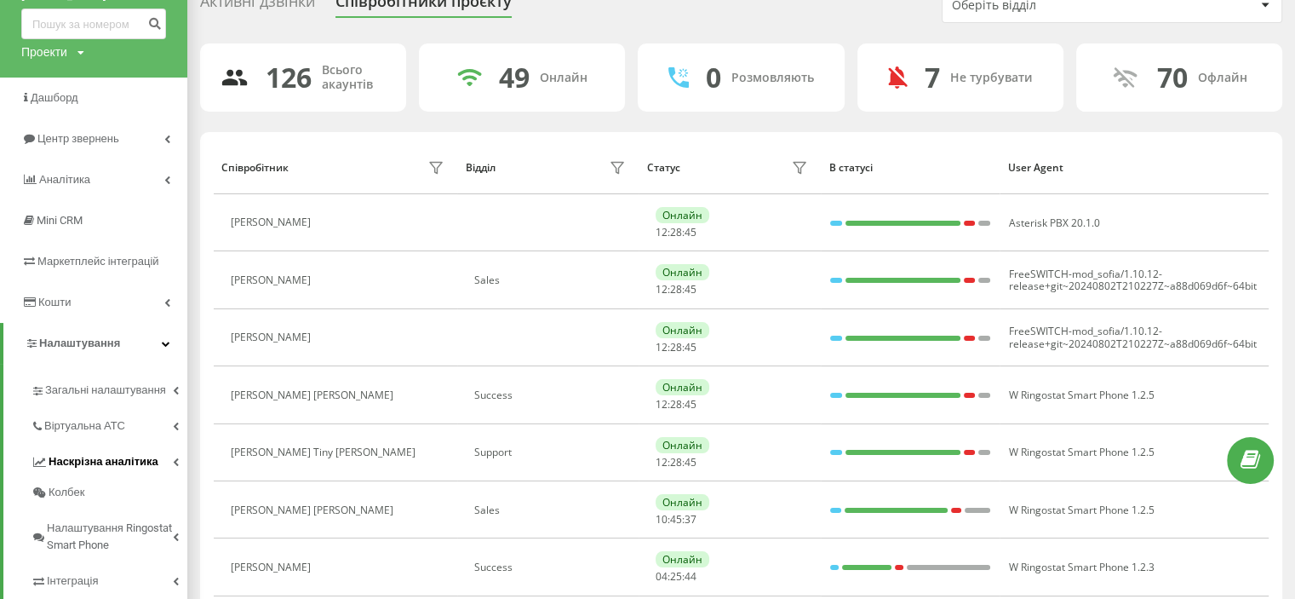
scroll to position [118, 0]
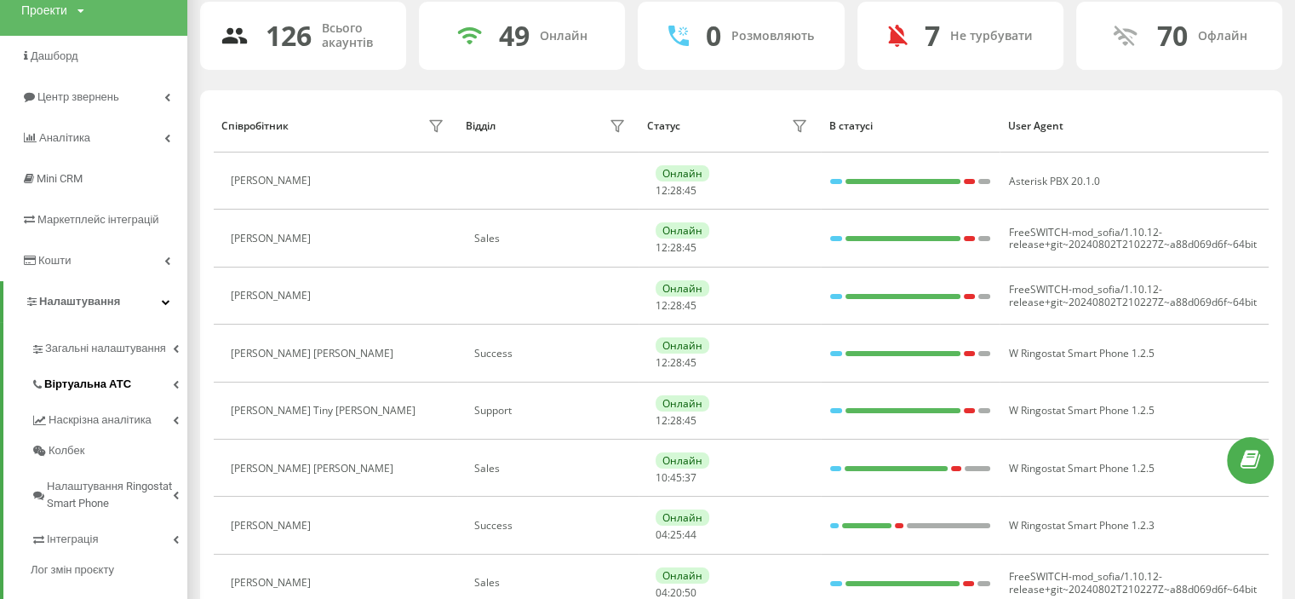
click at [91, 376] on span "Віртуальна АТС" at bounding box center [87, 384] width 87 height 17
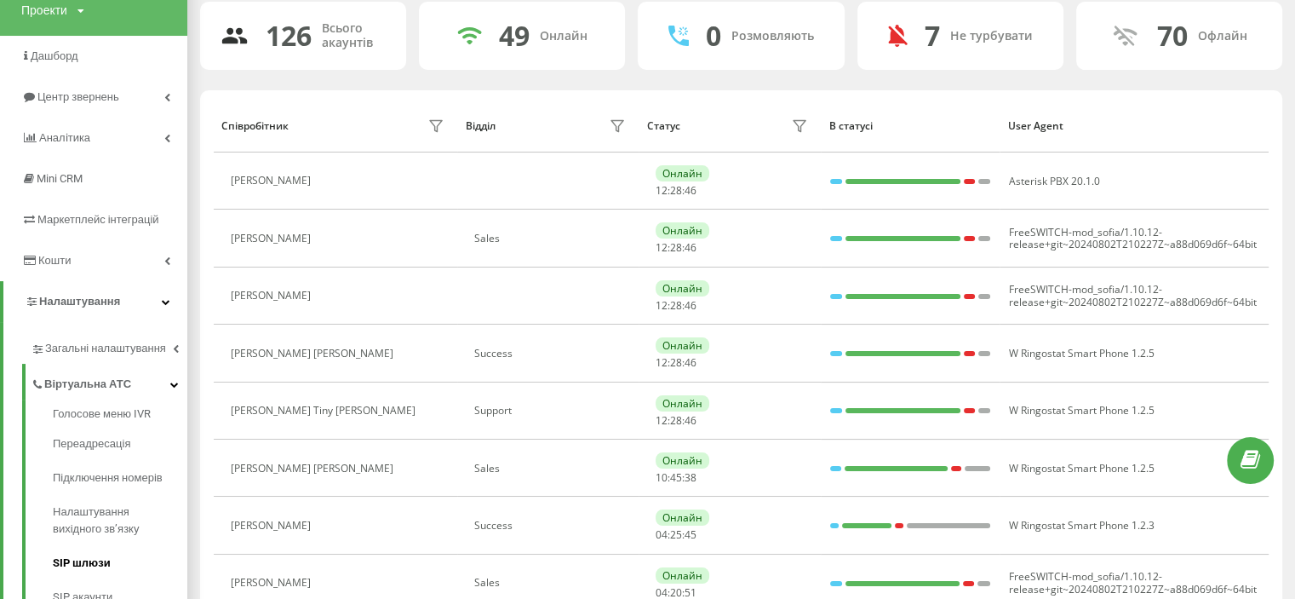
scroll to position [289, 0]
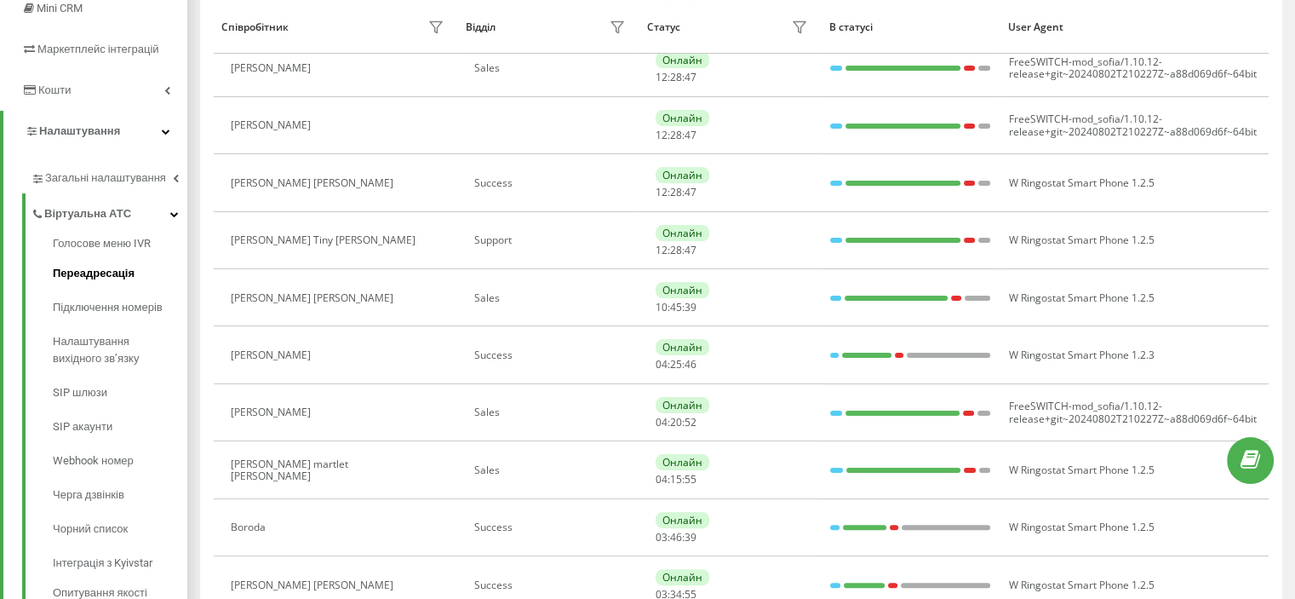
click at [106, 269] on span "Переадресація" at bounding box center [94, 273] width 82 height 17
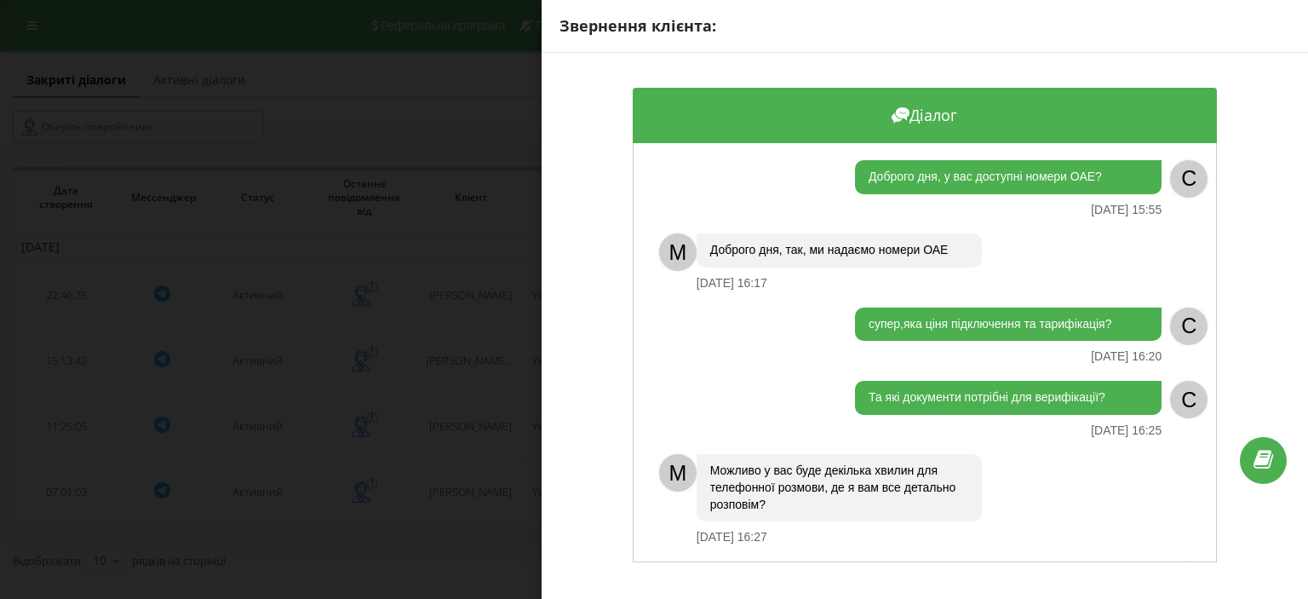
click at [386, 335] on div "Звернення клієнта: Діалог Доброго дня, у вас доступні номери ОАЕ? 21.10.2024 15…" at bounding box center [654, 299] width 1308 height 599
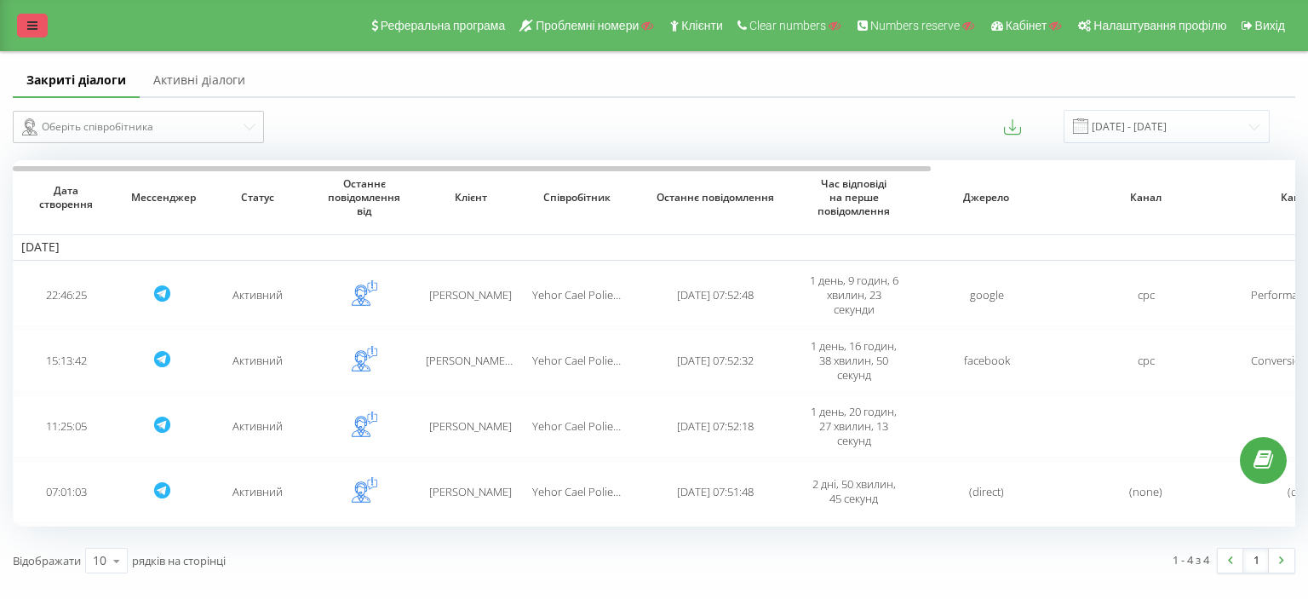
click at [20, 20] on link at bounding box center [32, 26] width 31 height 24
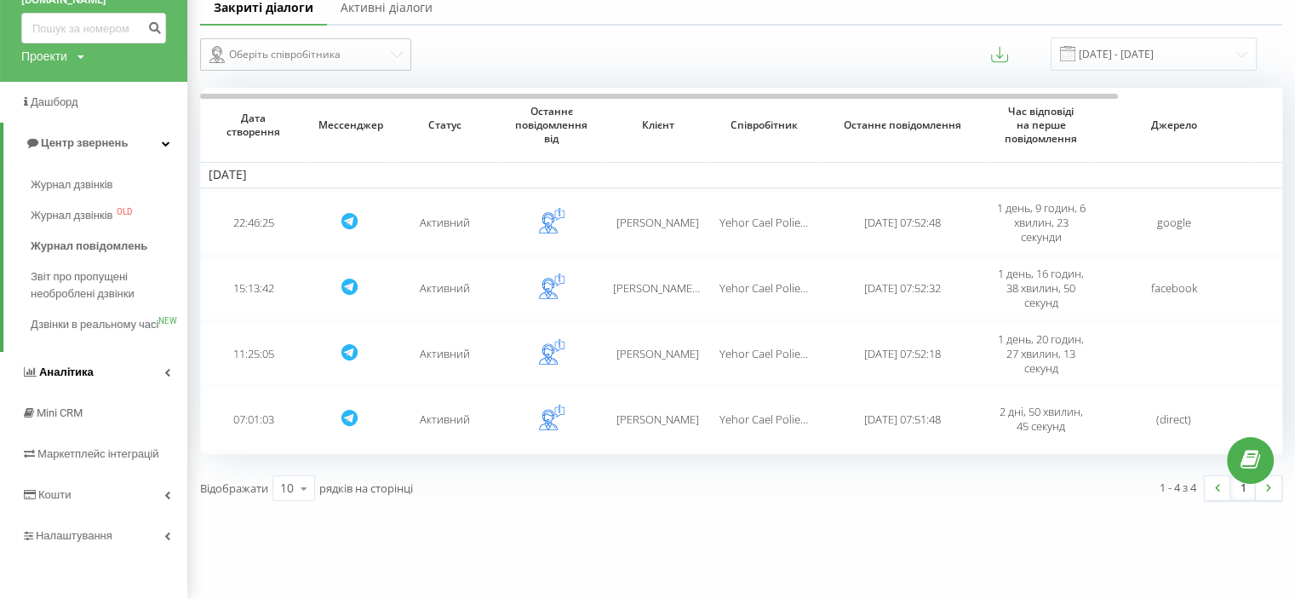
scroll to position [89, 0]
click at [164, 532] on link "Налаштування" at bounding box center [93, 535] width 187 height 41
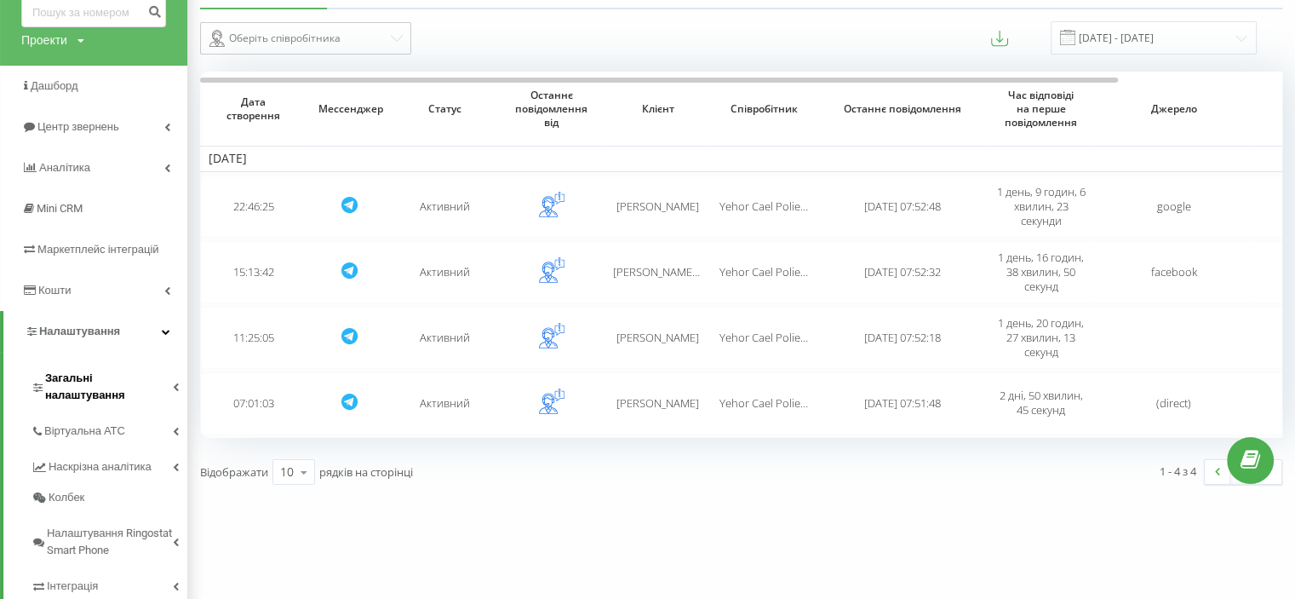
click at [132, 359] on link "Загальні налаштування" at bounding box center [109, 384] width 157 height 53
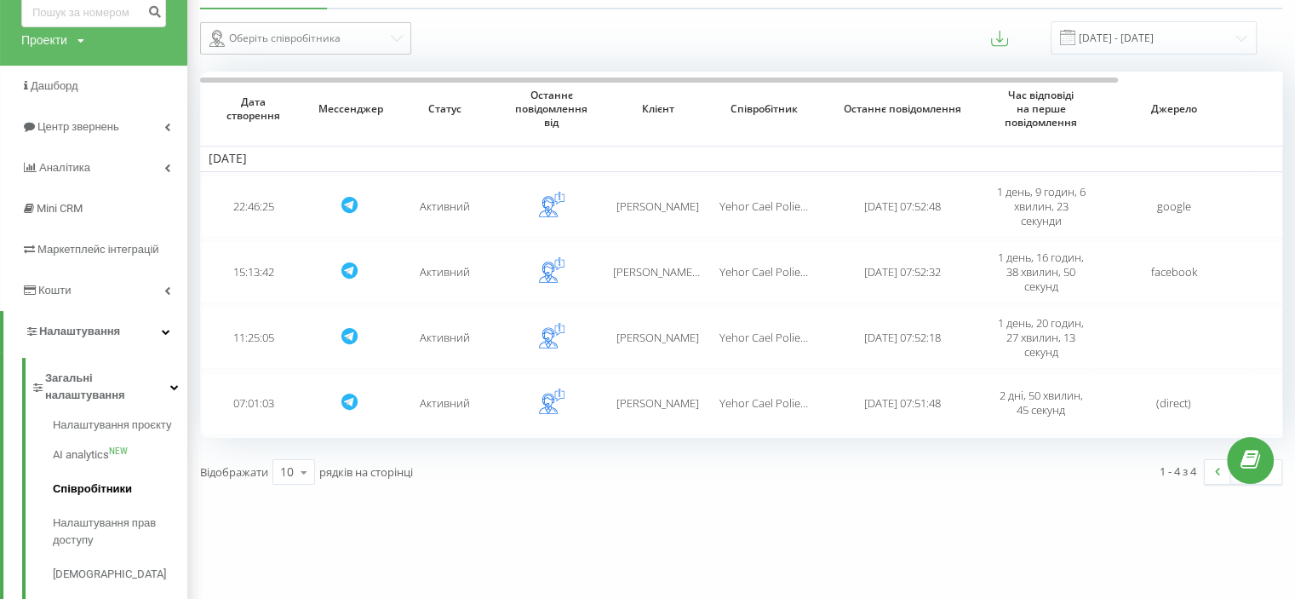
click at [95, 480] on span "Співробітники" at bounding box center [92, 488] width 79 height 17
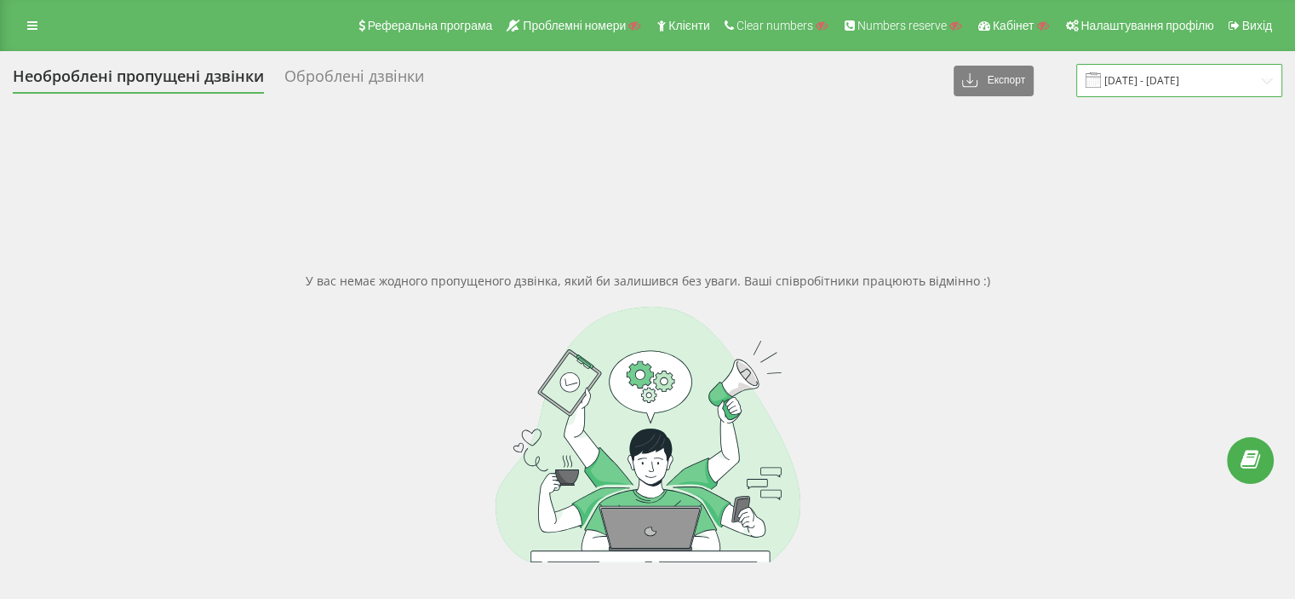
click at [1149, 79] on input "[DATE] - [DATE]" at bounding box center [1179, 80] width 206 height 33
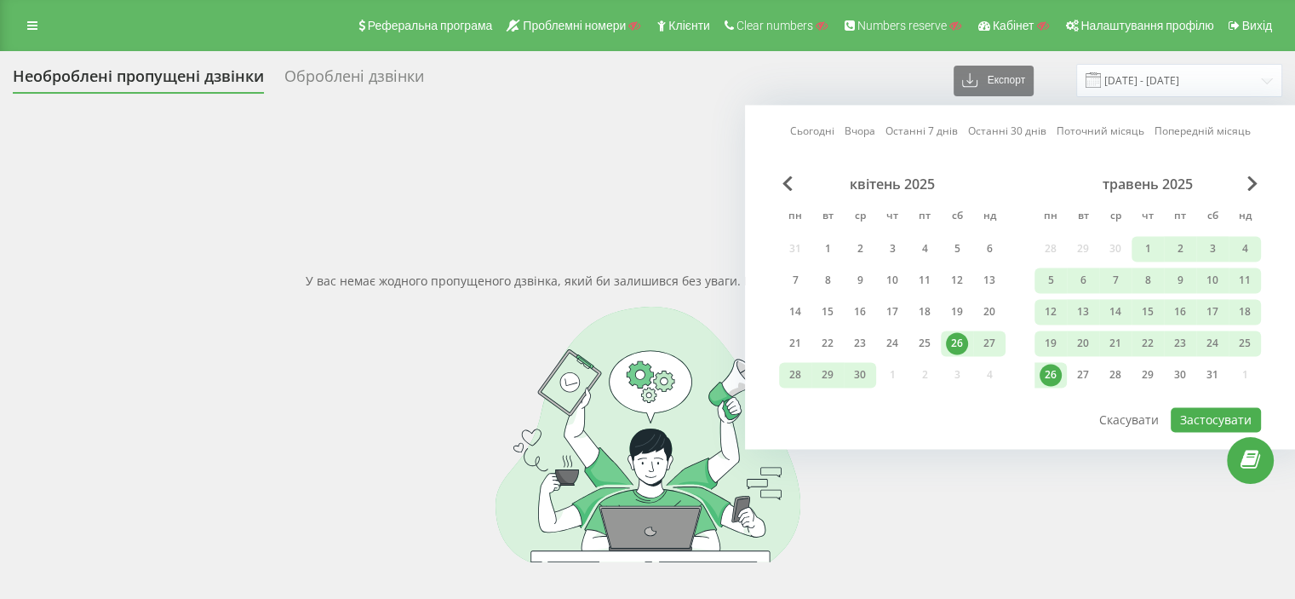
click at [1257, 174] on div "Сьогодні Вчора Останні 7 днів Останні 30 днів Поточний місяць Попередній місяць…" at bounding box center [1020, 277] width 550 height 344
click at [920, 133] on link "Останні 7 днів" at bounding box center [922, 131] width 72 height 16
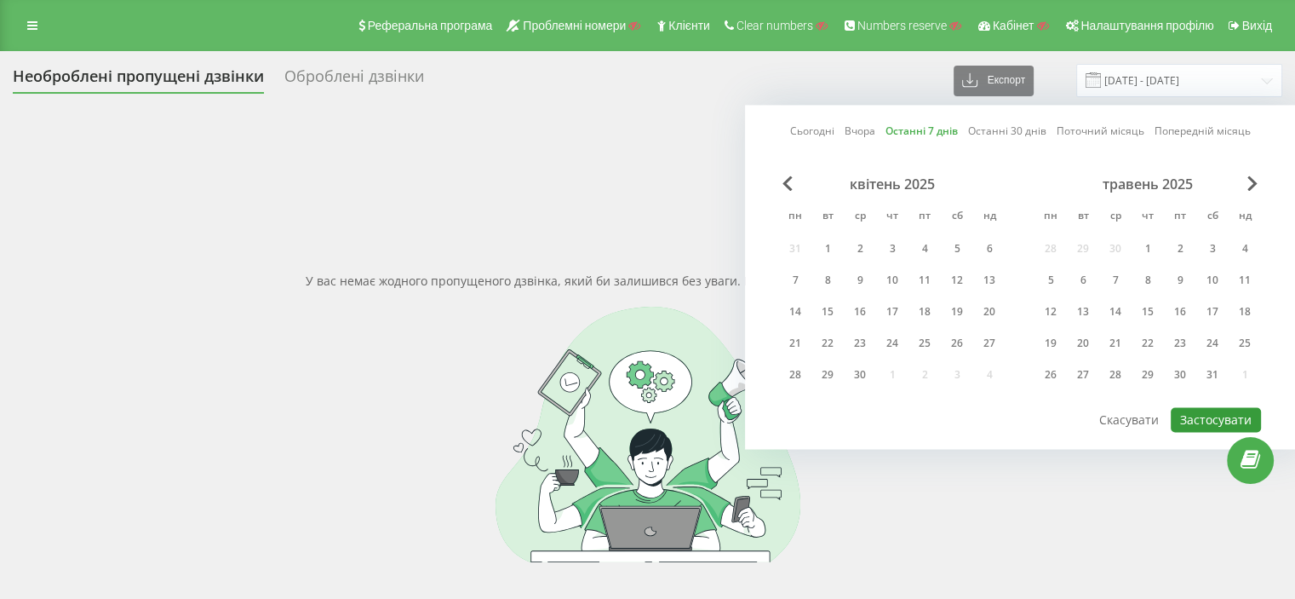
click at [1205, 415] on button "Застосувати" at bounding box center [1216, 419] width 90 height 25
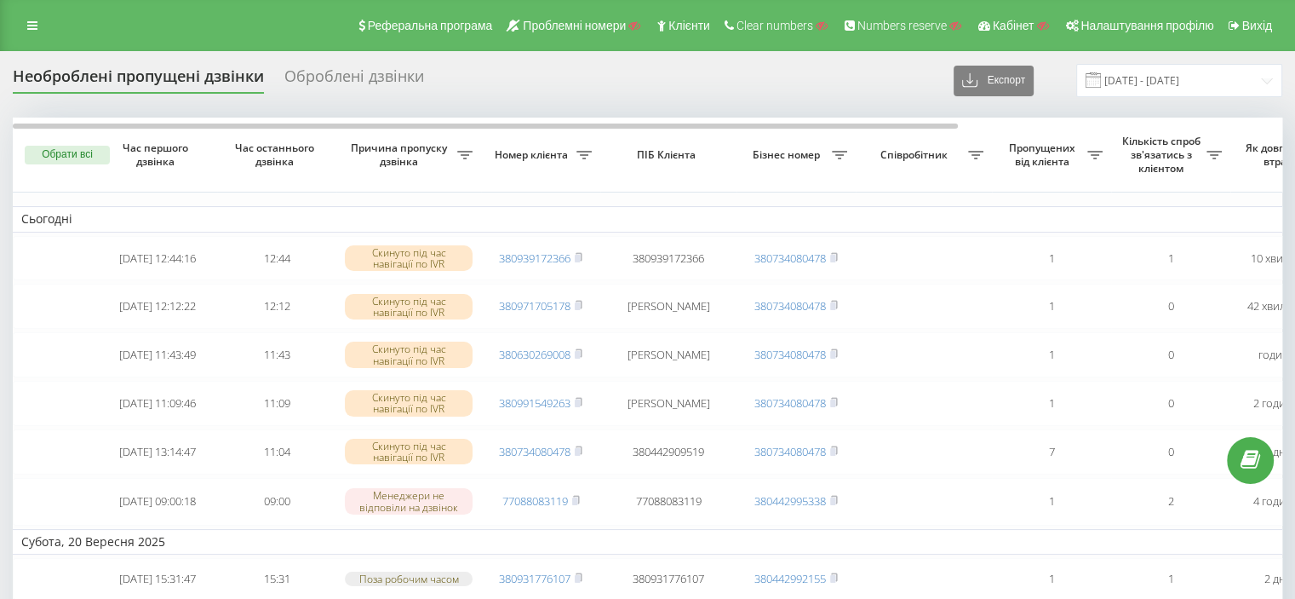
drag, startPoint x: 41, startPoint y: 0, endPoint x: 252, endPoint y: 0, distance: 211.2
click at [331, 42] on div "Реферальна програма Проблемні номери Клієнти Clear numbers Numbers reserve Кабі…" at bounding box center [647, 25] width 1295 height 51
drag, startPoint x: 318, startPoint y: 1, endPoint x: 777, endPoint y: 64, distance: 462.5
click at [780, 66] on div "Необроблені пропущені дзвінки Оброблені дзвінки Експорт .csv .xlsx 26.04.2025 -…" at bounding box center [648, 80] width 1270 height 33
type input "[DATE] - [DATE]"
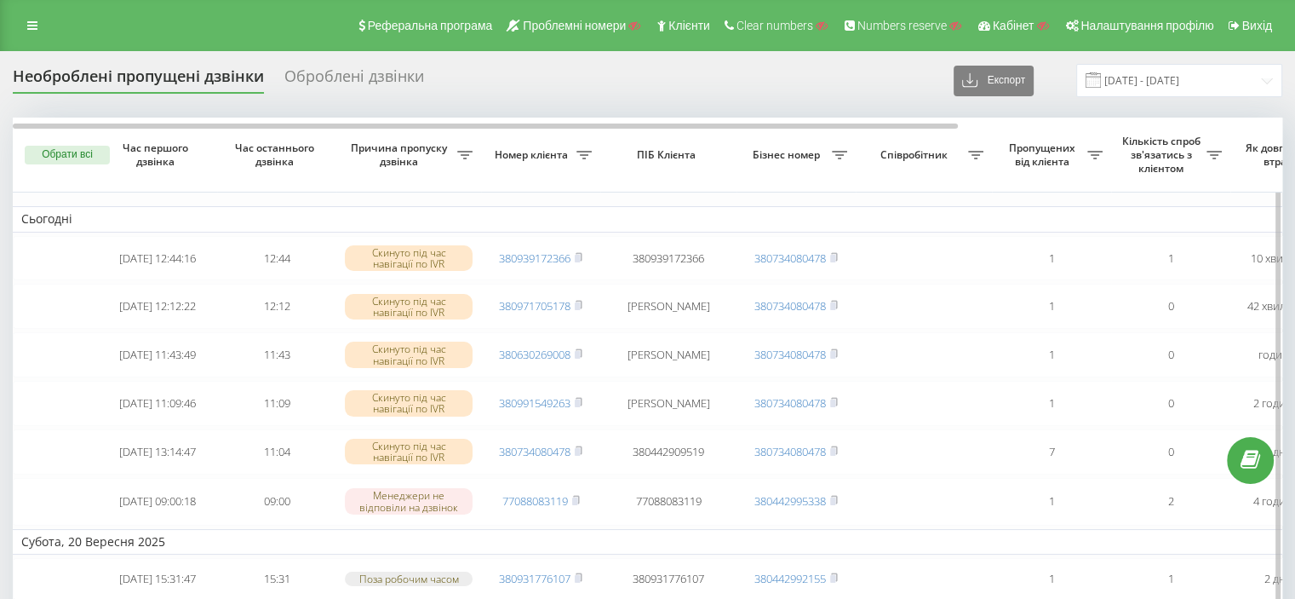
click at [285, 554] on td "Субота, 20 Вересня 2025" at bounding box center [864, 542] width 1703 height 26
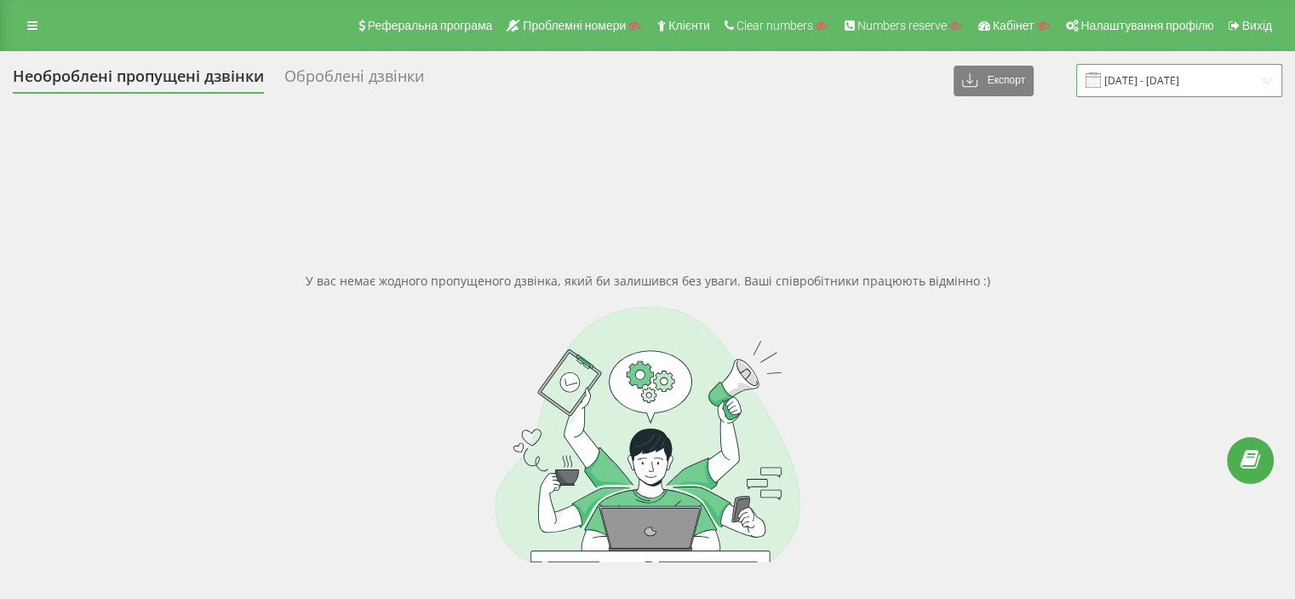
click at [1139, 95] on input "[DATE] - [DATE]" at bounding box center [1179, 80] width 206 height 33
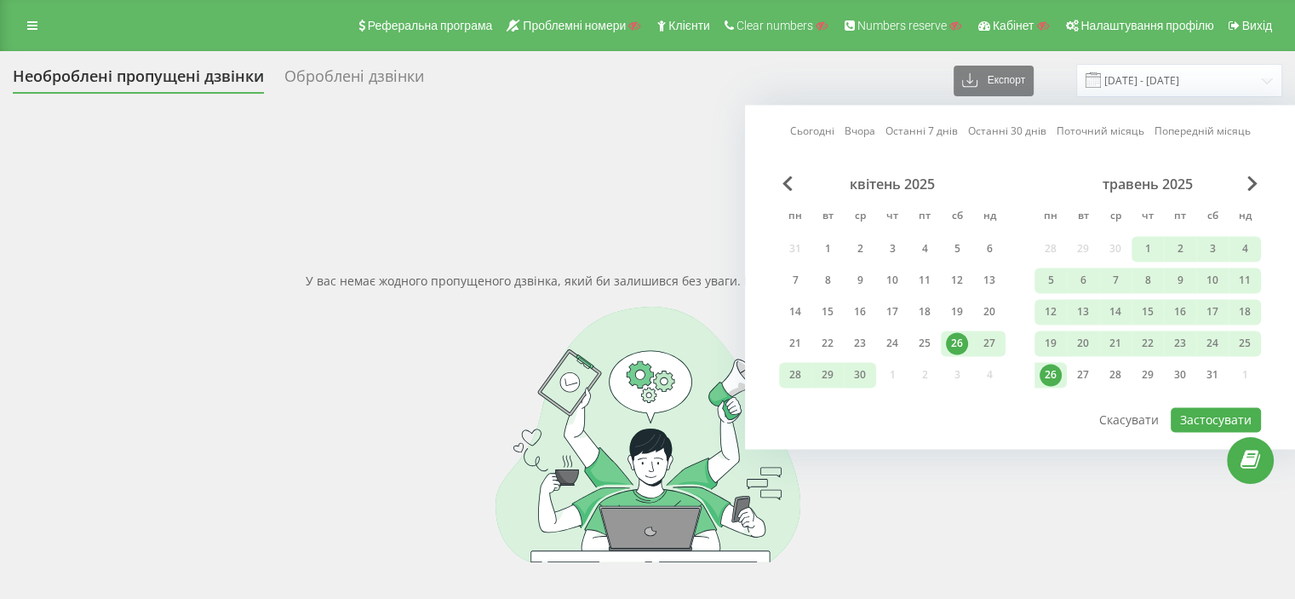
click at [929, 125] on link "Останні 7 днів" at bounding box center [922, 131] width 72 height 16
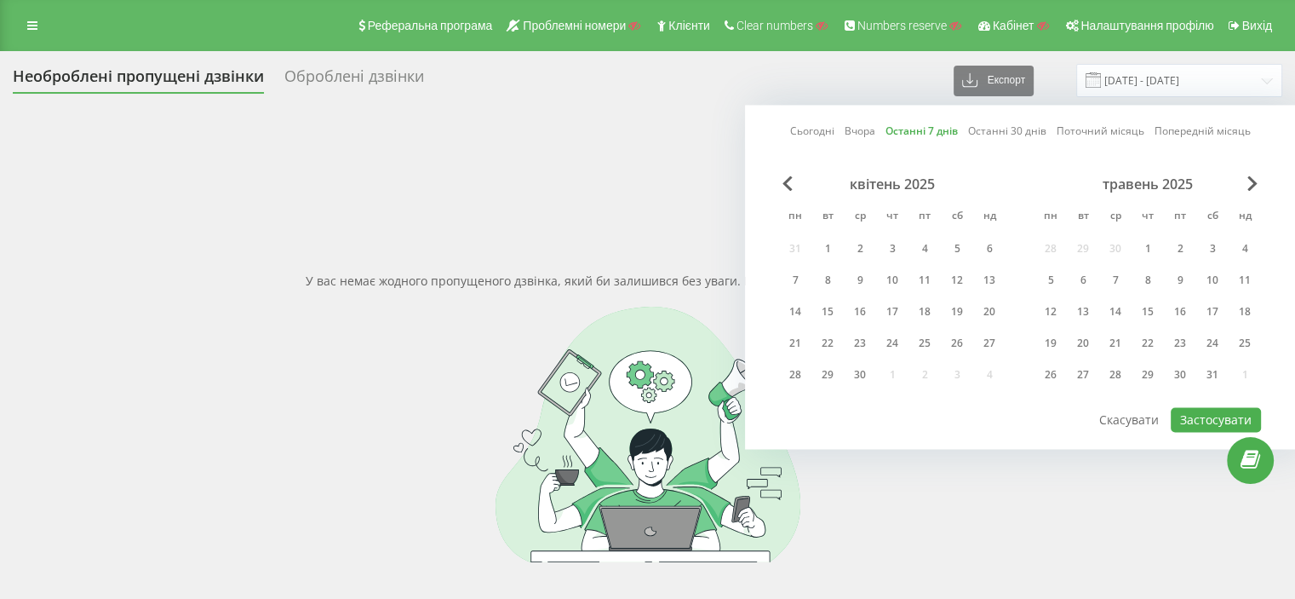
drag, startPoint x: 1243, startPoint y: 180, endPoint x: 1257, endPoint y: 180, distance: 13.6
click at [1243, 180] on div "травень 2025" at bounding box center [1148, 183] width 227 height 17
click at [1257, 180] on div "травень 2025" at bounding box center [1148, 183] width 227 height 17
click at [1246, 181] on div "травень 2025" at bounding box center [1148, 183] width 227 height 17
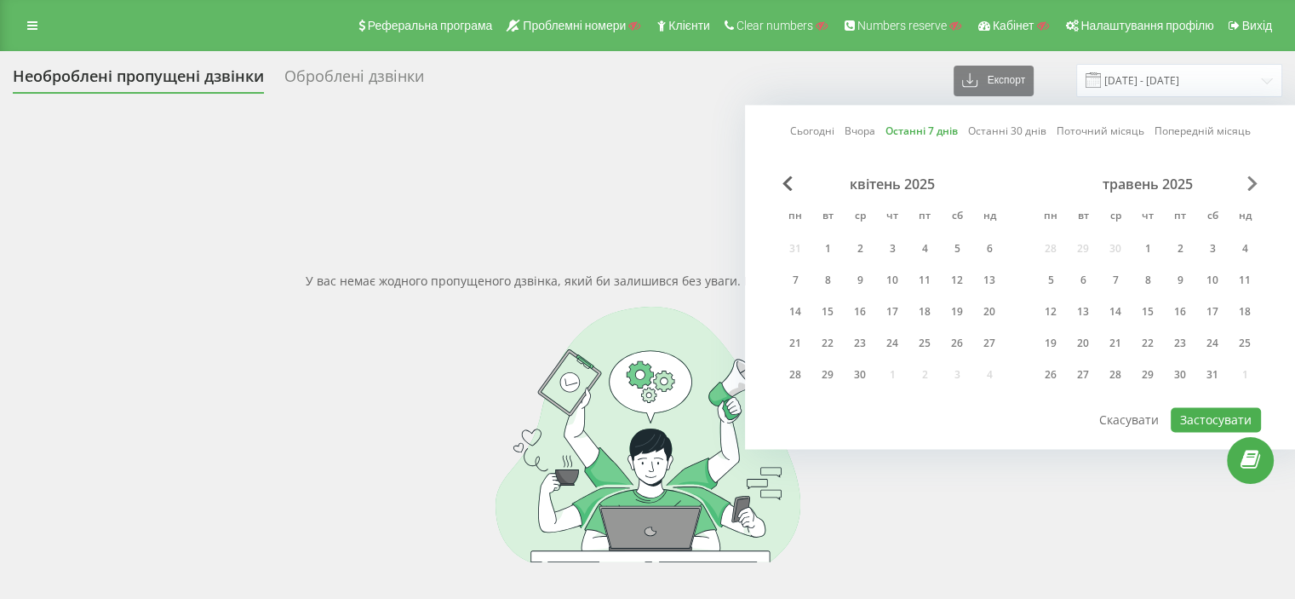
click at [1248, 181] on span "Next Month" at bounding box center [1253, 182] width 10 height 15
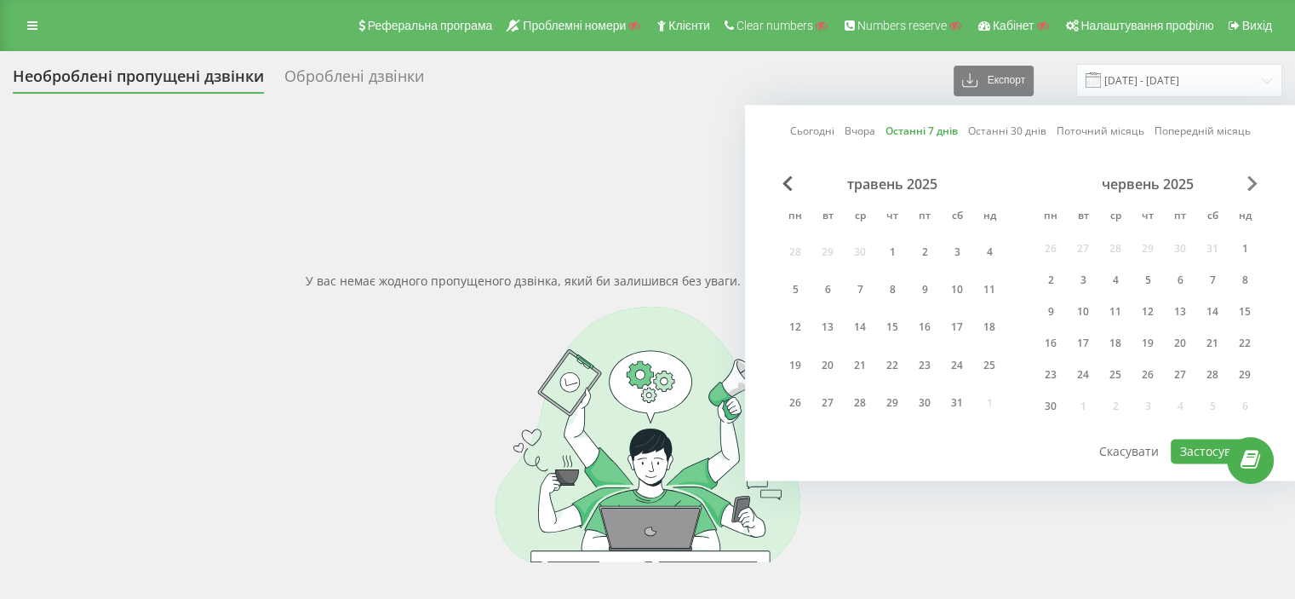
click at [1248, 181] on span "Next Month" at bounding box center [1253, 182] width 10 height 15
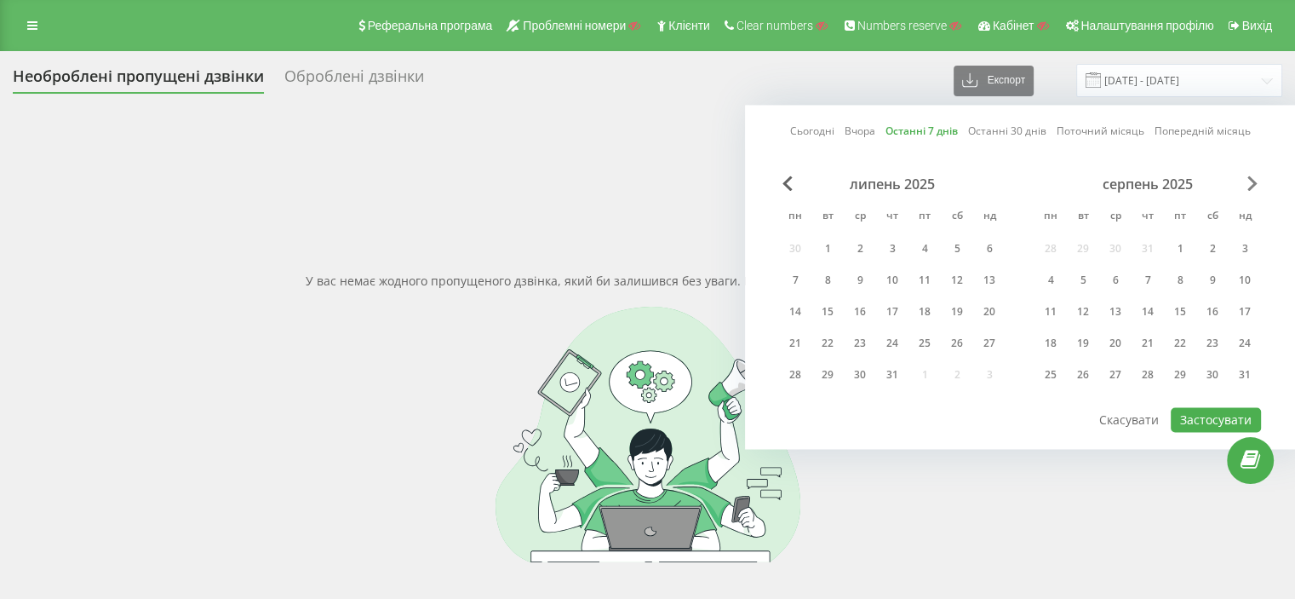
click at [1250, 180] on span "Next Month" at bounding box center [1253, 182] width 10 height 15
click at [1185, 409] on button "Застосувати" at bounding box center [1216, 419] width 90 height 25
type input "[DATE] - [DATE]"
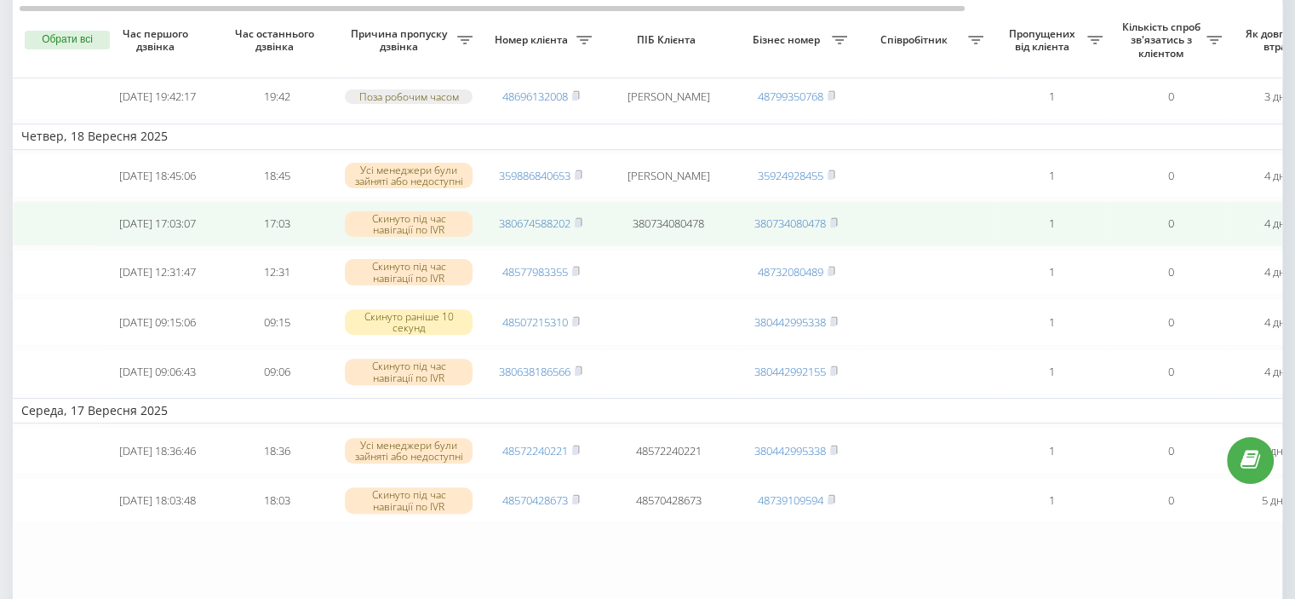
scroll to position [0, 433]
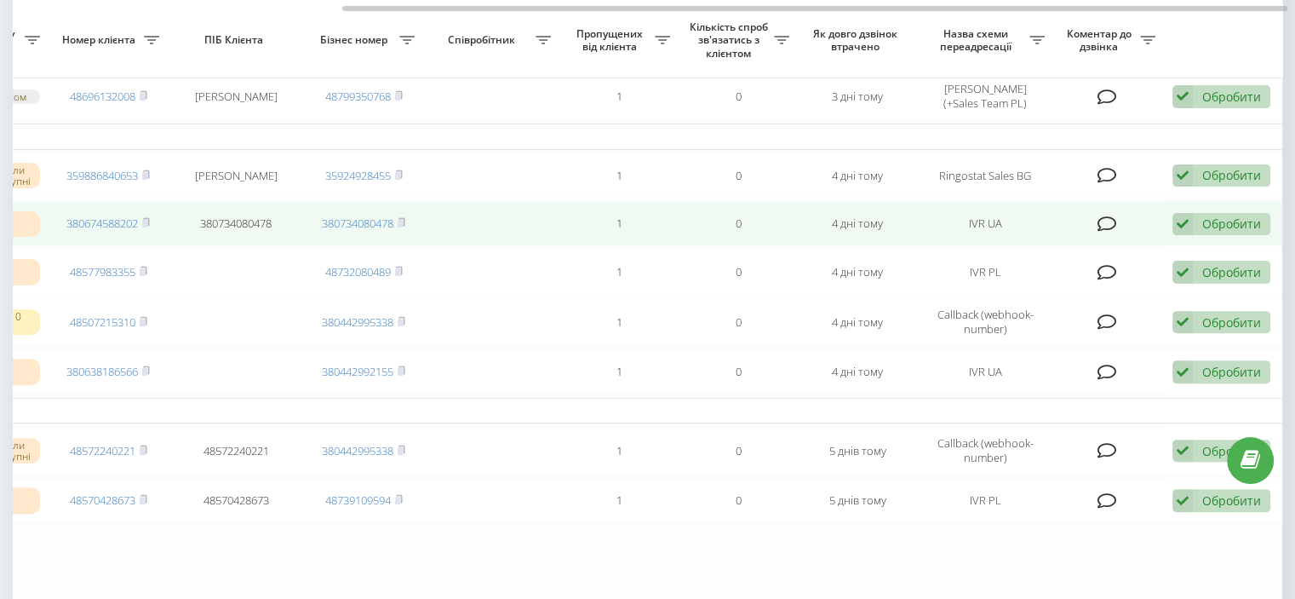
click at [1217, 232] on div "Обробити" at bounding box center [1231, 223] width 59 height 16
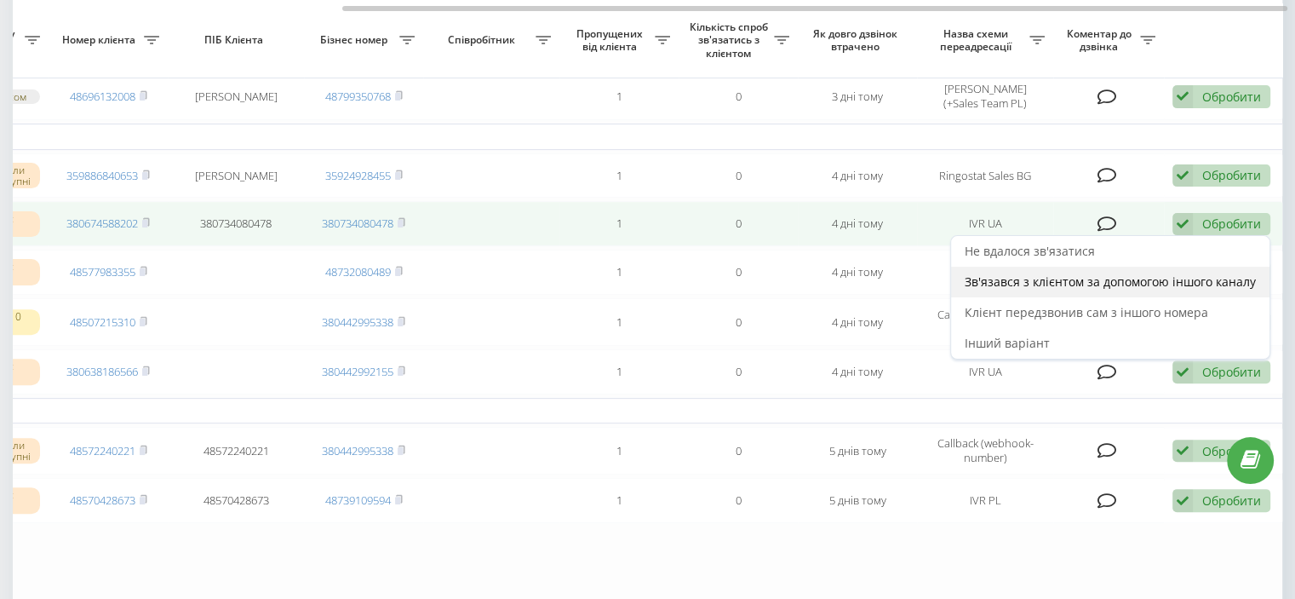
click at [1034, 290] on span "Зв'язався з клієнтом за допомогою іншого каналу" at bounding box center [1110, 281] width 291 height 16
